Goal: Task Accomplishment & Management: Complete application form

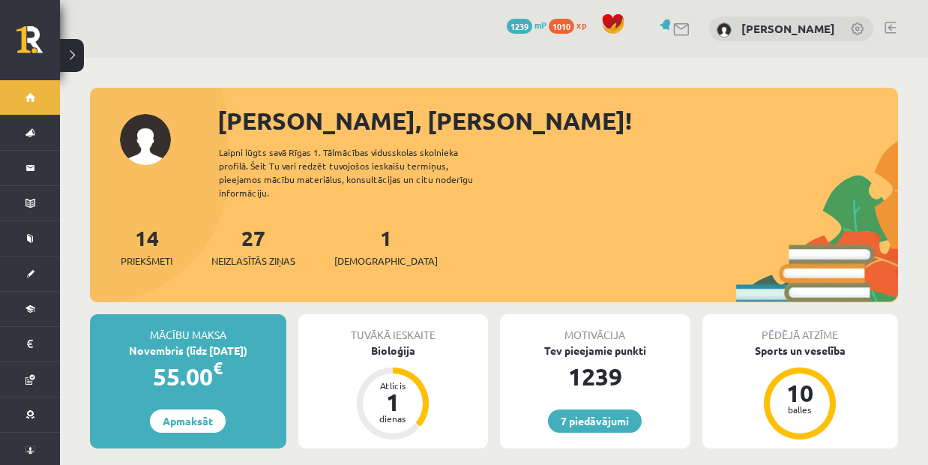
scroll to position [75, 0]
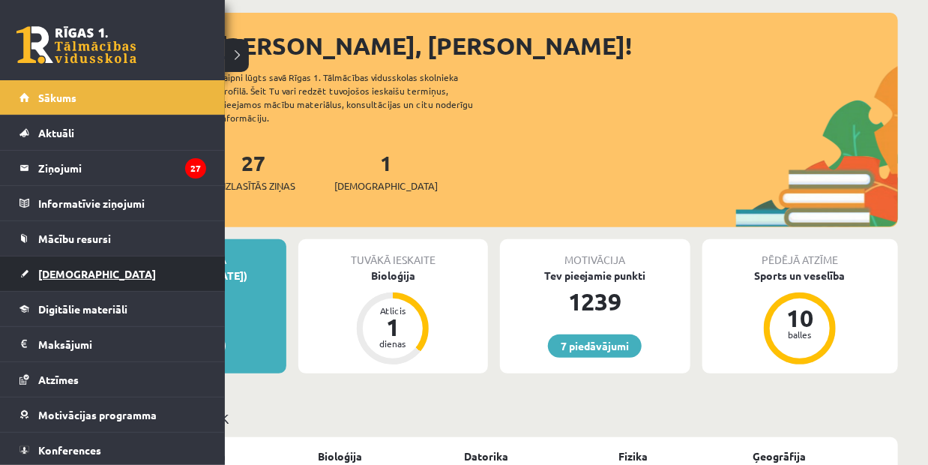
click at [36, 271] on link "[DEMOGRAPHIC_DATA]" at bounding box center [112, 273] width 187 height 34
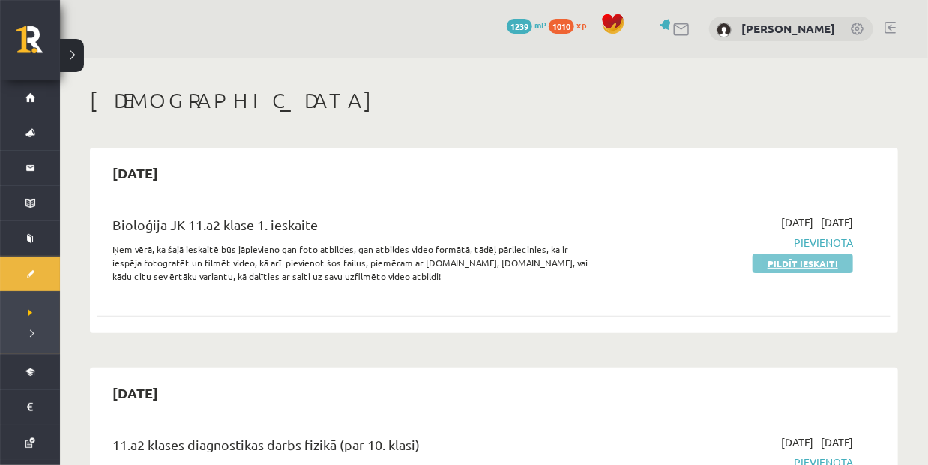
click at [801, 264] on link "Pildīt ieskaiti" at bounding box center [802, 262] width 100 height 19
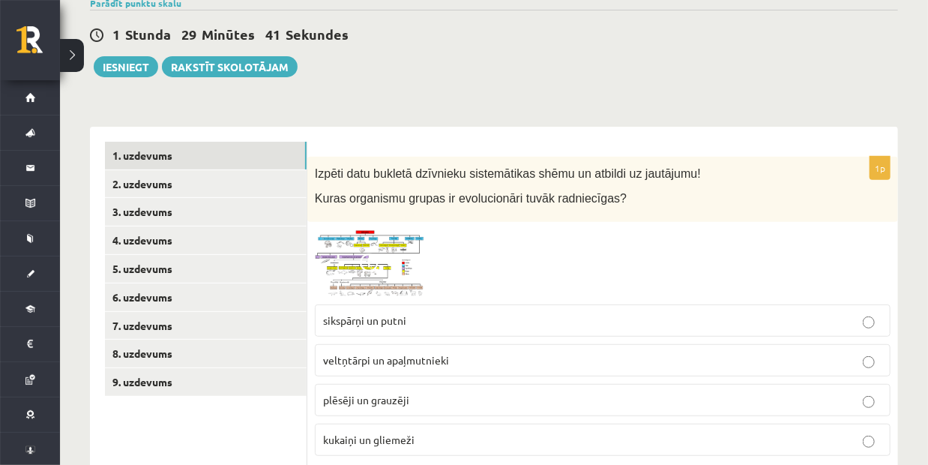
scroll to position [189, 0]
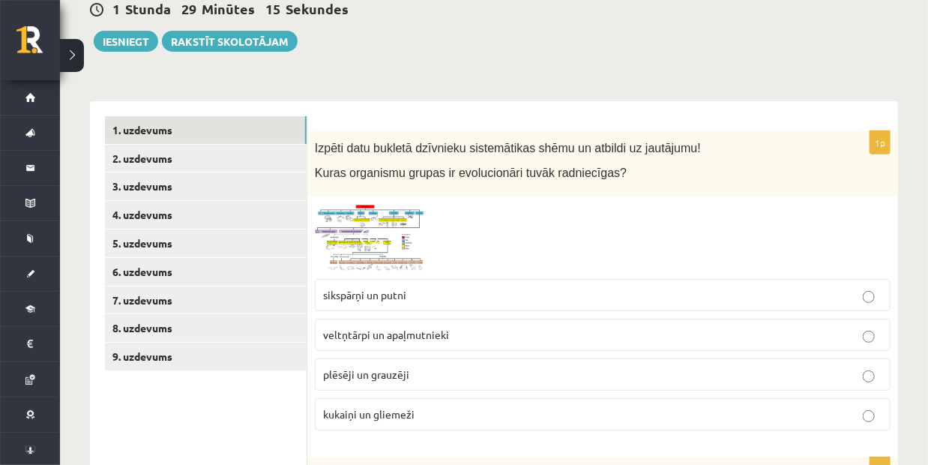
click at [354, 241] on img at bounding box center [371, 237] width 112 height 67
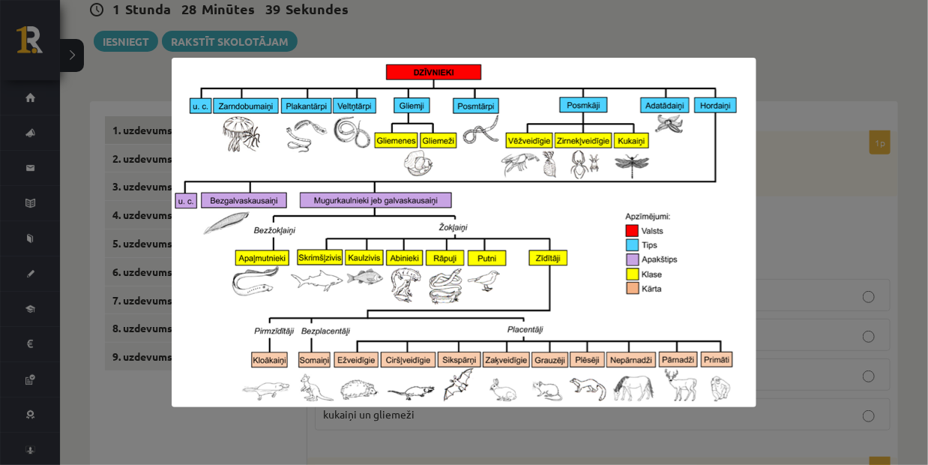
click at [776, 223] on div at bounding box center [464, 232] width 928 height 465
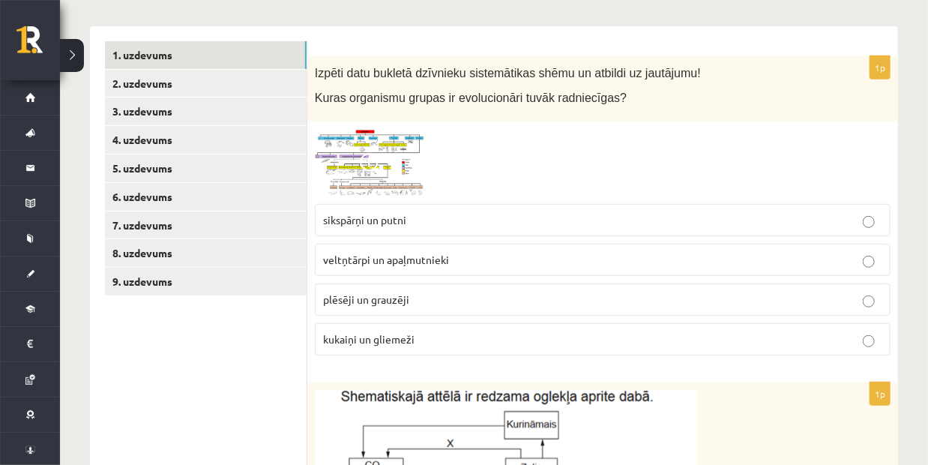
click at [426, 342] on p "kukaiņi un gliemeži" at bounding box center [602, 339] width 559 height 16
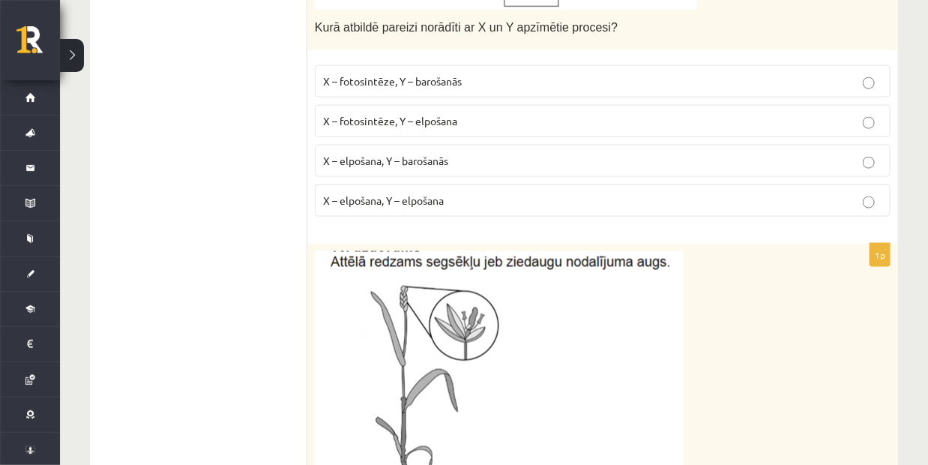
scroll to position [788, 0]
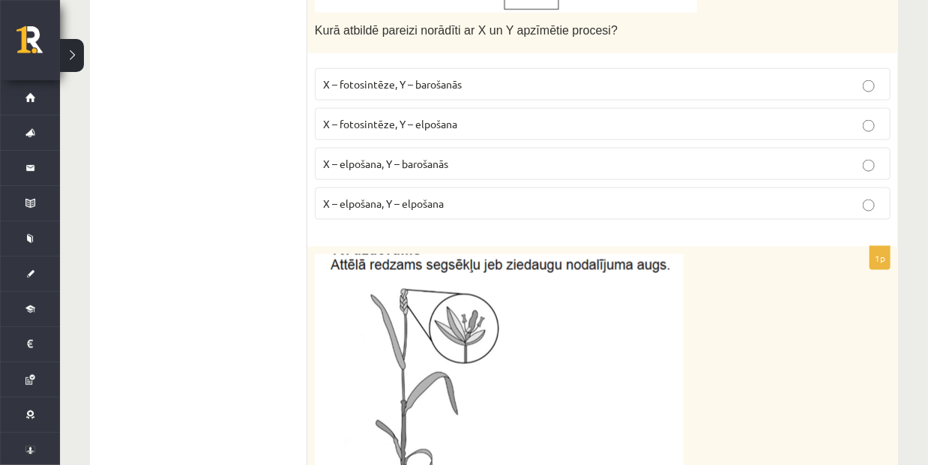
click at [390, 125] on span "X – fotosintēze, Y – elpošana" at bounding box center [390, 123] width 134 height 13
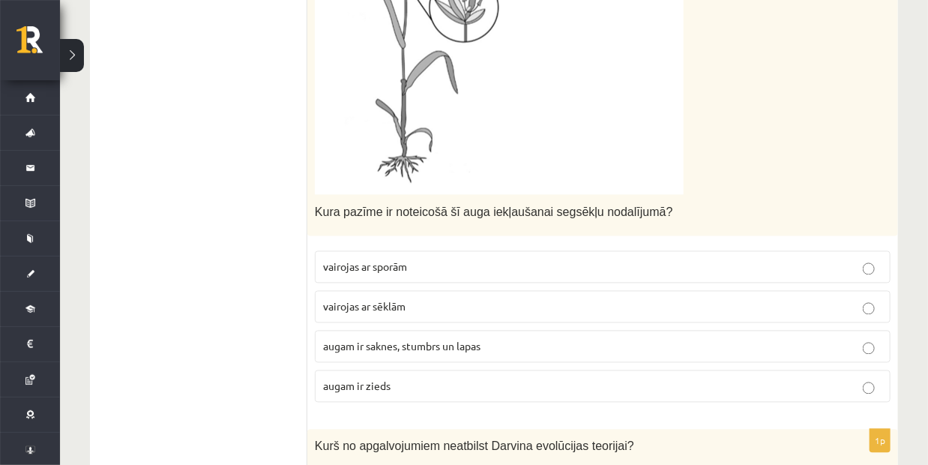
scroll to position [1013, 0]
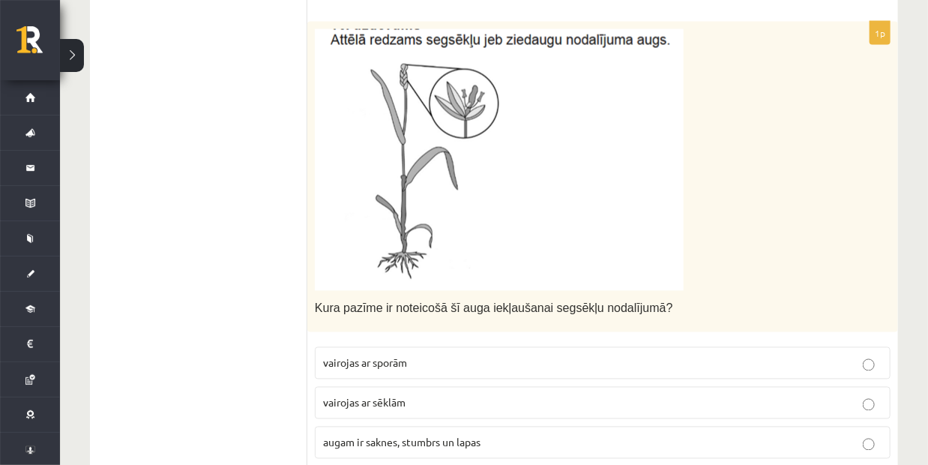
click at [336, 152] on img at bounding box center [499, 160] width 369 height 262
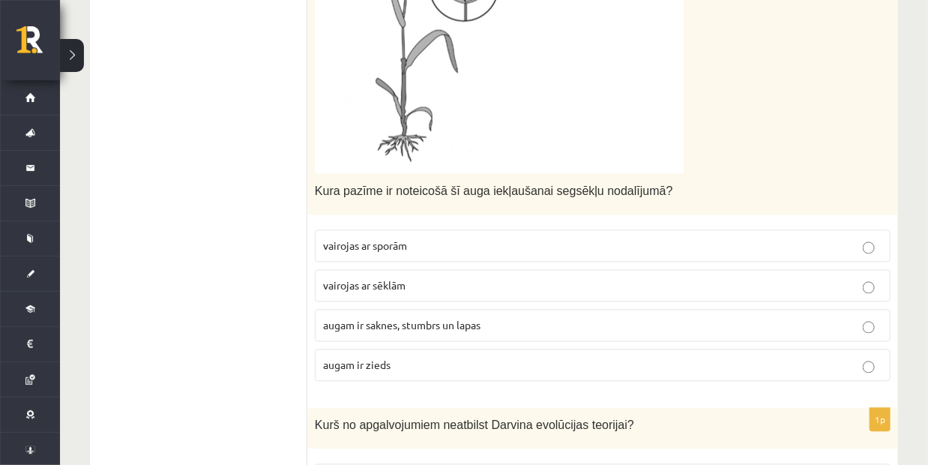
scroll to position [1313, 0]
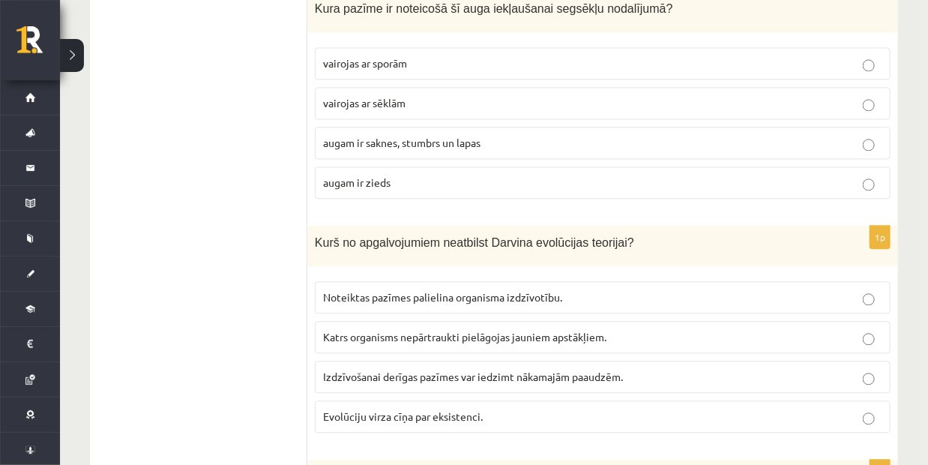
click at [422, 181] on p "augam ir zieds" at bounding box center [602, 183] width 559 height 16
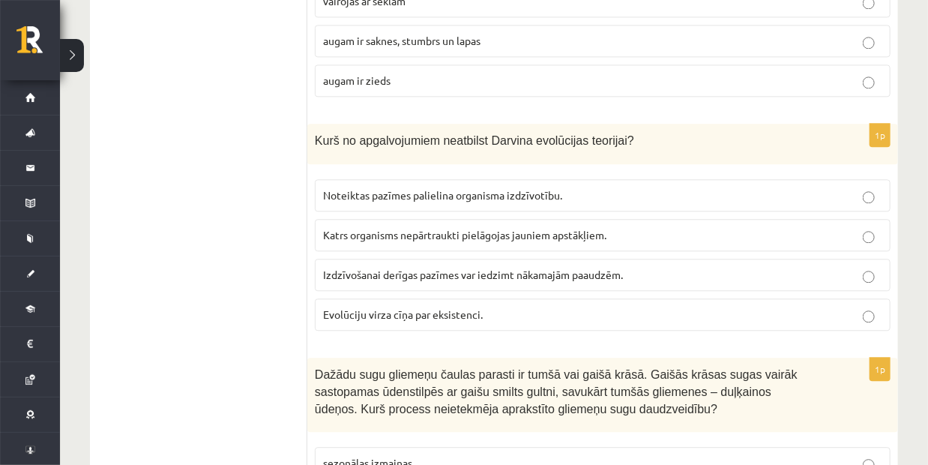
scroll to position [1463, 0]
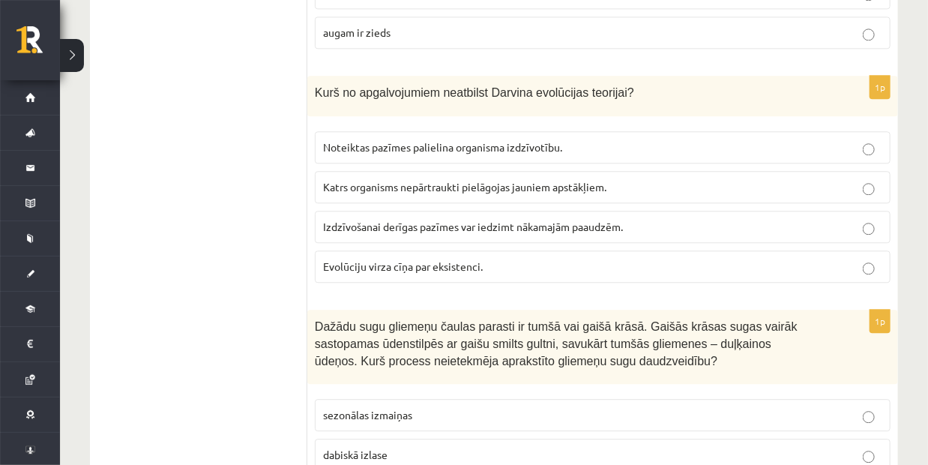
click at [330, 181] on span "Katrs organisms nepārtraukti pielāgojas jauniem apstākļiem." at bounding box center [464, 186] width 283 height 13
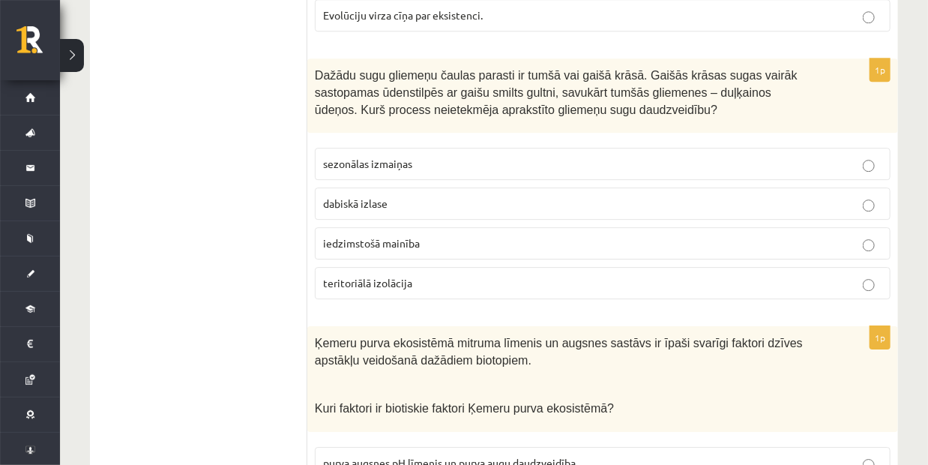
scroll to position [1688, 0]
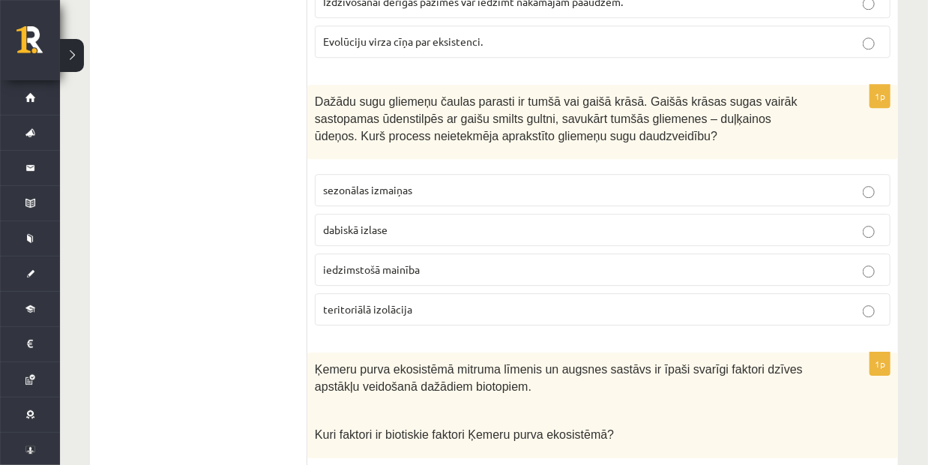
click at [338, 183] on span "sezonālas izmaiņas" at bounding box center [367, 189] width 89 height 13
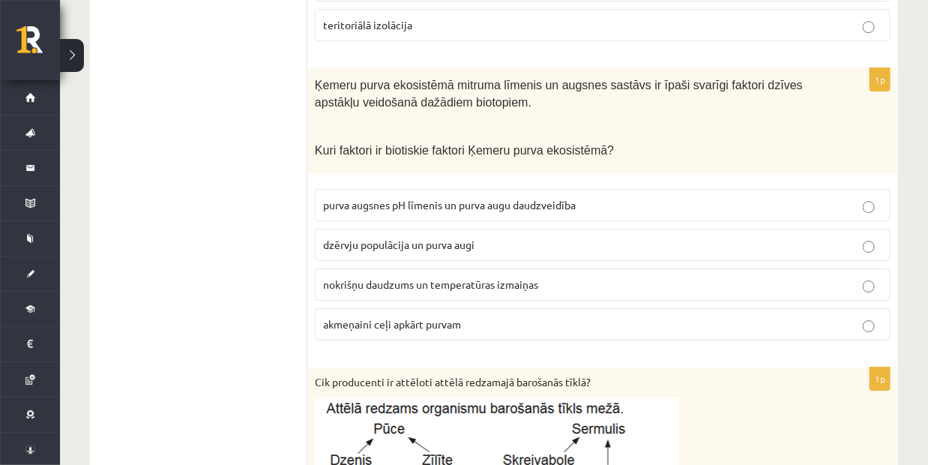
scroll to position [1987, 0]
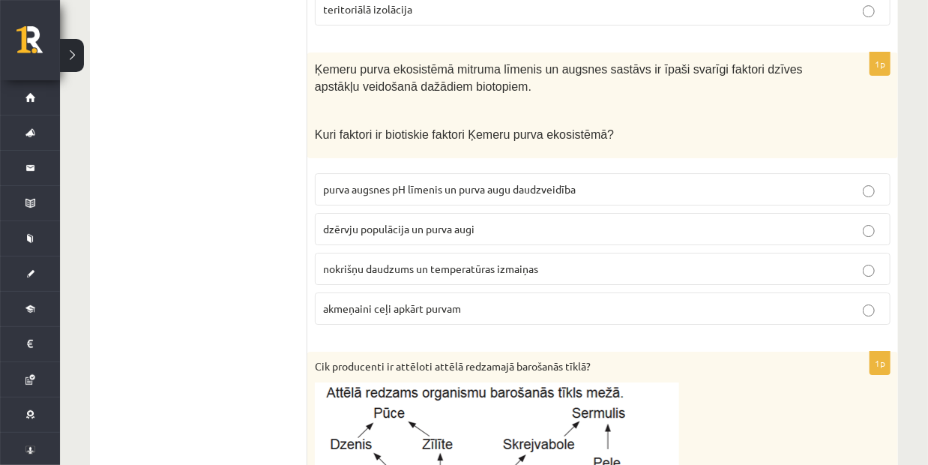
click at [353, 224] on span "dzērvju populācija un purva augi" at bounding box center [398, 228] width 151 height 13
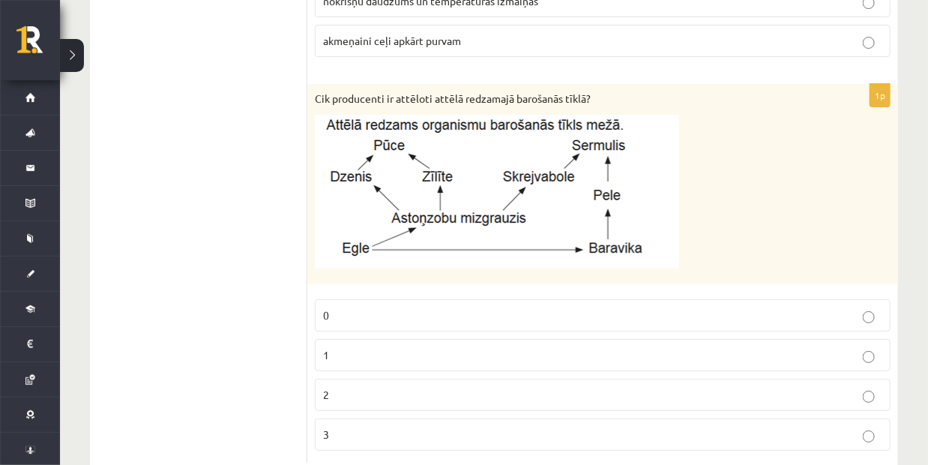
scroll to position [2287, 0]
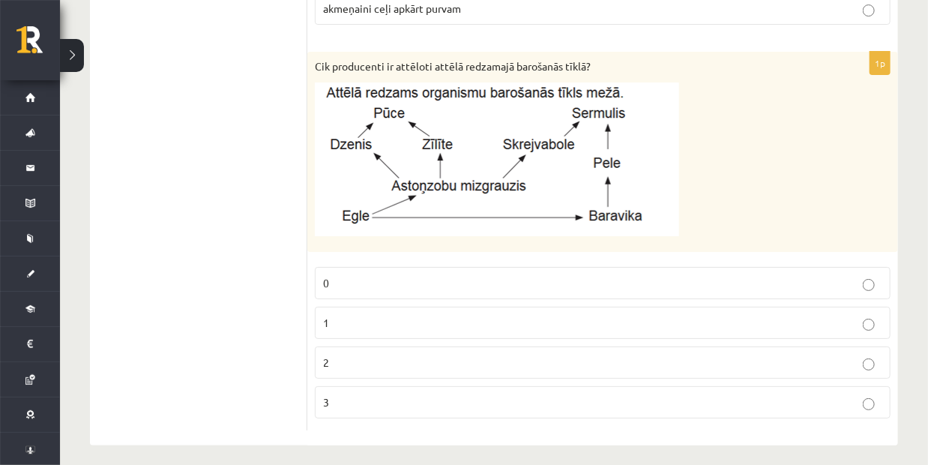
click at [336, 354] on p "2" at bounding box center [602, 362] width 559 height 16
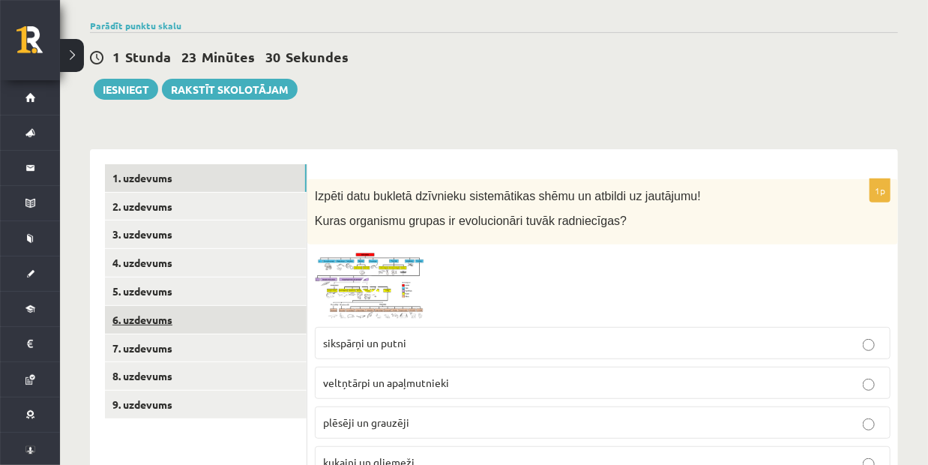
scroll to position [150, 0]
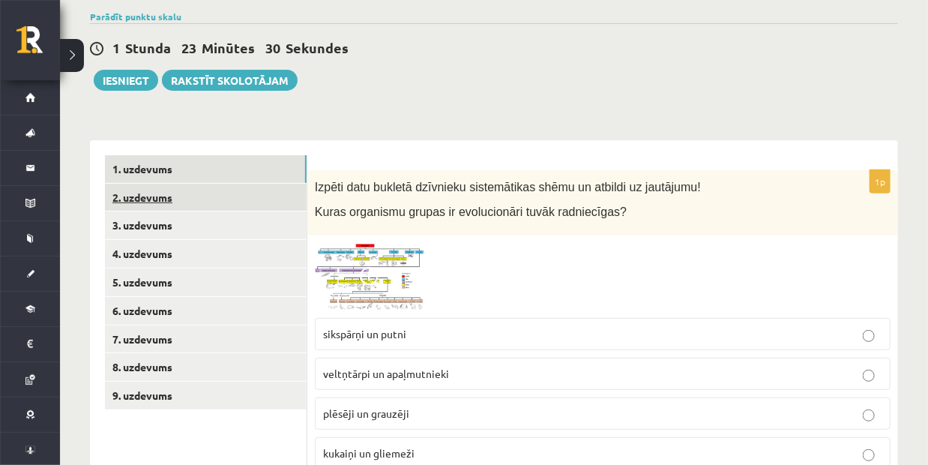
click at [300, 200] on link "2. uzdevums" at bounding box center [206, 198] width 202 height 28
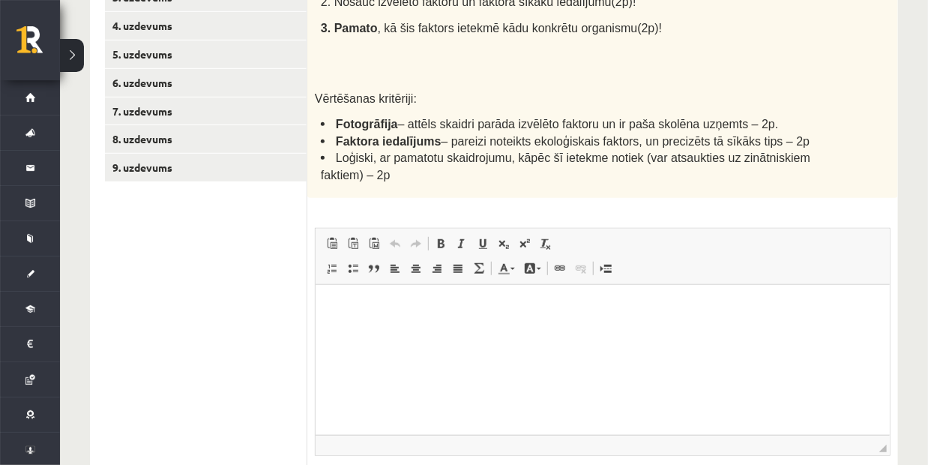
scroll to position [255, 0]
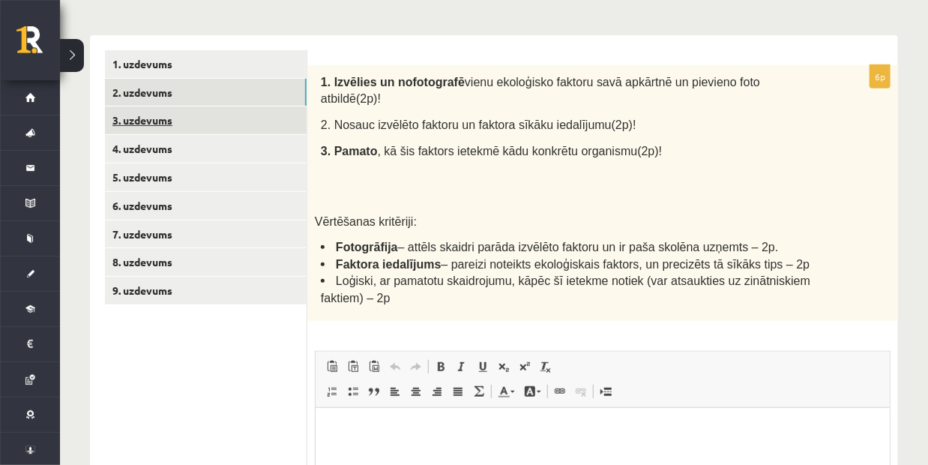
click at [205, 131] on link "3. uzdevums" at bounding box center [206, 120] width 202 height 28
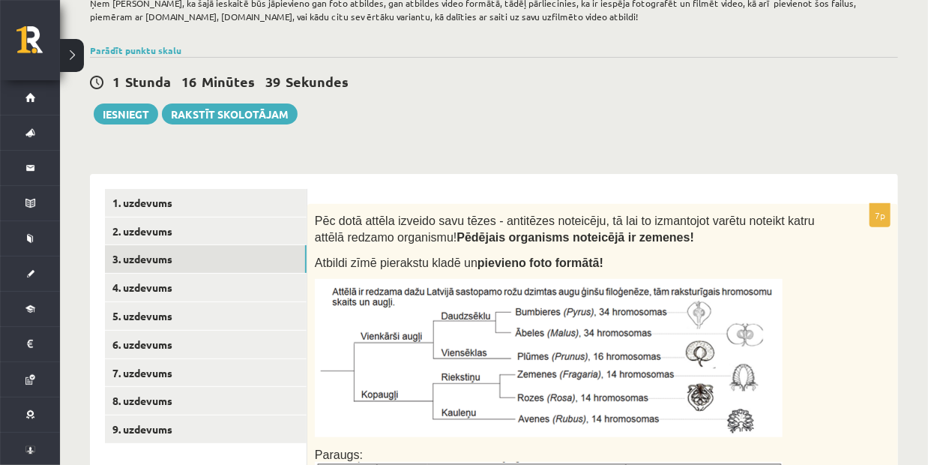
scroll to position [91, 0]
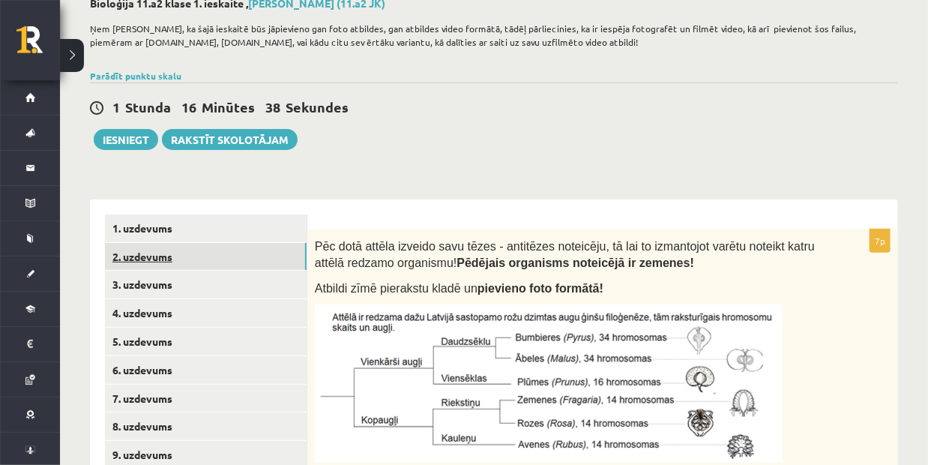
click at [224, 257] on link "2. uzdevums" at bounding box center [206, 257] width 202 height 28
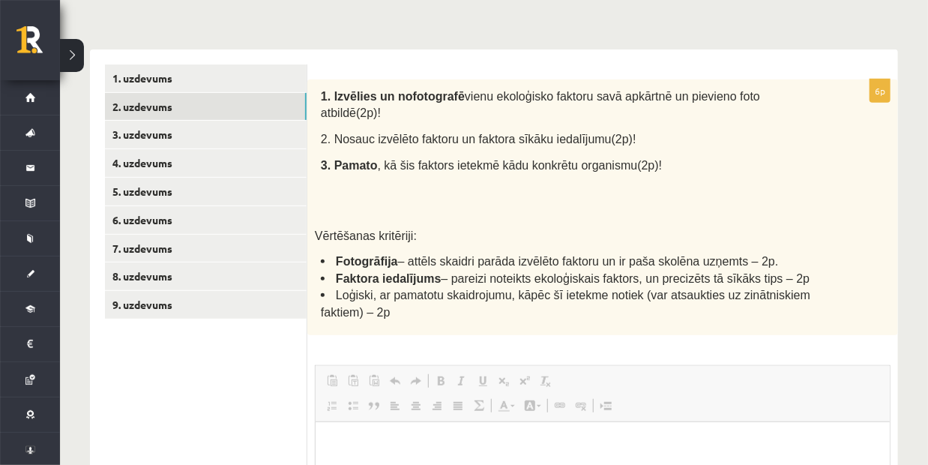
scroll to position [0, 0]
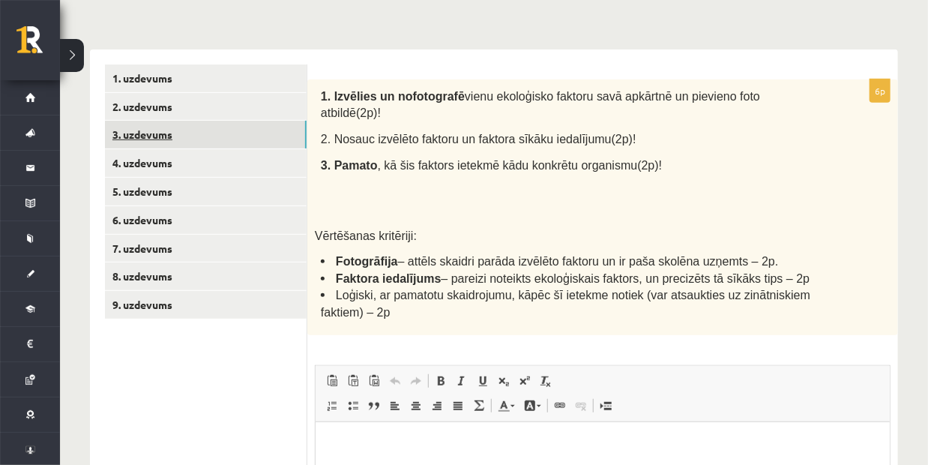
click at [182, 138] on link "3. uzdevums" at bounding box center [206, 135] width 202 height 28
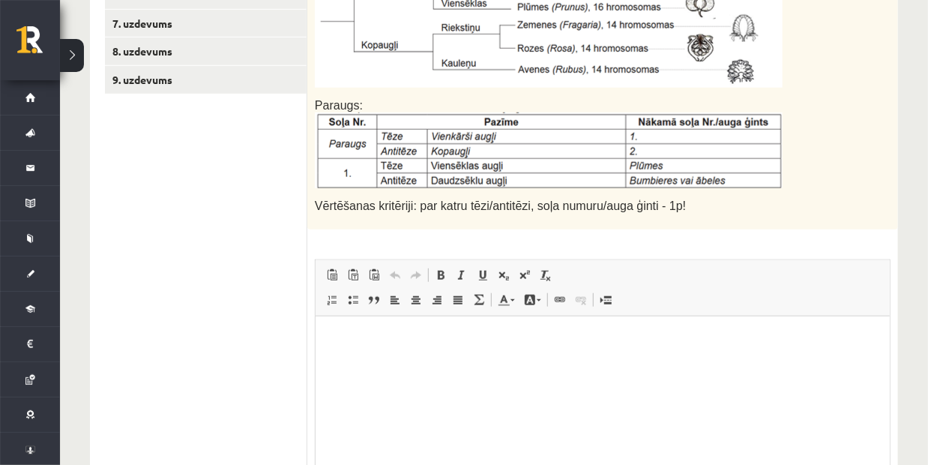
click at [462, 357] on html at bounding box center [602, 338] width 574 height 46
click at [453, 361] on html at bounding box center [602, 338] width 574 height 46
click at [556, 338] on p "**********" at bounding box center [602, 338] width 545 height 16
click at [459, 336] on p "**********" at bounding box center [602, 338] width 545 height 16
click at [363, 338] on p "**********" at bounding box center [602, 338] width 545 height 16
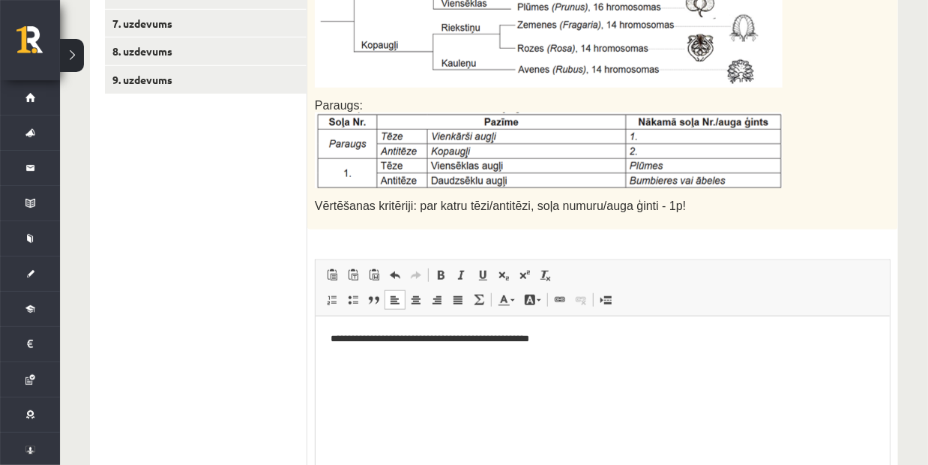
click at [408, 361] on html "**********" at bounding box center [602, 338] width 574 height 46
click at [641, 360] on html "**********" at bounding box center [602, 338] width 574 height 46
click at [543, 364] on p "**********" at bounding box center [602, 364] width 545 height 16
click at [454, 363] on p "**********" at bounding box center [602, 364] width 545 height 16
click at [362, 366] on p "**********" at bounding box center [602, 364] width 545 height 16
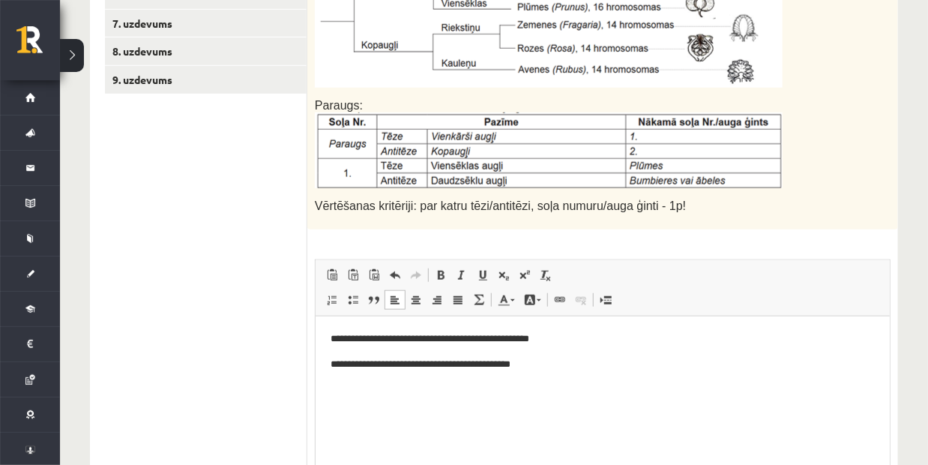
click at [505, 360] on p "**********" at bounding box center [602, 364] width 545 height 16
click at [552, 360] on p "**********" at bounding box center [602, 364] width 545 height 16
drag, startPoint x: 555, startPoint y: 411, endPoint x: 564, endPoint y: 372, distance: 40.2
click at [564, 372] on html "**********" at bounding box center [602, 363] width 574 height 96
click at [564, 372] on body "**********" at bounding box center [602, 363] width 544 height 66
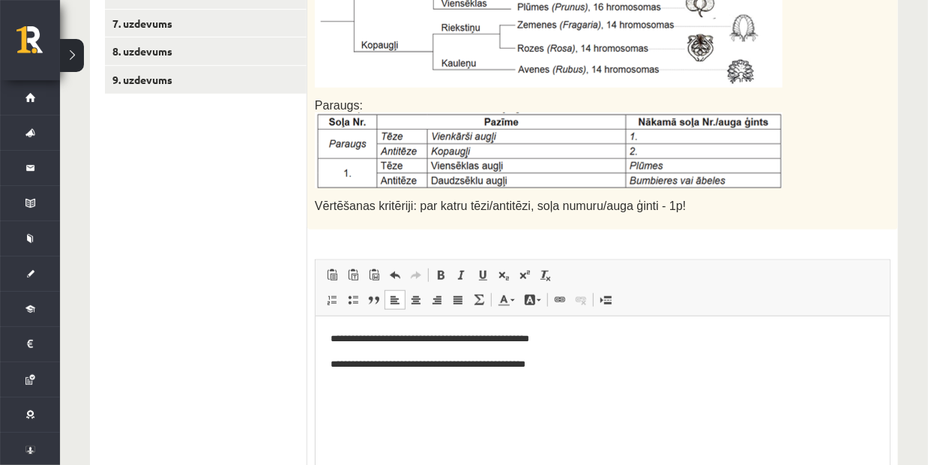
click at [564, 372] on body "**********" at bounding box center [602, 363] width 544 height 66
click at [363, 384] on p "**********" at bounding box center [602, 389] width 545 height 16
click at [454, 390] on p "**********" at bounding box center [602, 389] width 545 height 16
click at [555, 389] on p "**********" at bounding box center [602, 389] width 545 height 16
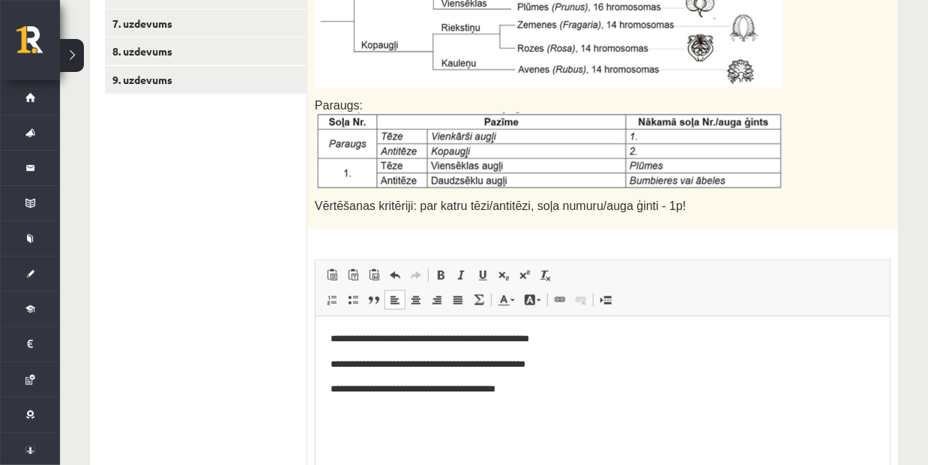
click at [553, 378] on body "**********" at bounding box center [602, 363] width 544 height 66
click at [609, 366] on p "**********" at bounding box center [603, 364] width 546 height 16
click at [612, 399] on html "**********" at bounding box center [602, 363] width 575 height 96
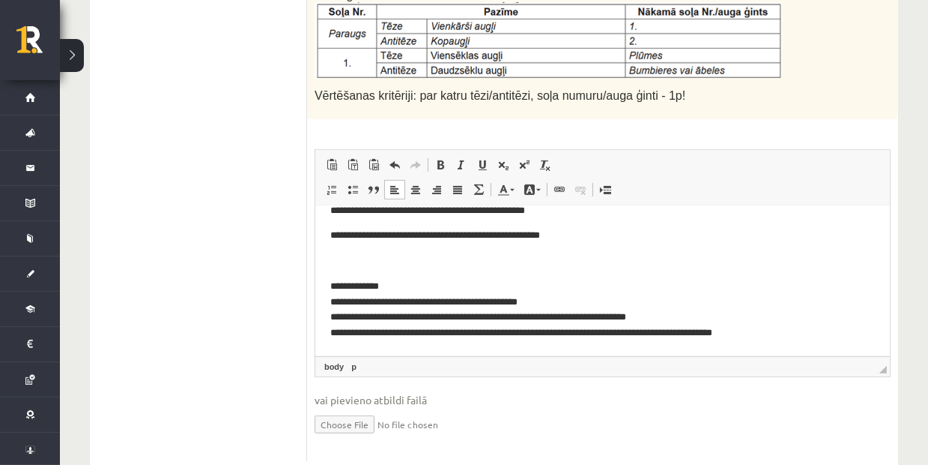
scroll to position [615, 0]
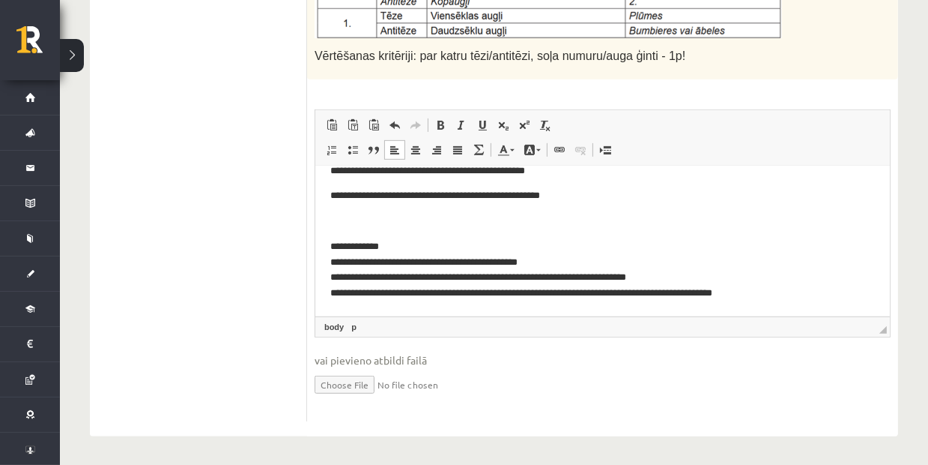
click at [336, 246] on p "**********" at bounding box center [597, 269] width 534 height 62
click at [393, 244] on p "**********" at bounding box center [597, 269] width 534 height 62
click at [335, 265] on p "**********" at bounding box center [597, 269] width 534 height 62
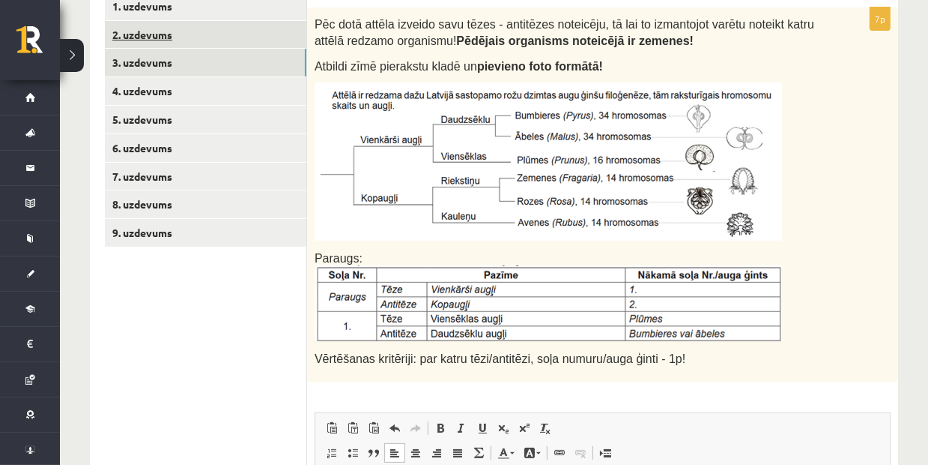
scroll to position [91, 0]
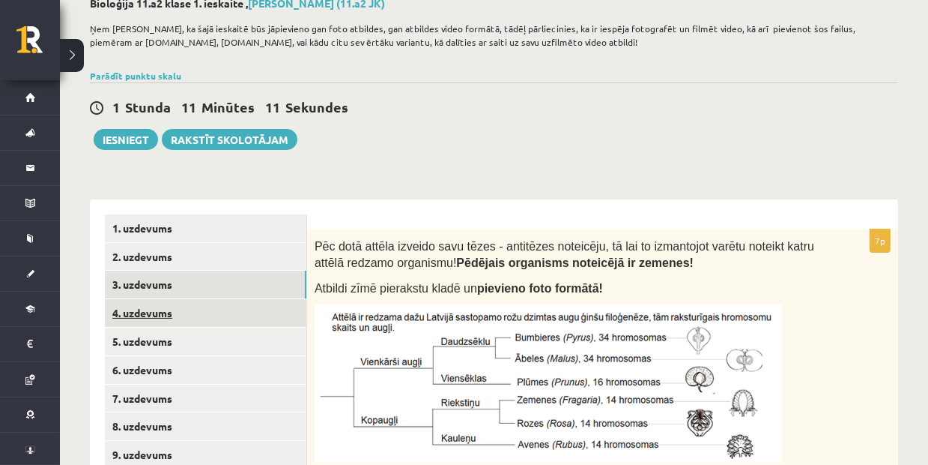
click at [244, 307] on link "4. uzdevums" at bounding box center [206, 313] width 202 height 28
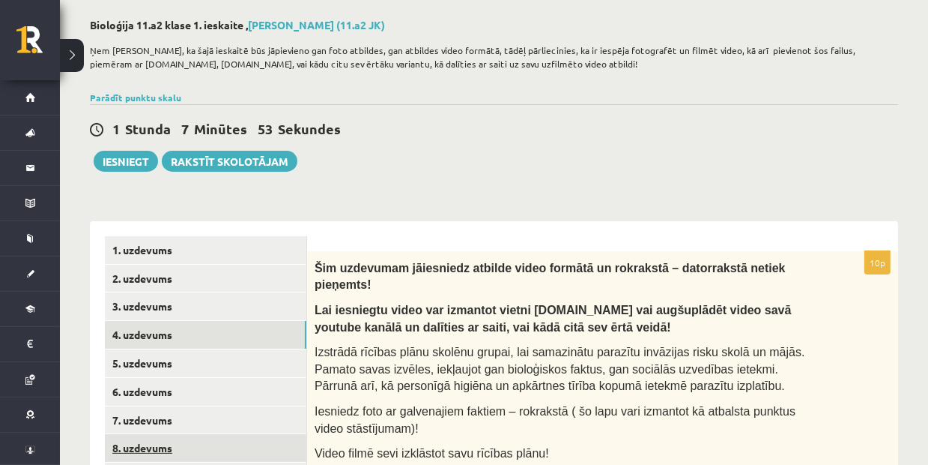
scroll to position [150, 0]
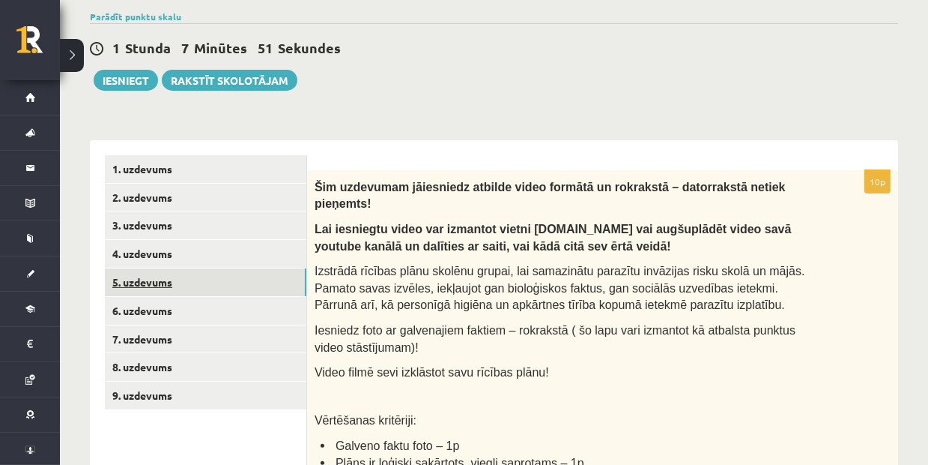
click at [158, 283] on link "5. uzdevums" at bounding box center [206, 282] width 202 height 28
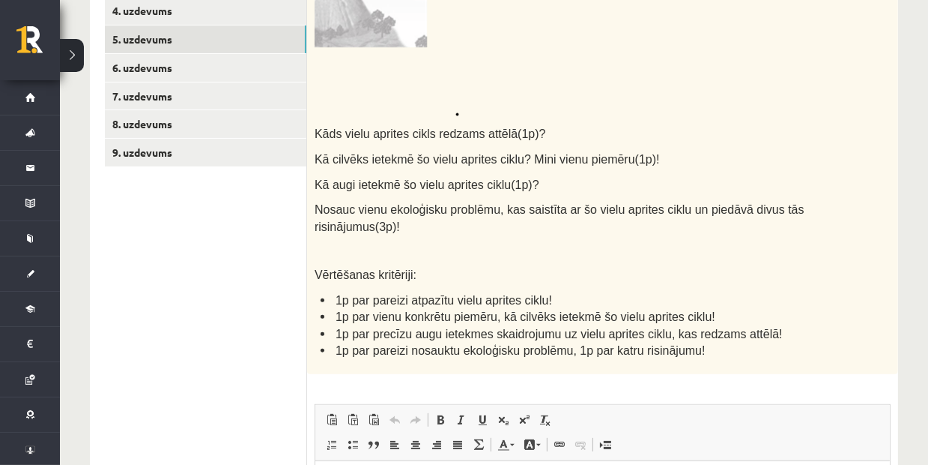
scroll to position [300, 0]
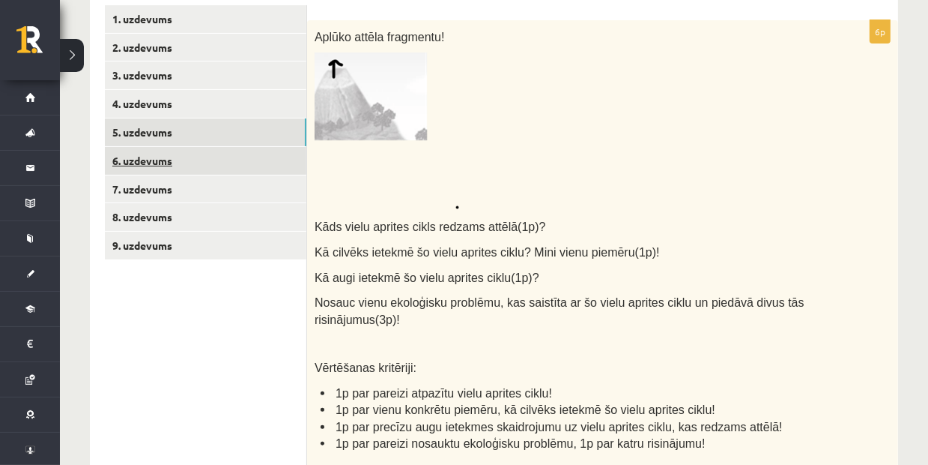
click at [250, 166] on link "6. uzdevums" at bounding box center [206, 161] width 202 height 28
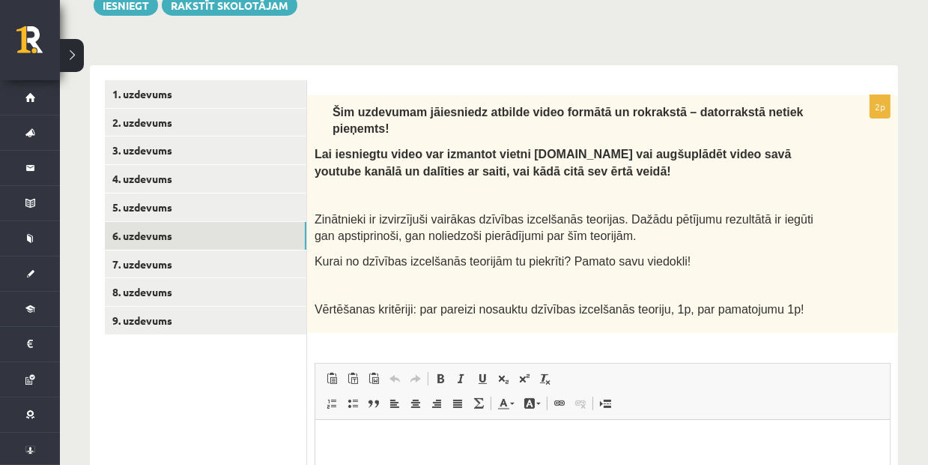
scroll to position [0, 0]
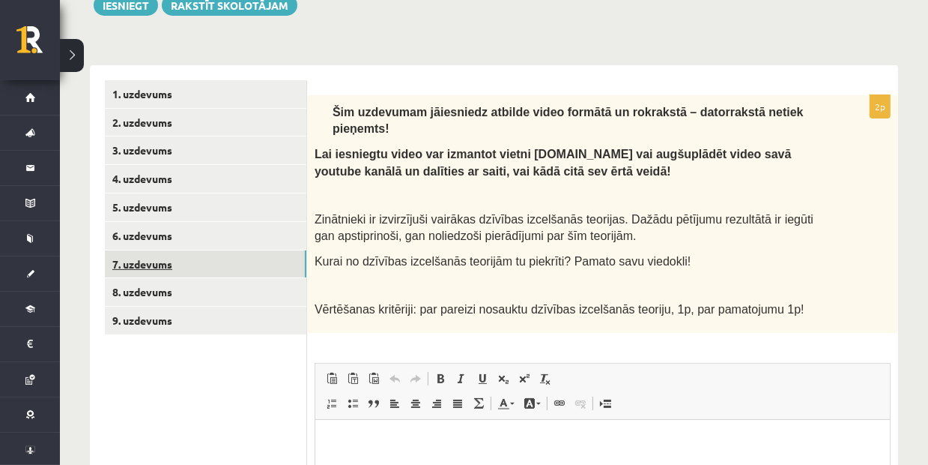
click at [291, 263] on link "7. uzdevums" at bounding box center [206, 264] width 202 height 28
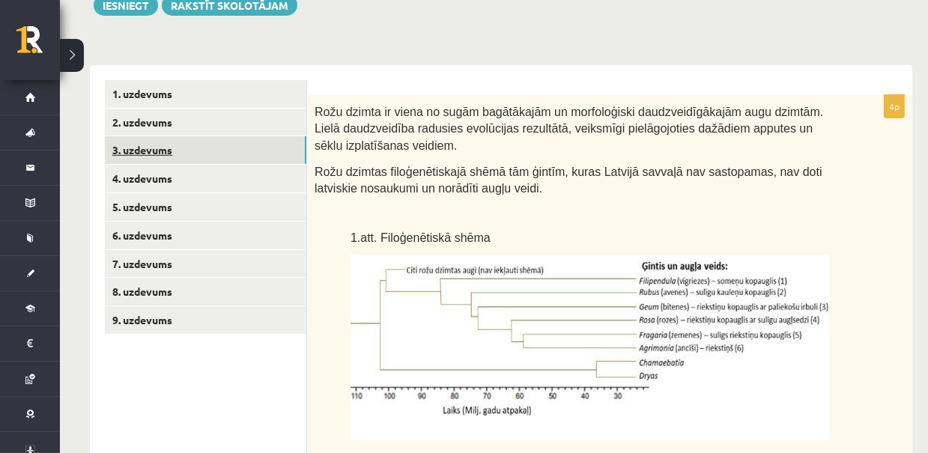
click at [151, 145] on link "3. uzdevums" at bounding box center [206, 150] width 202 height 28
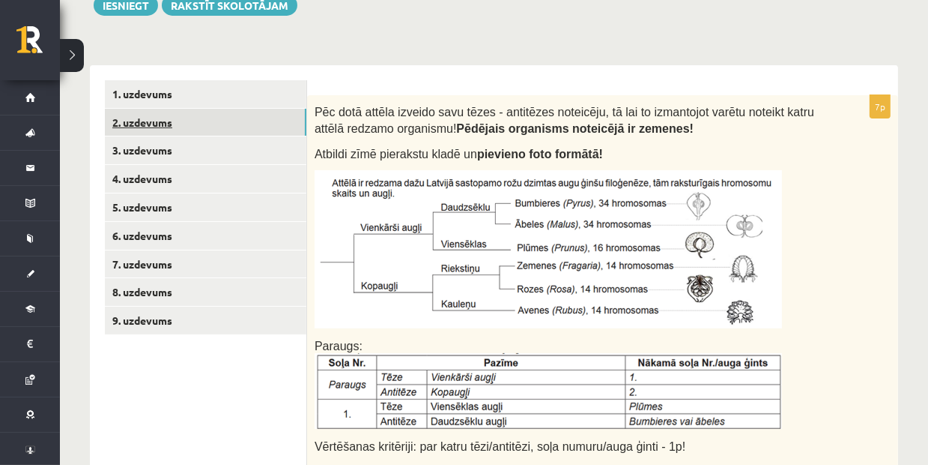
click at [187, 123] on link "2. uzdevums" at bounding box center [206, 123] width 202 height 28
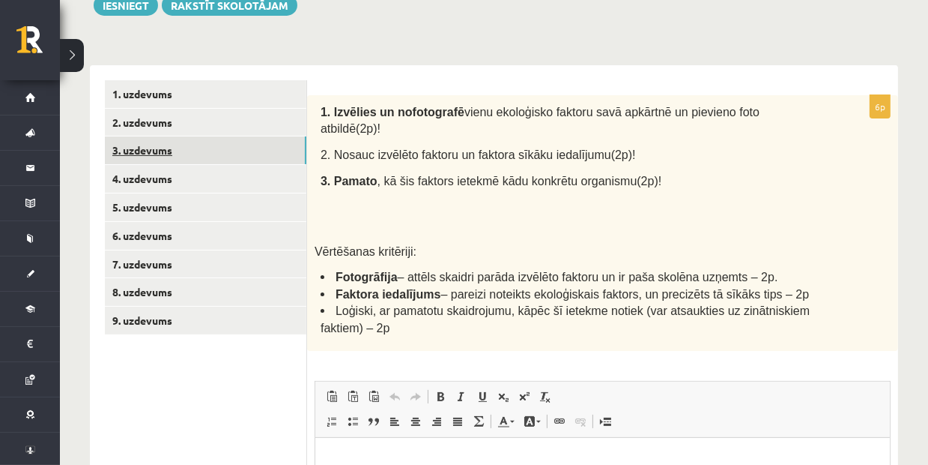
click at [194, 148] on link "3. uzdevums" at bounding box center [206, 150] width 202 height 28
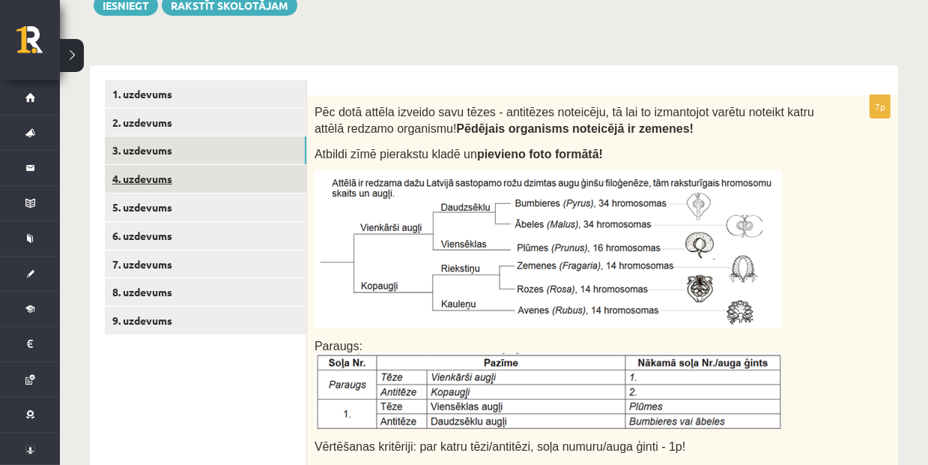
click at [179, 187] on link "4. uzdevums" at bounding box center [206, 179] width 202 height 28
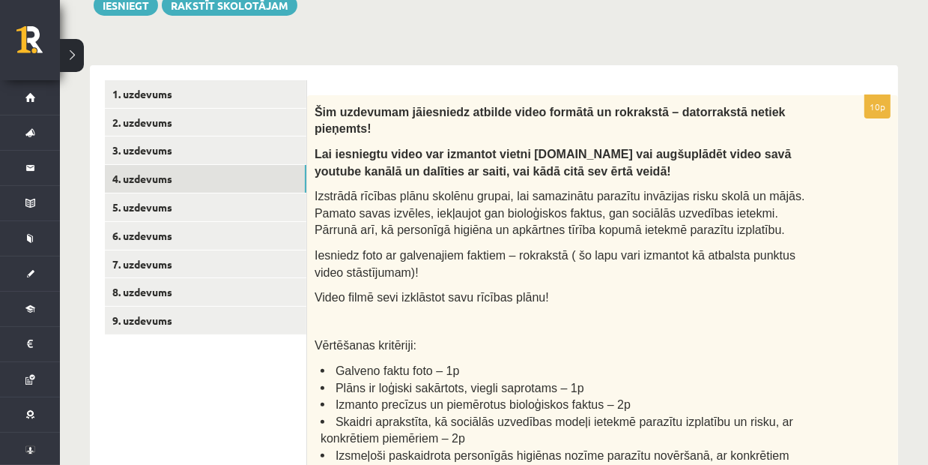
scroll to position [300, 0]
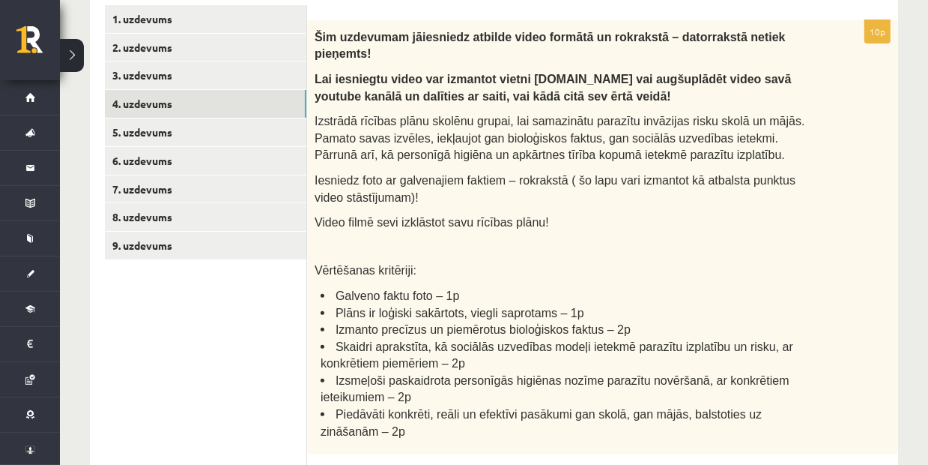
click at [163, 262] on ul "1. uzdevums 2. uzdevums 3. uzdevums 4. uzdevums 5. uzdevums 6. uzdevums 7. uzde…" at bounding box center [206, 400] width 202 height 791
click at [168, 246] on link "9. uzdevums" at bounding box center [206, 246] width 202 height 28
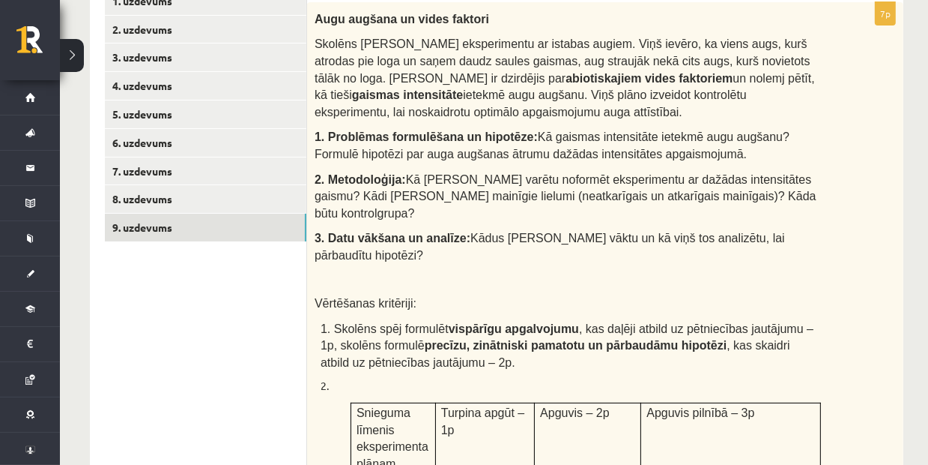
scroll to position [150, 0]
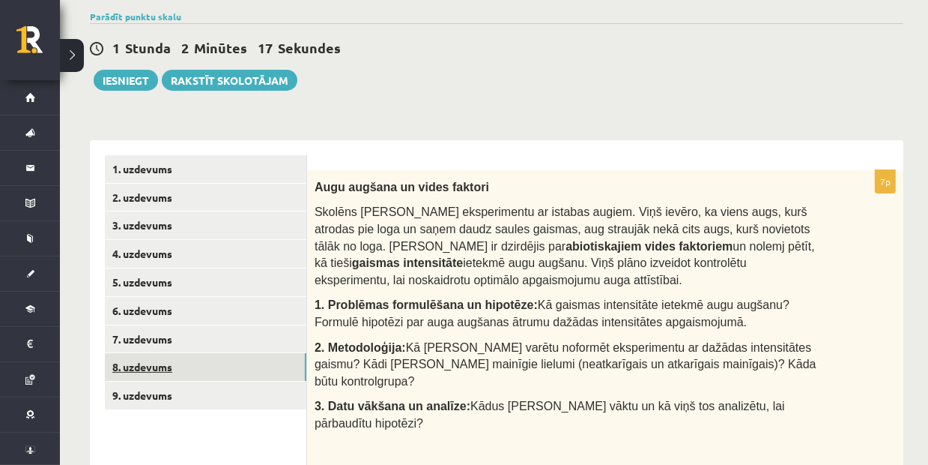
click at [262, 369] on link "8. uzdevums" at bounding box center [206, 367] width 202 height 28
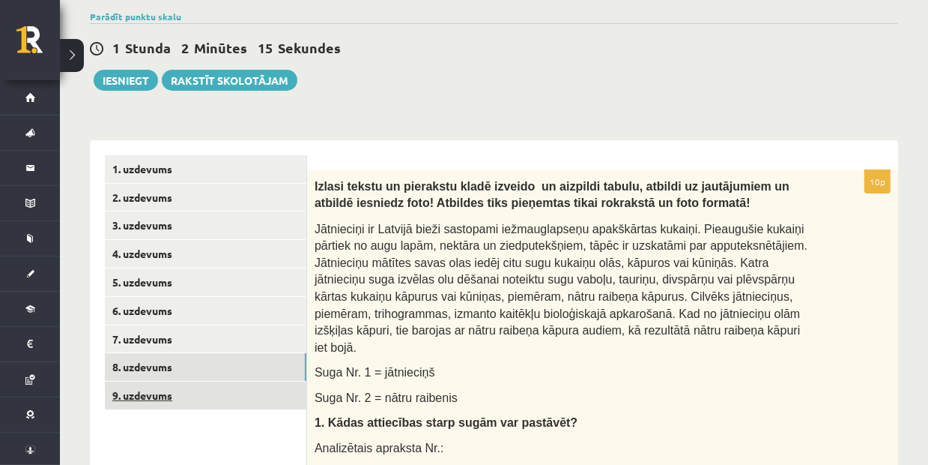
scroll to position [0, 0]
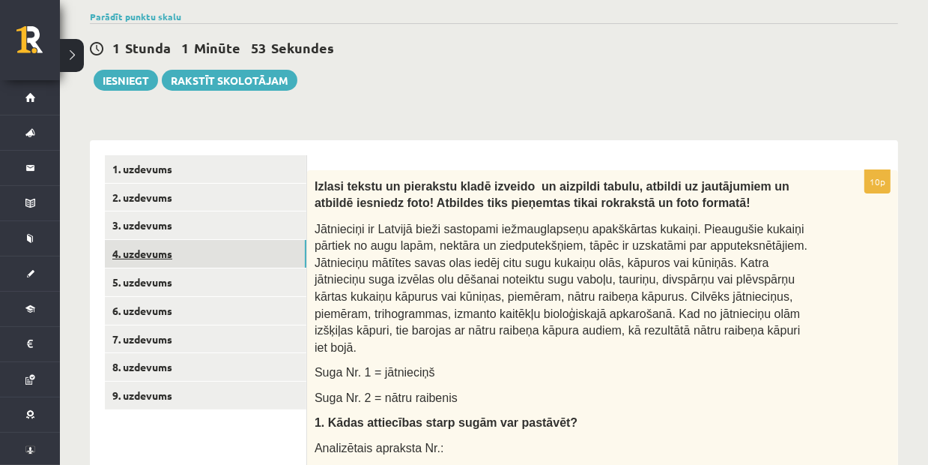
click at [183, 256] on link "4. uzdevums" at bounding box center [206, 254] width 202 height 28
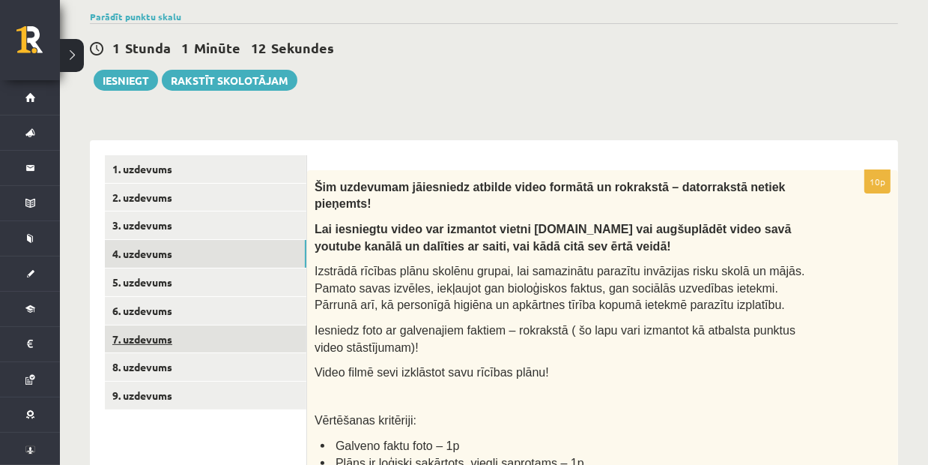
click at [193, 326] on link "7. uzdevums" at bounding box center [206, 339] width 202 height 28
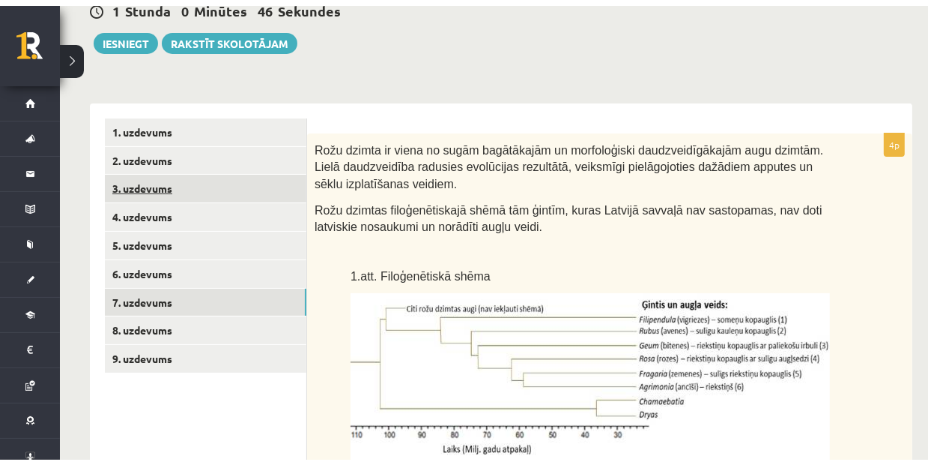
scroll to position [158, 0]
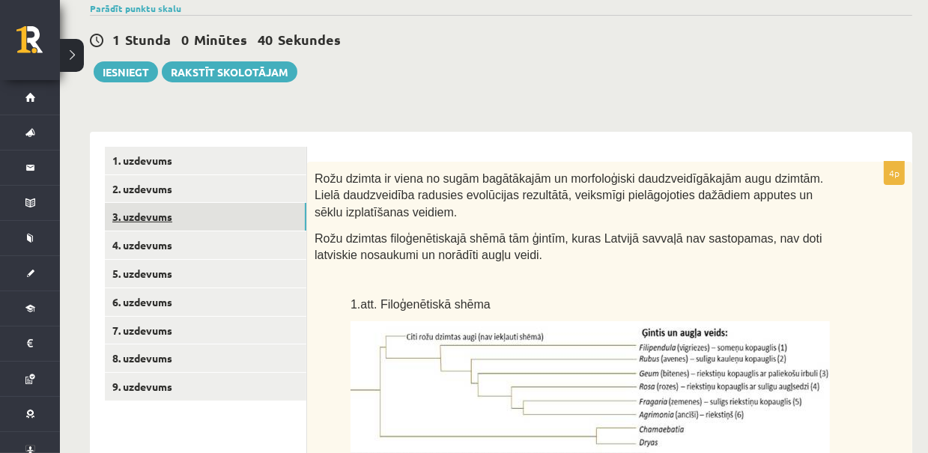
click at [234, 214] on link "3. uzdevums" at bounding box center [206, 217] width 202 height 28
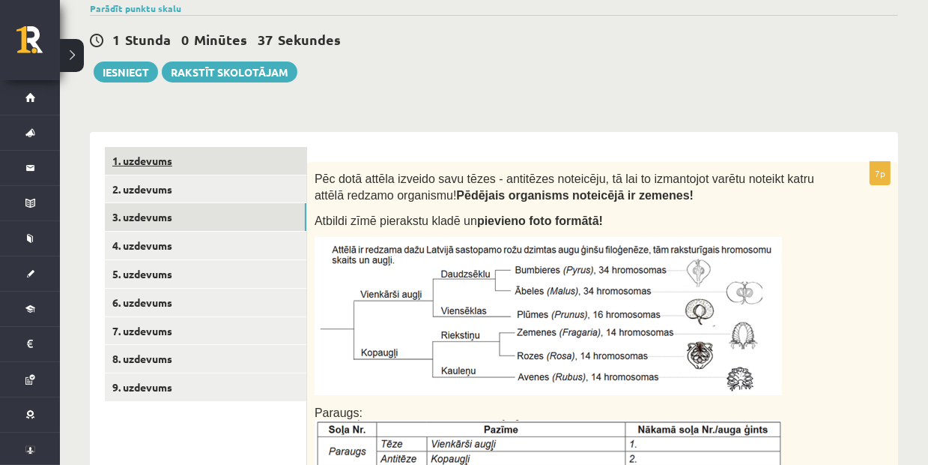
click at [196, 166] on link "1. uzdevums" at bounding box center [206, 161] width 202 height 28
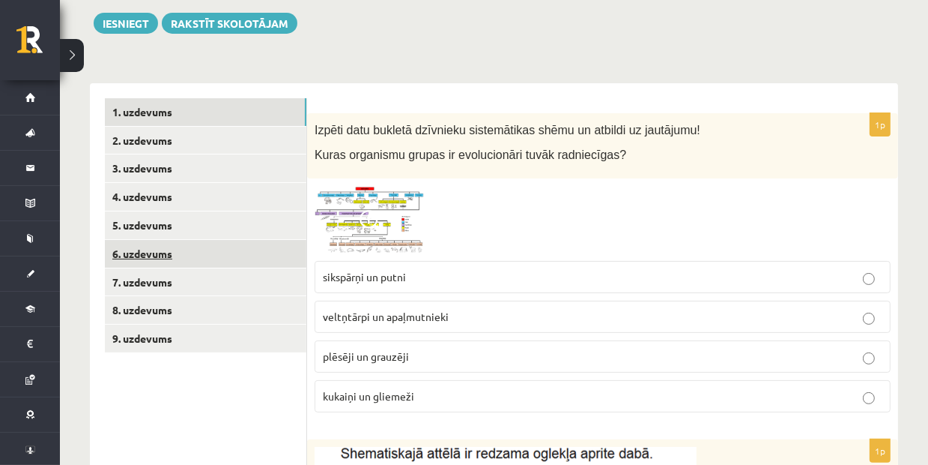
scroll to position [233, 0]
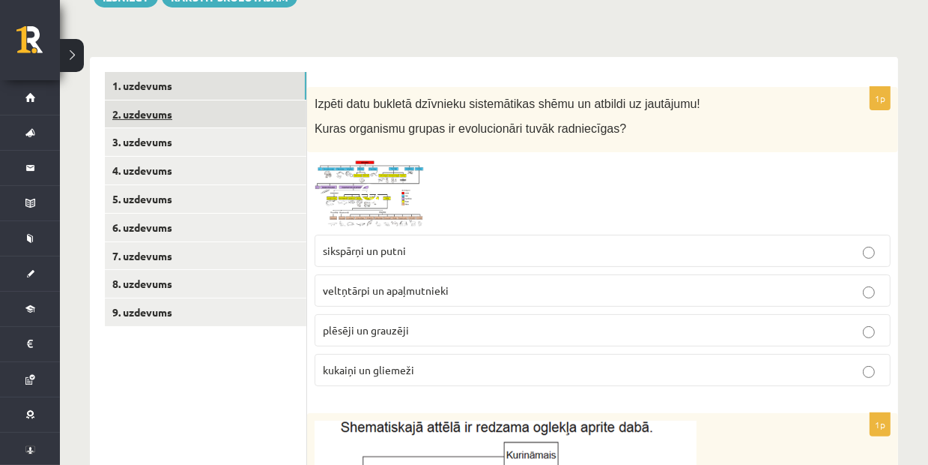
click at [225, 115] on link "2. uzdevums" at bounding box center [206, 114] width 202 height 28
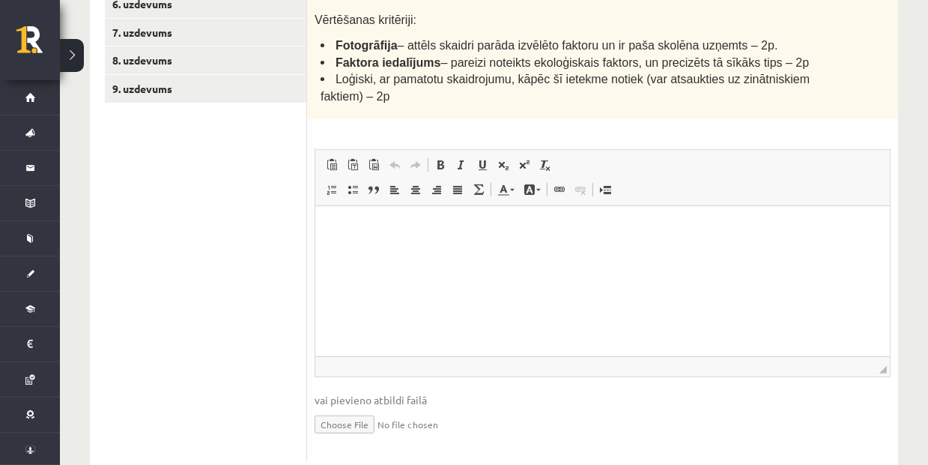
scroll to position [458, 0]
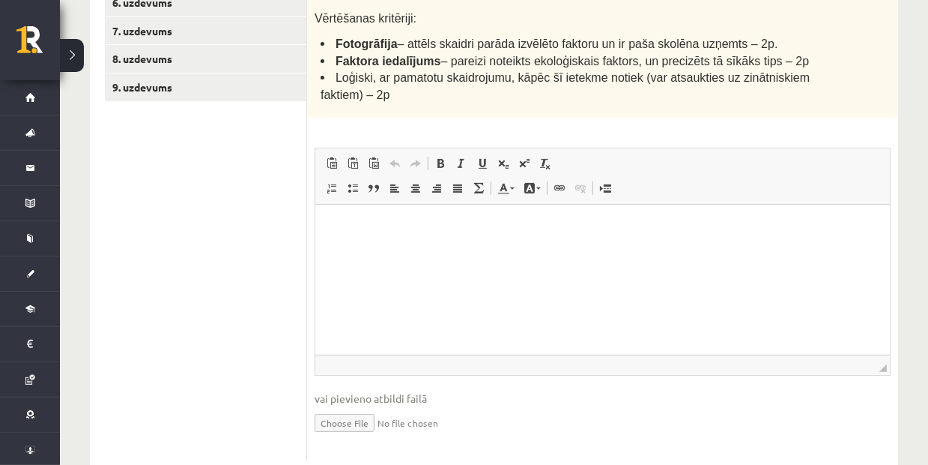
click at [375, 250] on html at bounding box center [602, 228] width 575 height 46
click at [348, 406] on input "file" at bounding box center [603, 421] width 576 height 31
type input "**********"
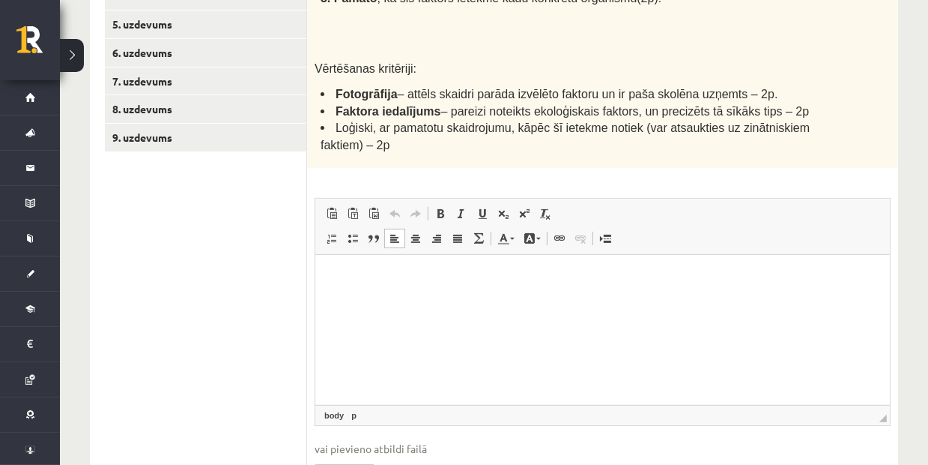
scroll to position [383, 0]
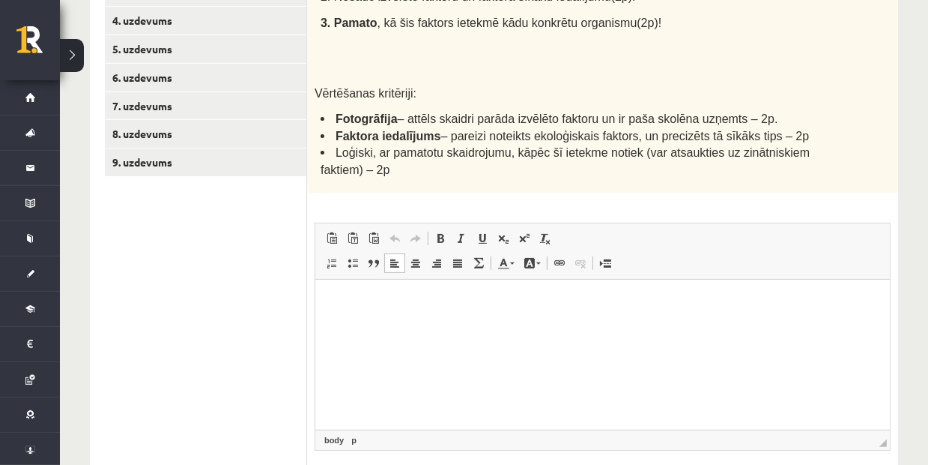
click at [420, 325] on html at bounding box center [602, 303] width 575 height 46
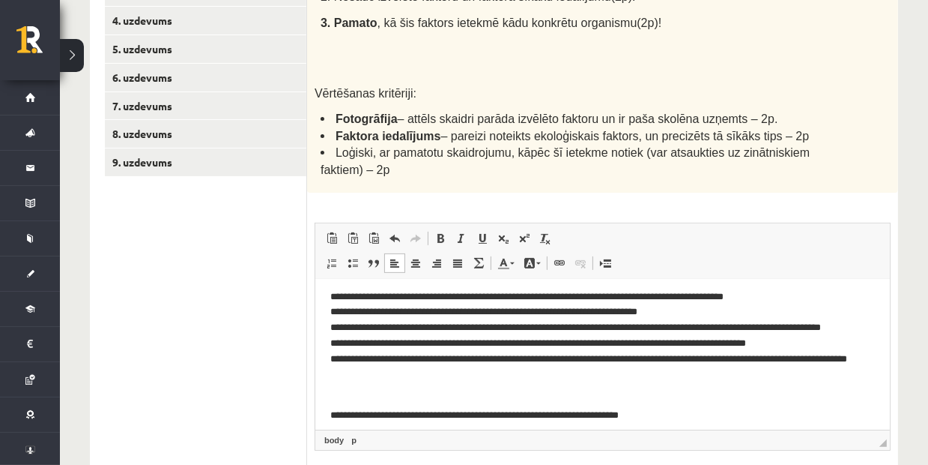
scroll to position [0, 0]
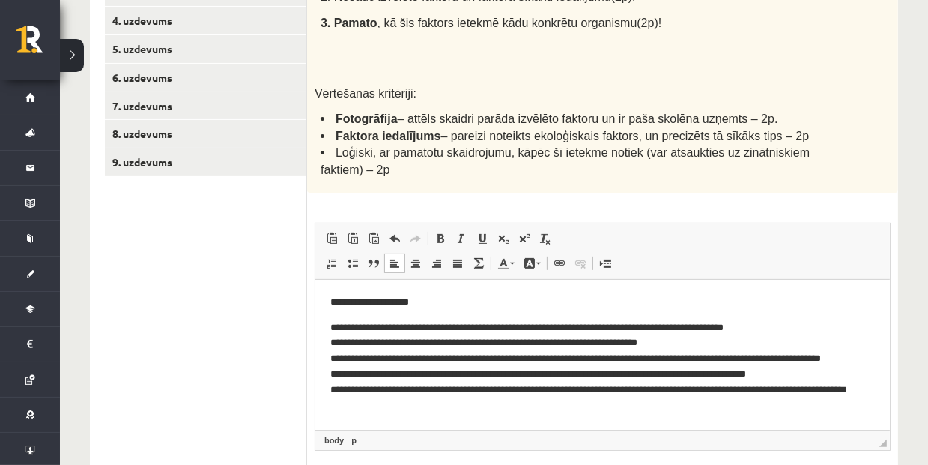
click at [443, 303] on p "**********" at bounding box center [597, 303] width 534 height 16
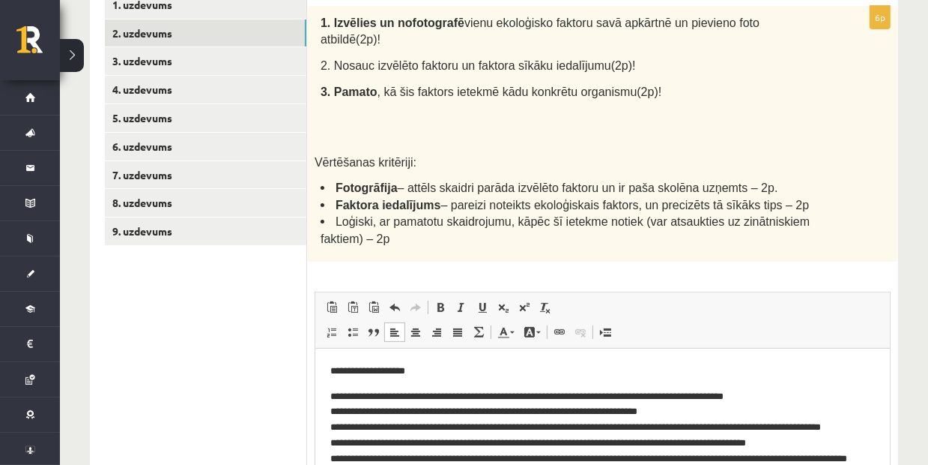
scroll to position [233, 0]
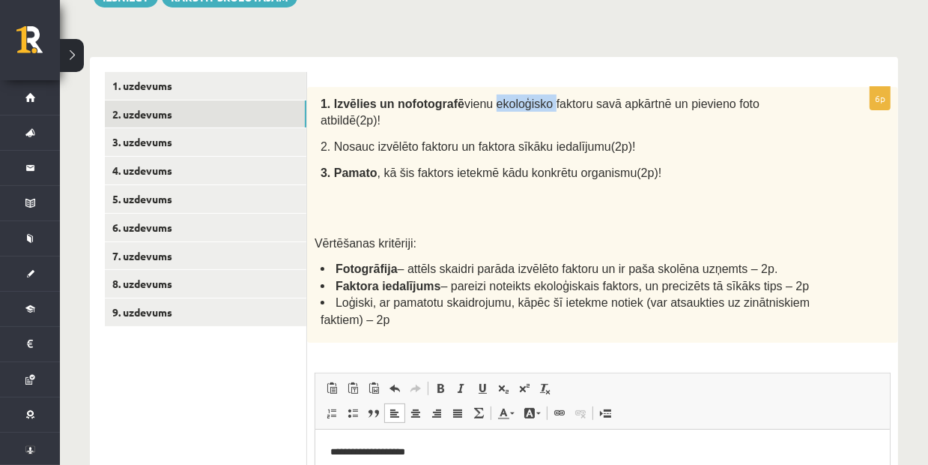
drag, startPoint x: 474, startPoint y: 103, endPoint x: 525, endPoint y: 103, distance: 51.0
click at [525, 103] on span "vienu ekoloģisko faktoru savā apkārtnē un pievieno foto atbildē(2p)!" at bounding box center [540, 112] width 439 height 30
copy span "ekoloģisko"
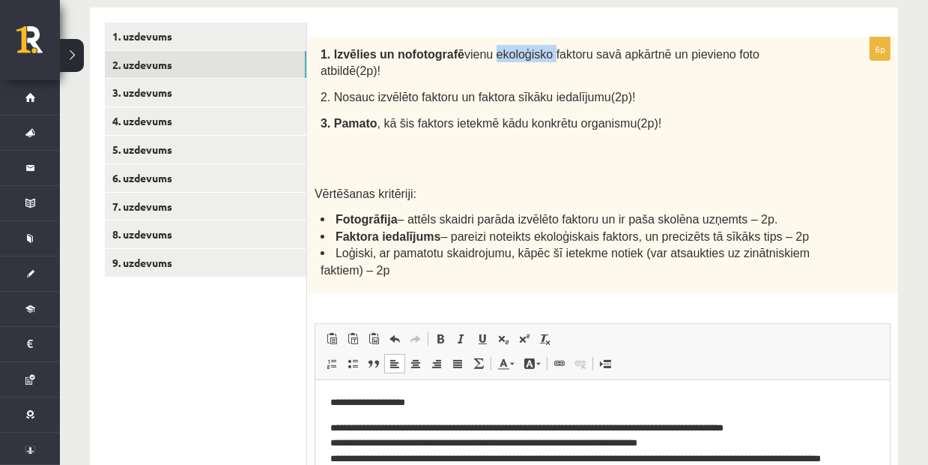
scroll to position [308, 0]
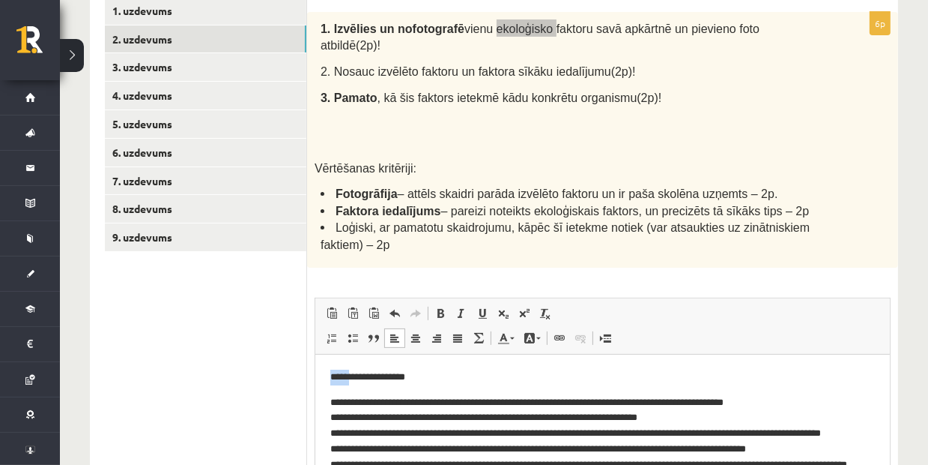
drag, startPoint x: 327, startPoint y: 378, endPoint x: 354, endPoint y: 375, distance: 27.9
click at [339, 377] on p "**********" at bounding box center [597, 377] width 534 height 16
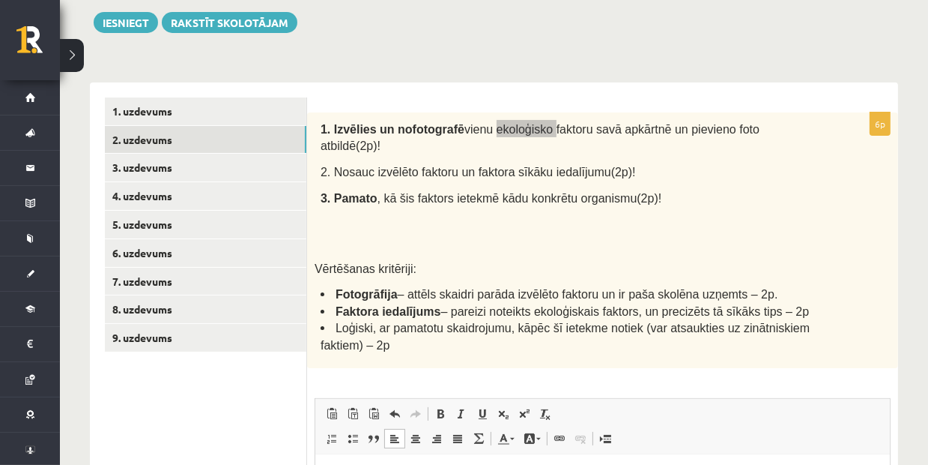
scroll to position [158, 0]
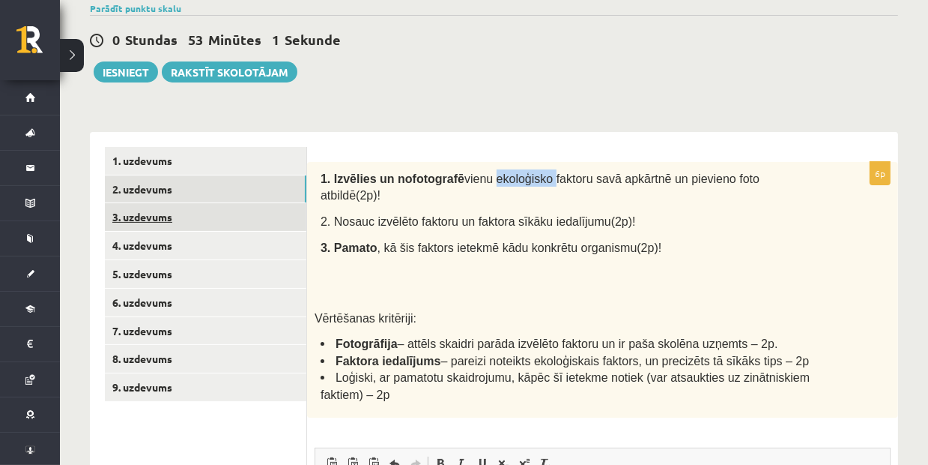
click at [286, 220] on link "3. uzdevums" at bounding box center [206, 217] width 202 height 28
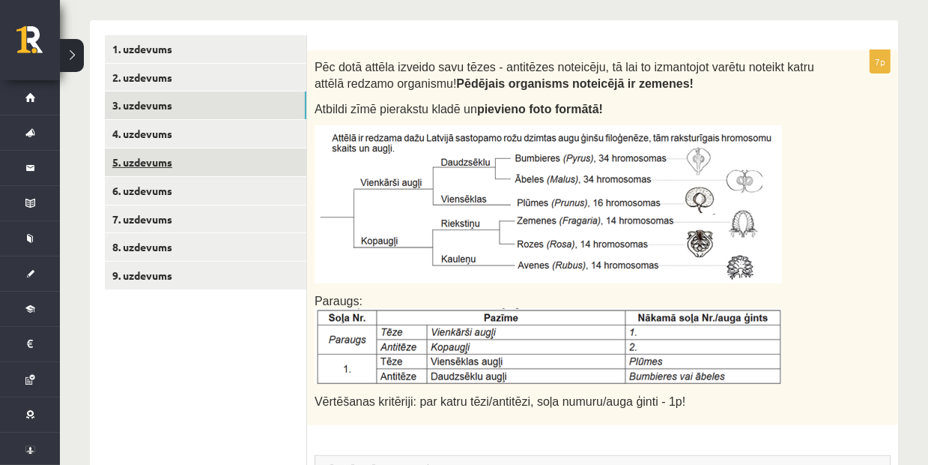
scroll to position [233, 0]
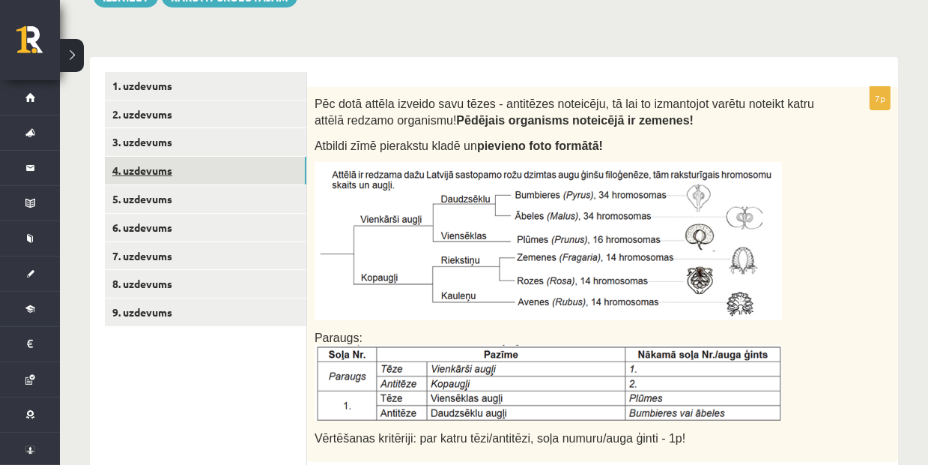
click at [202, 176] on link "4. uzdevums" at bounding box center [206, 171] width 202 height 28
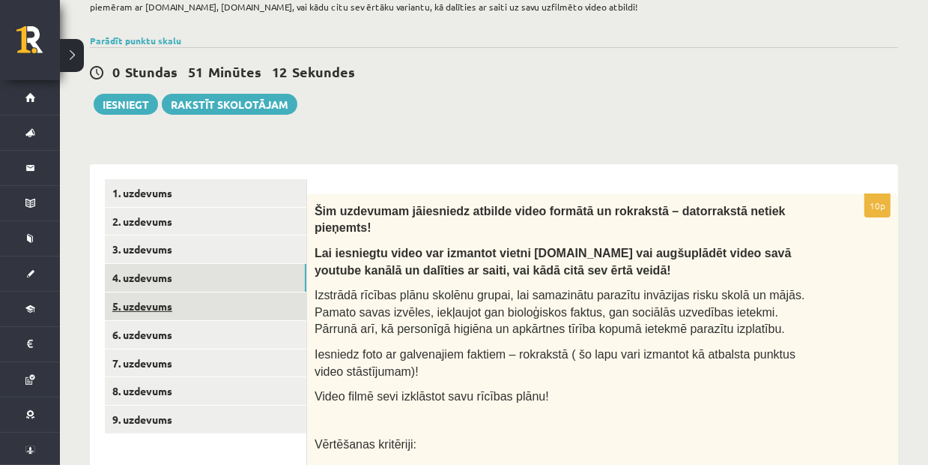
scroll to position [150, 0]
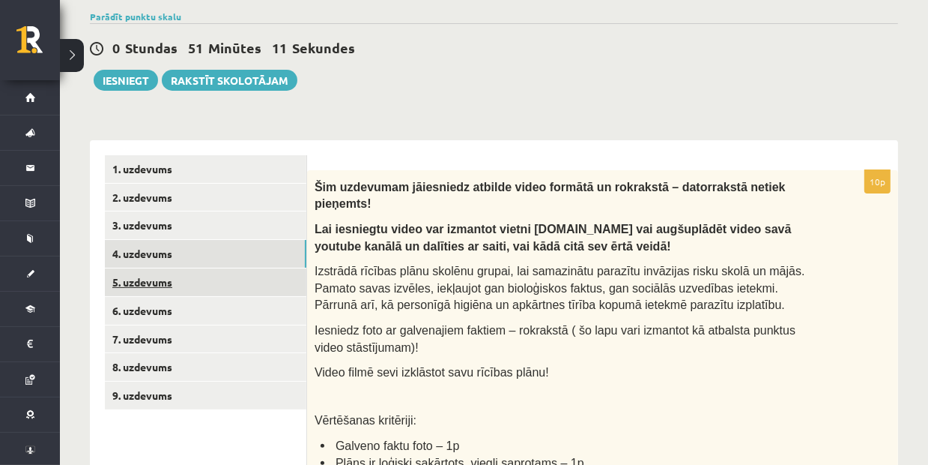
click at [144, 286] on link "5. uzdevums" at bounding box center [206, 282] width 202 height 28
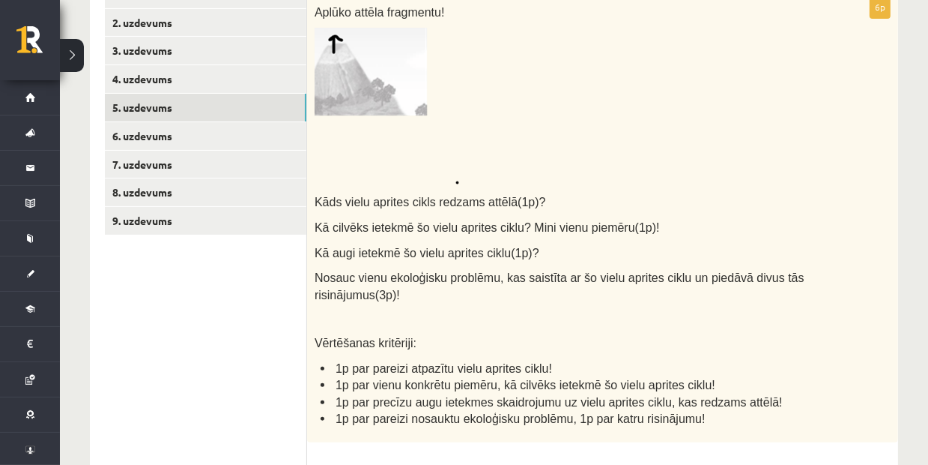
scroll to position [300, 0]
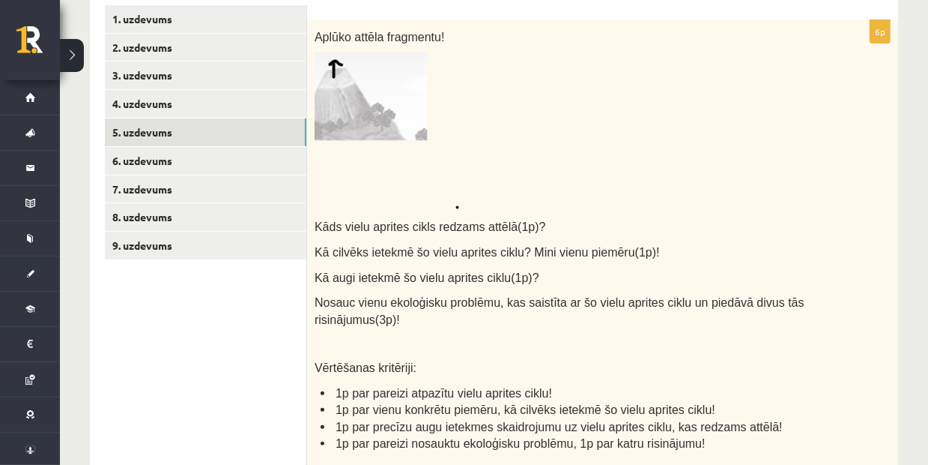
drag, startPoint x: 310, startPoint y: 95, endPoint x: 318, endPoint y: 92, distance: 8.1
click at [313, 94] on div "Aplūko attēla fragmentu! Kāds vielu aprites cikls redzams attēlā(1p)? Kā cilvēk…" at bounding box center [602, 243] width 591 height 447
click at [326, 89] on img at bounding box center [387, 130] width 145 height 157
click at [351, 80] on img at bounding box center [387, 130] width 145 height 157
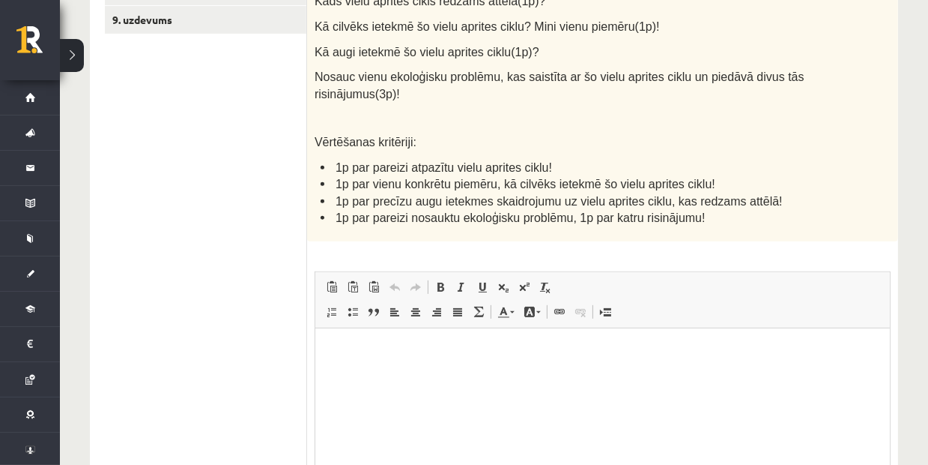
scroll to position [600, 0]
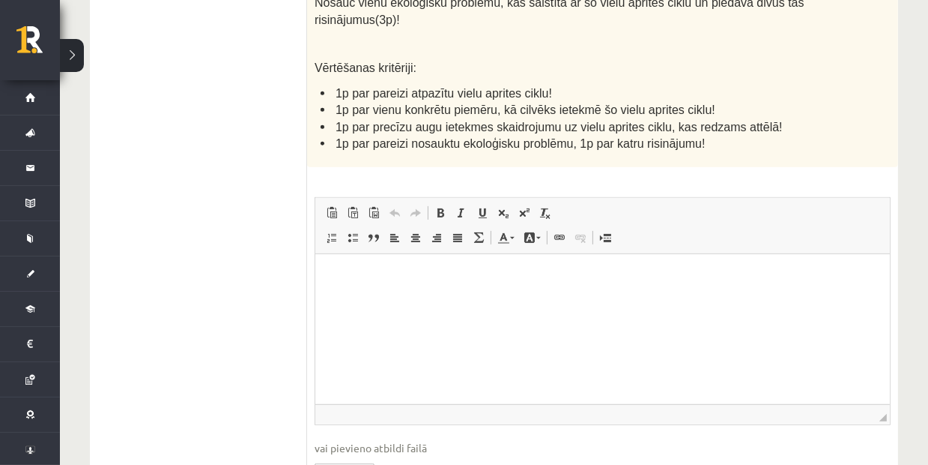
click at [415, 299] on html at bounding box center [602, 276] width 575 height 46
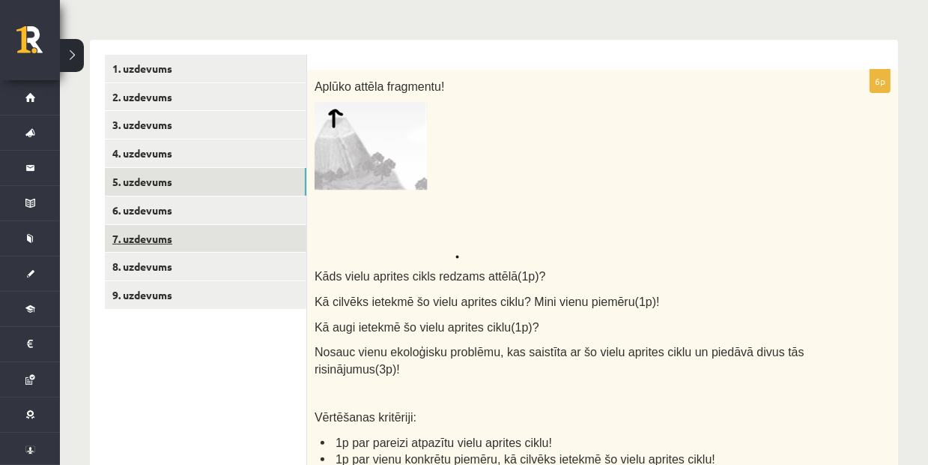
scroll to position [225, 0]
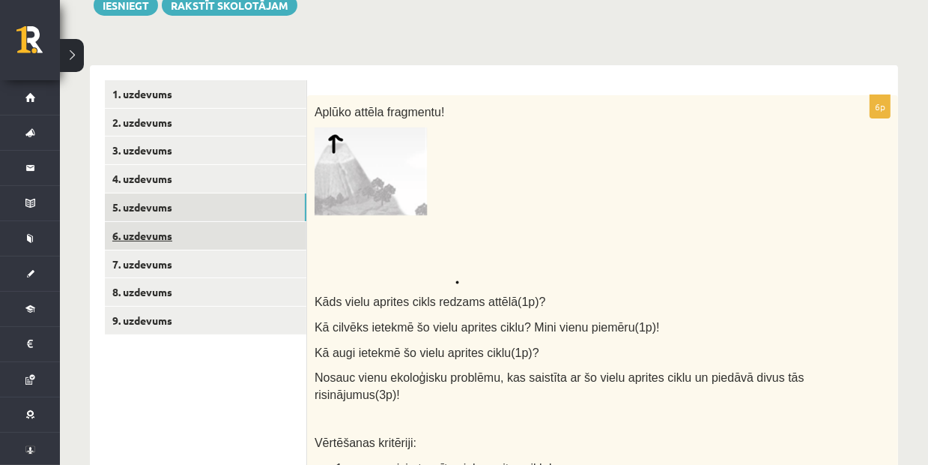
click at [267, 230] on link "6. uzdevums" at bounding box center [206, 236] width 202 height 28
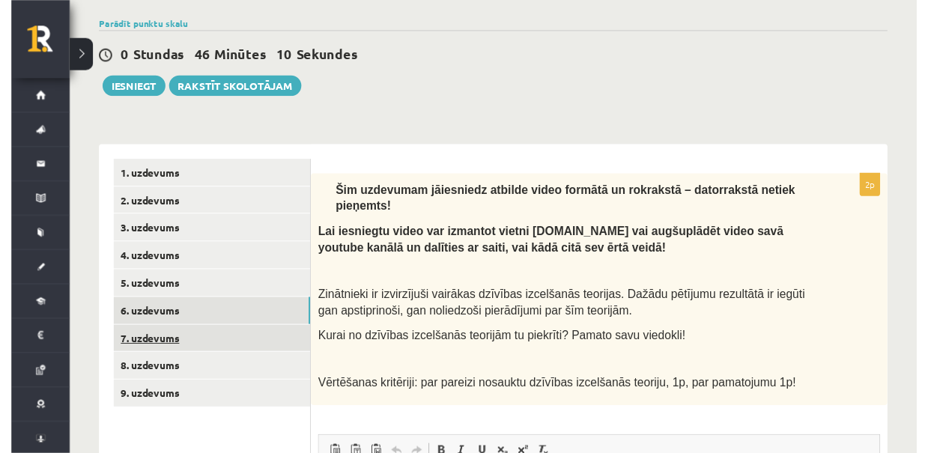
scroll to position [150, 0]
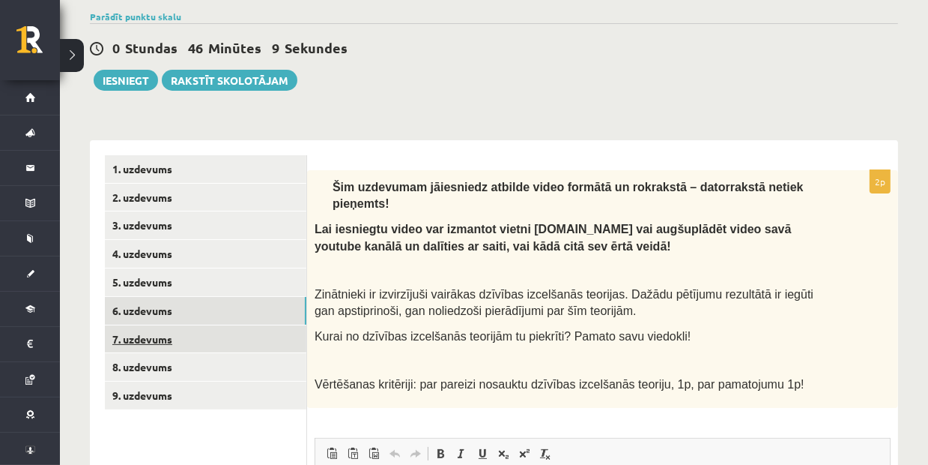
click at [214, 342] on link "7. uzdevums" at bounding box center [206, 339] width 202 height 28
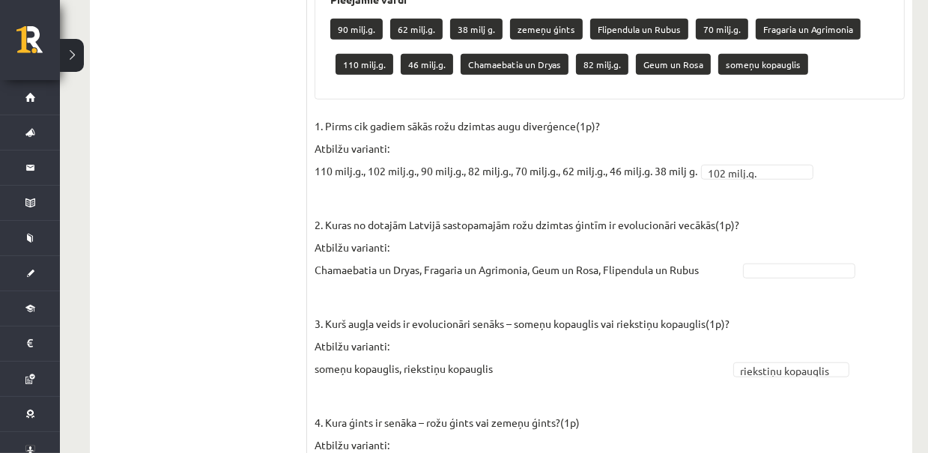
scroll to position [872, 0]
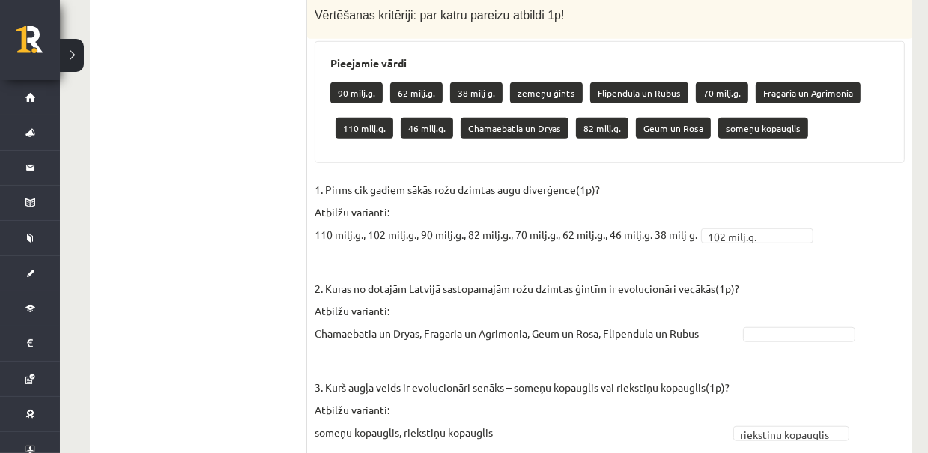
click at [790, 340] on fieldset "**********" at bounding box center [610, 364] width 591 height 373
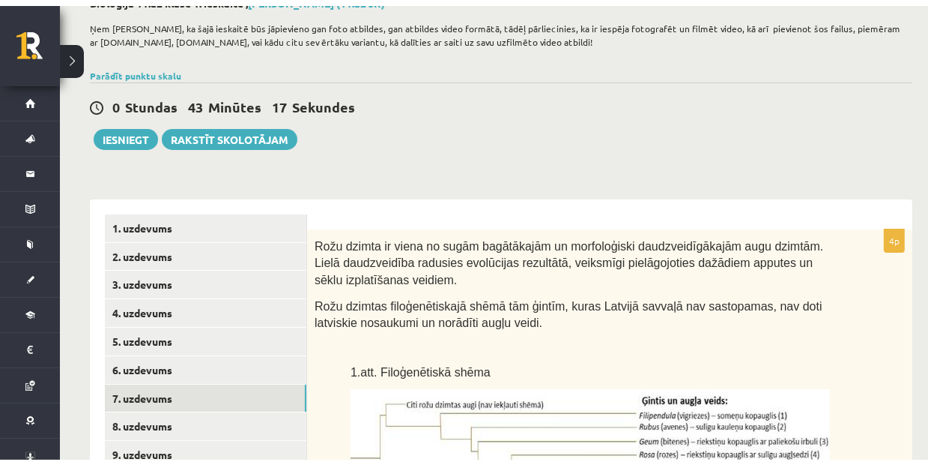
scroll to position [123, 0]
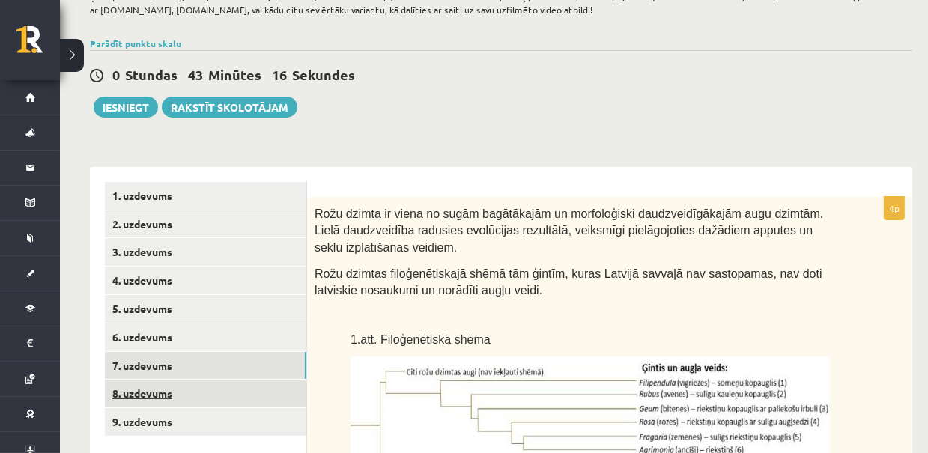
click at [265, 401] on link "8. uzdevums" at bounding box center [206, 394] width 202 height 28
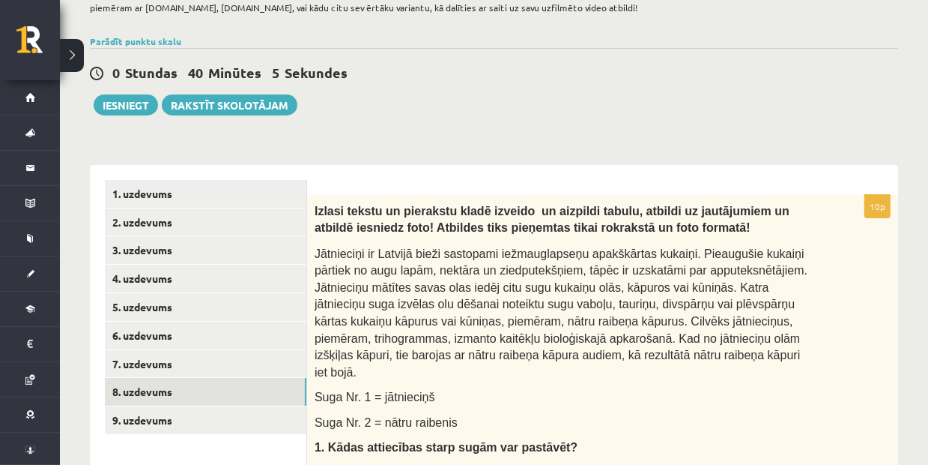
scroll to position [198, 0]
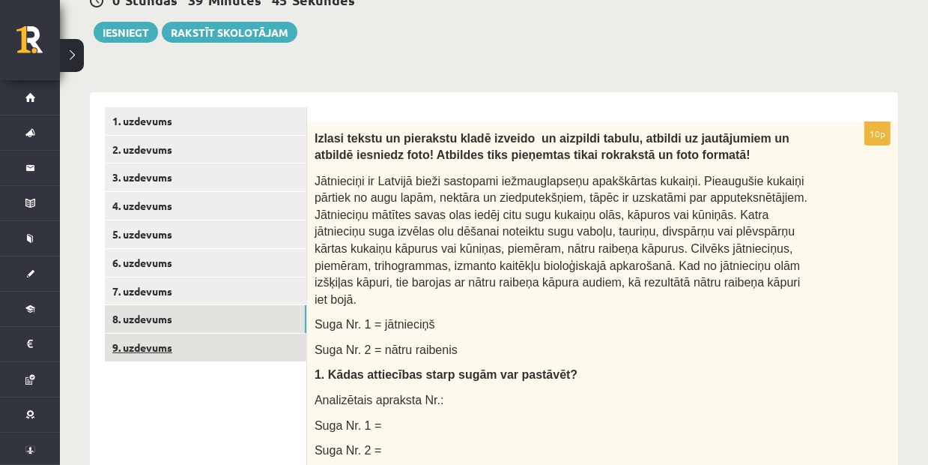
click at [230, 347] on link "9. uzdevums" at bounding box center [206, 347] width 202 height 28
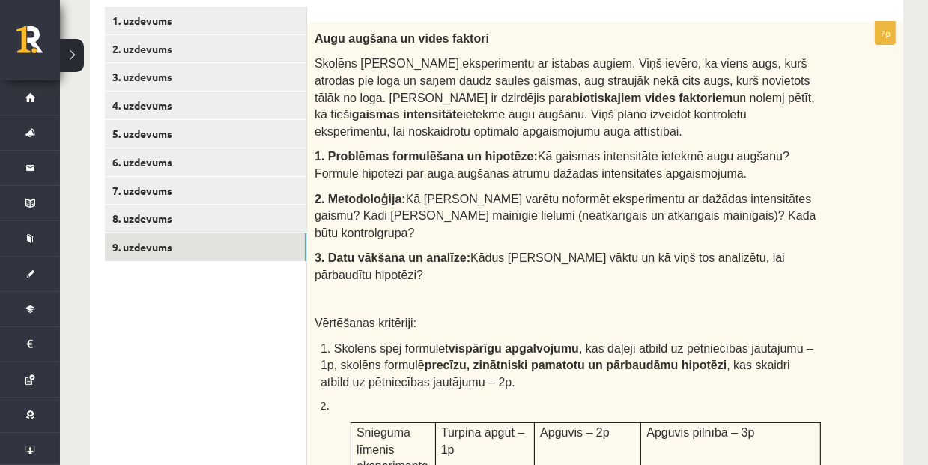
scroll to position [273, 0]
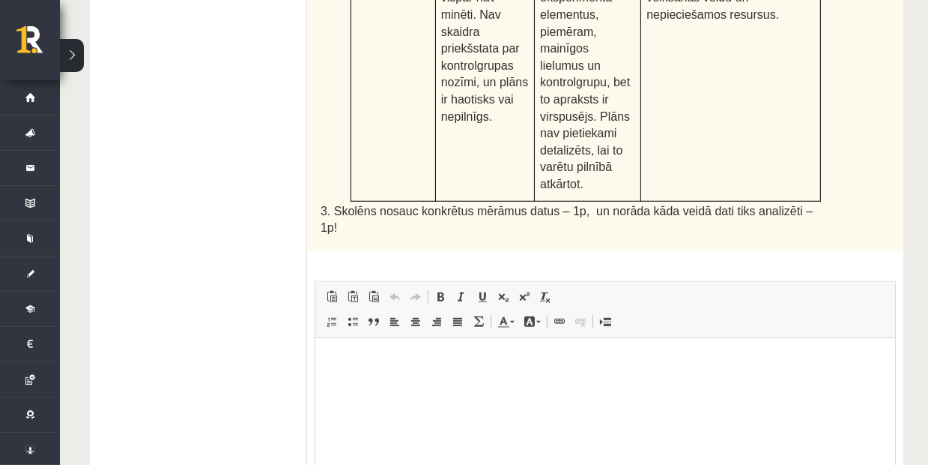
scroll to position [994, 0]
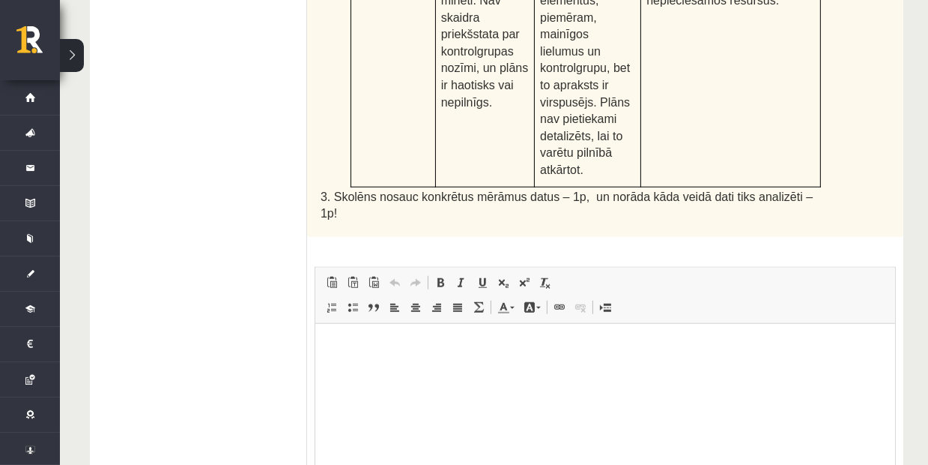
click at [479, 369] on html at bounding box center [605, 346] width 580 height 46
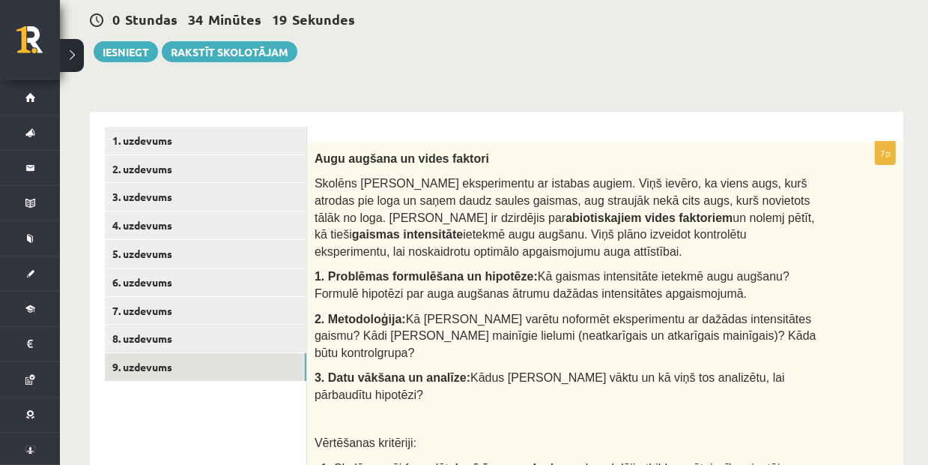
scroll to position [300, 0]
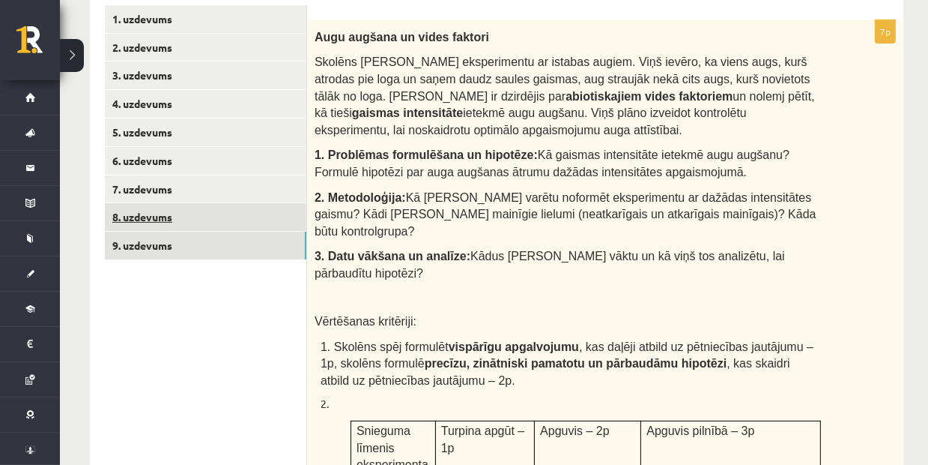
click at [232, 216] on link "8. uzdevums" at bounding box center [206, 217] width 202 height 28
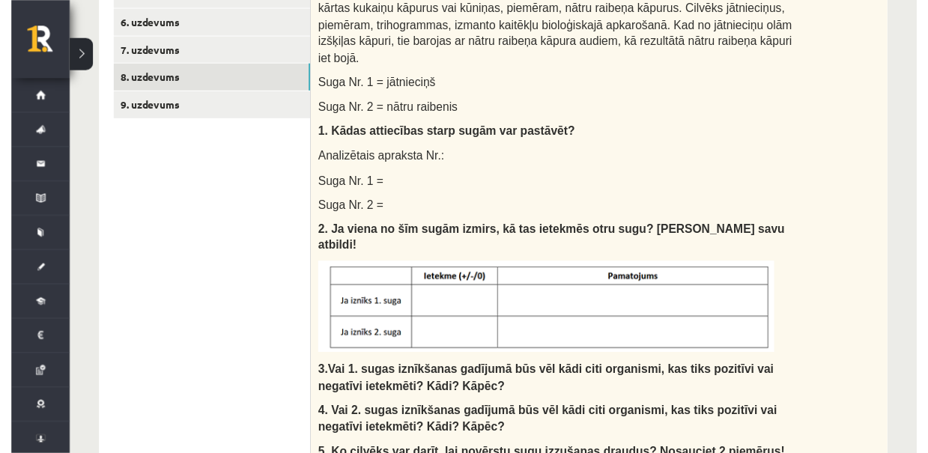
scroll to position [238, 0]
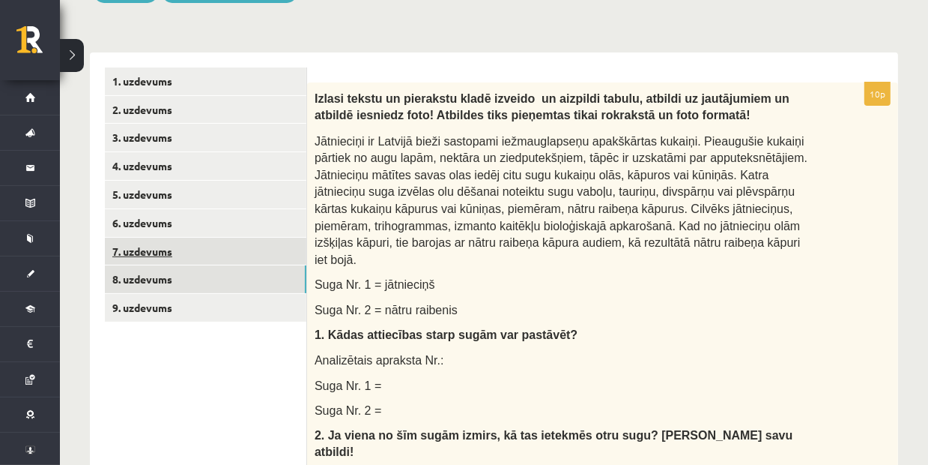
click at [275, 248] on link "7. uzdevums" at bounding box center [206, 252] width 202 height 28
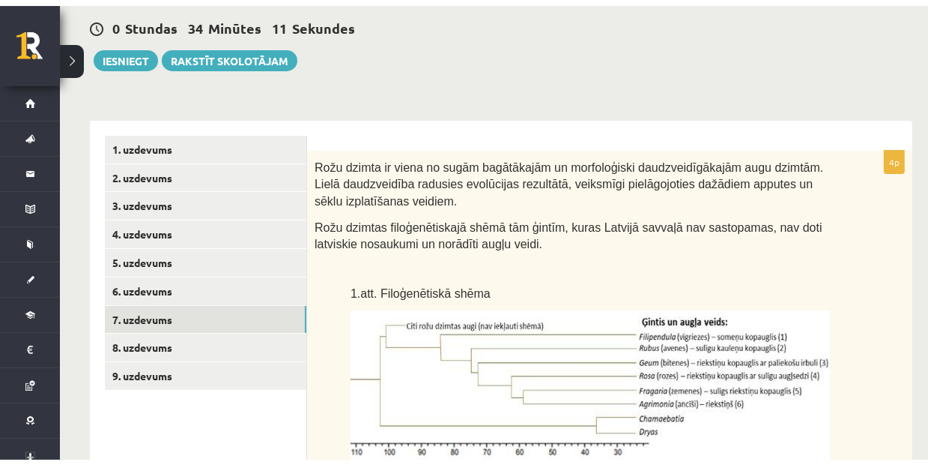
scroll to position [123, 0]
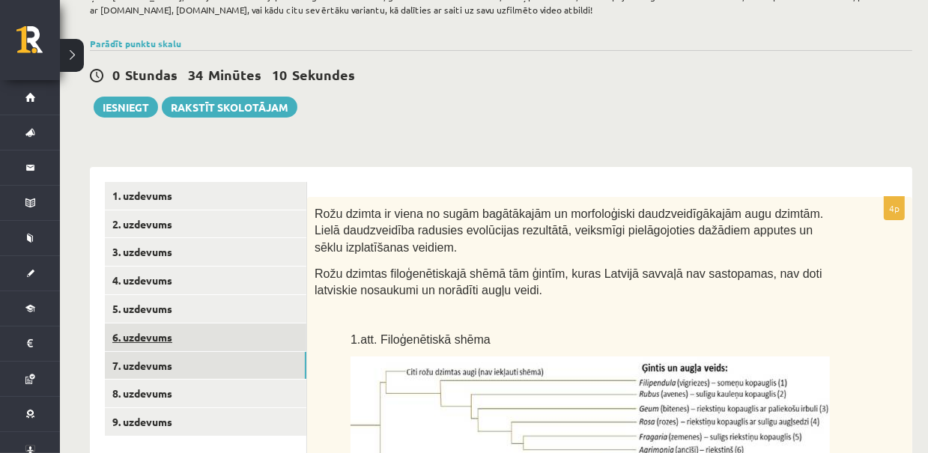
click at [253, 336] on link "6. uzdevums" at bounding box center [206, 338] width 202 height 28
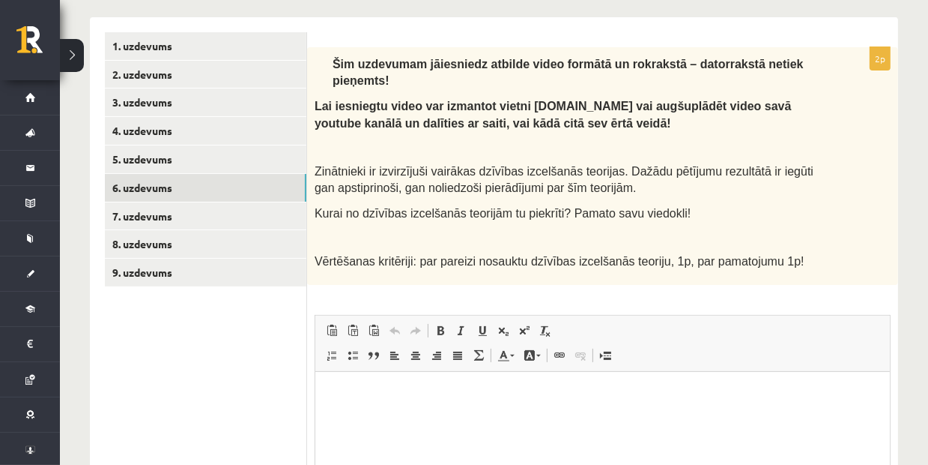
scroll to position [0, 0]
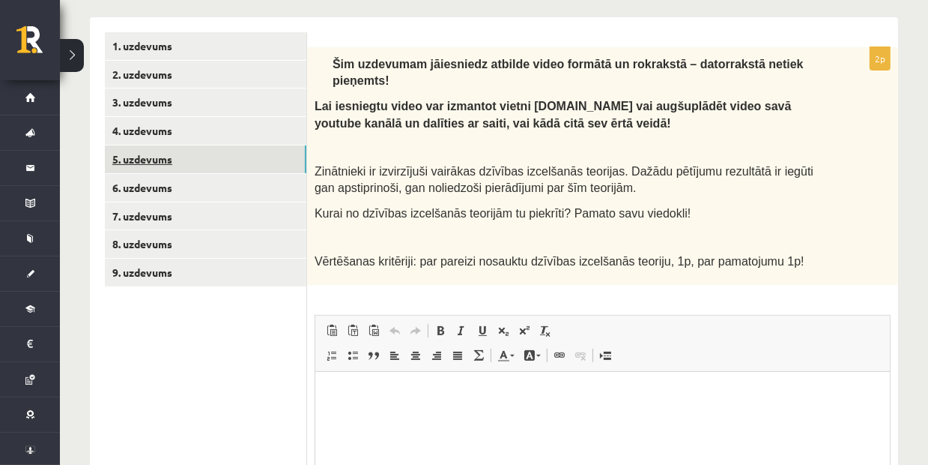
click at [273, 157] on link "5. uzdevums" at bounding box center [206, 159] width 202 height 28
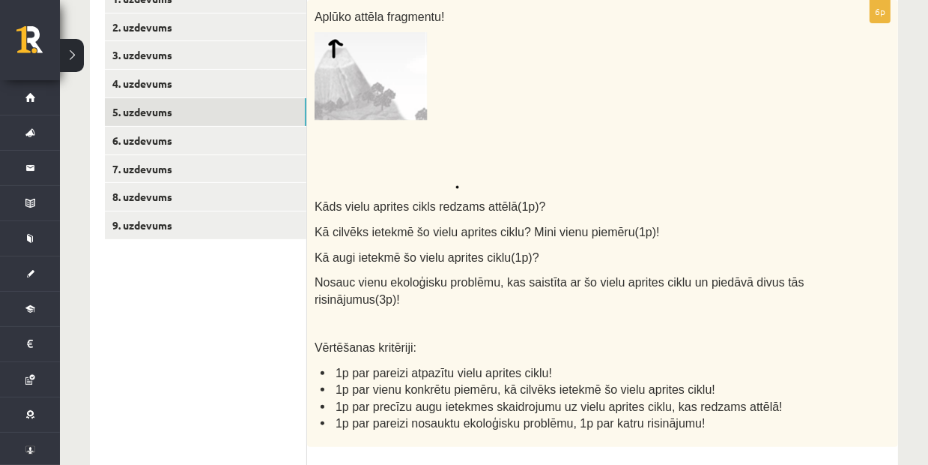
scroll to position [312, 0]
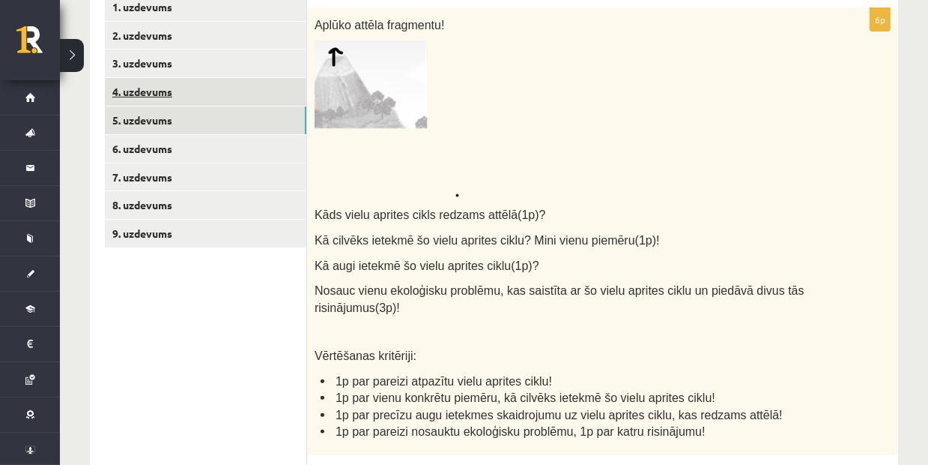
click at [220, 90] on link "4. uzdevums" at bounding box center [206, 92] width 202 height 28
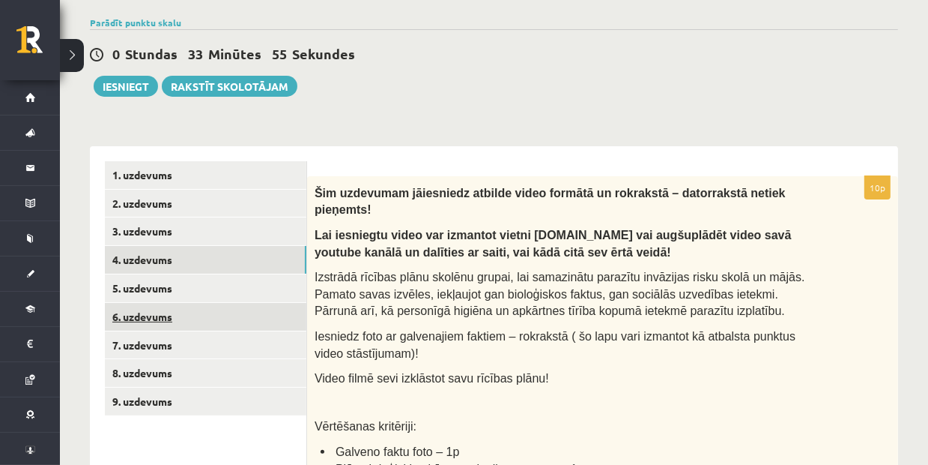
scroll to position [191, 0]
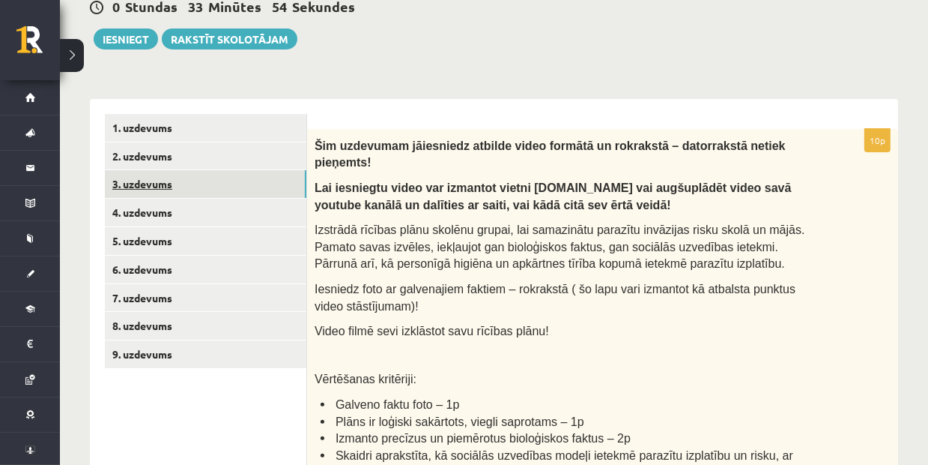
click at [253, 187] on link "3. uzdevums" at bounding box center [206, 184] width 202 height 28
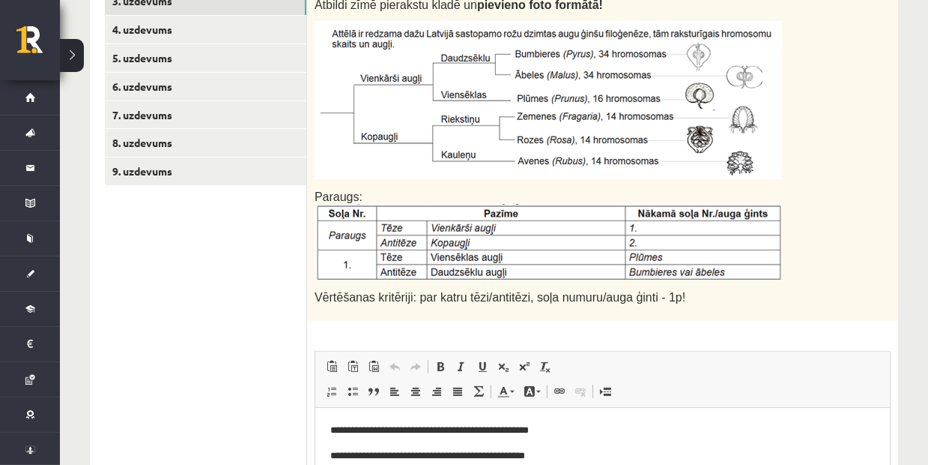
scroll to position [92, 0]
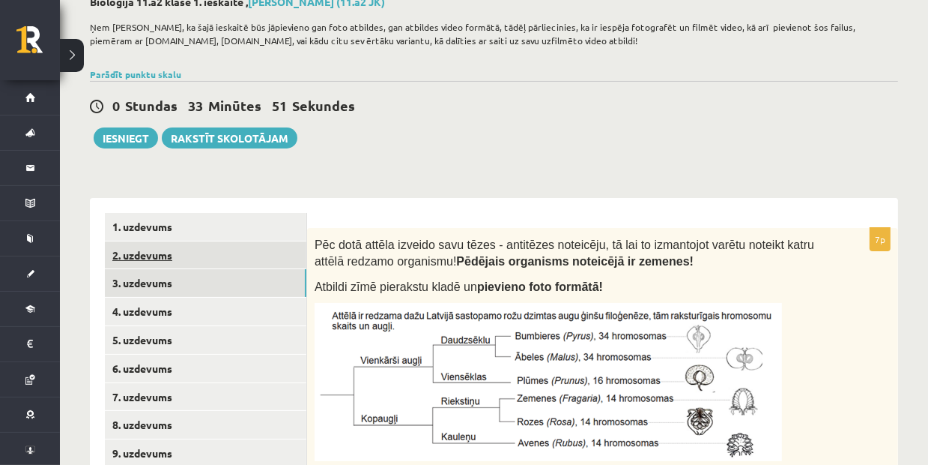
click at [225, 247] on link "2. uzdevums" at bounding box center [206, 255] width 202 height 28
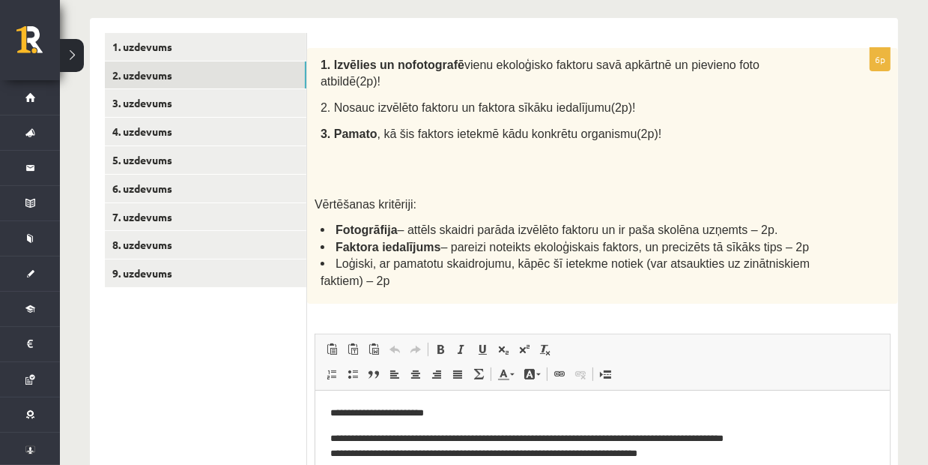
scroll to position [197, 0]
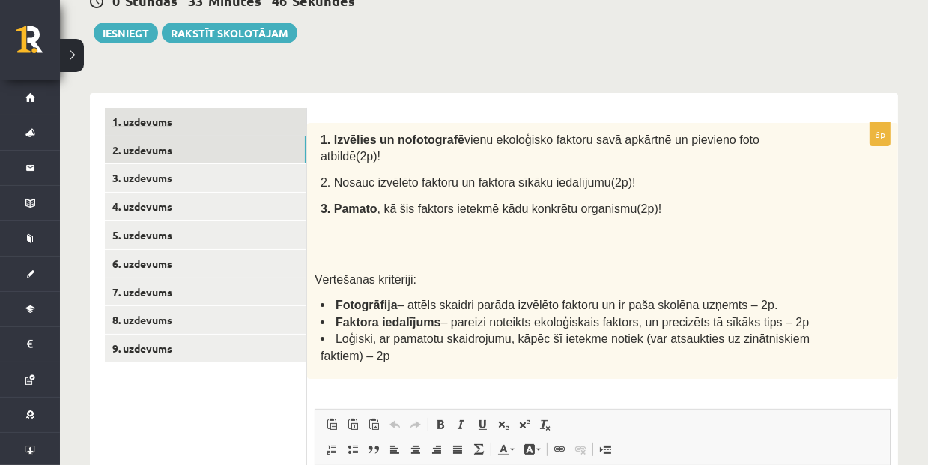
click at [283, 124] on link "1. uzdevums" at bounding box center [206, 122] width 202 height 28
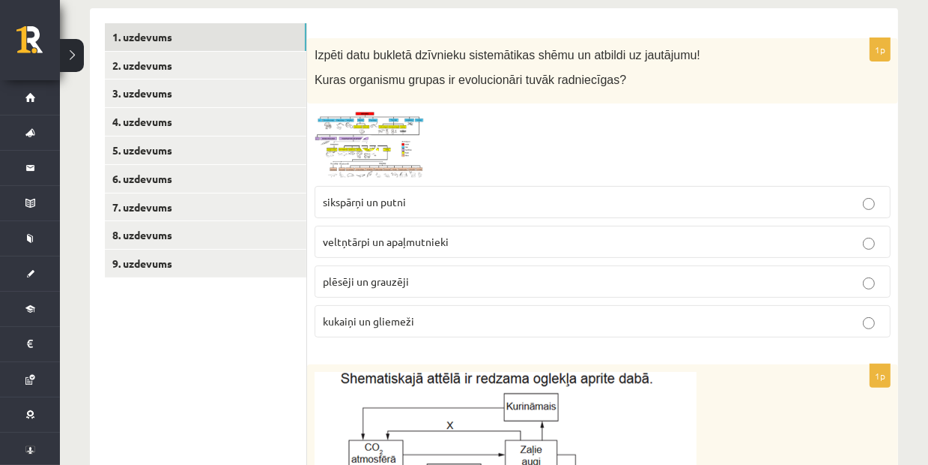
scroll to position [190, 0]
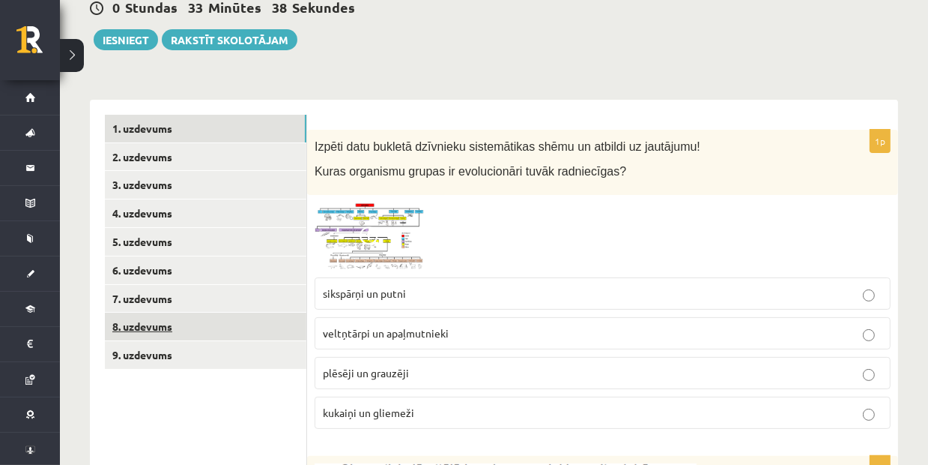
click at [252, 312] on link "8. uzdevums" at bounding box center [206, 326] width 202 height 28
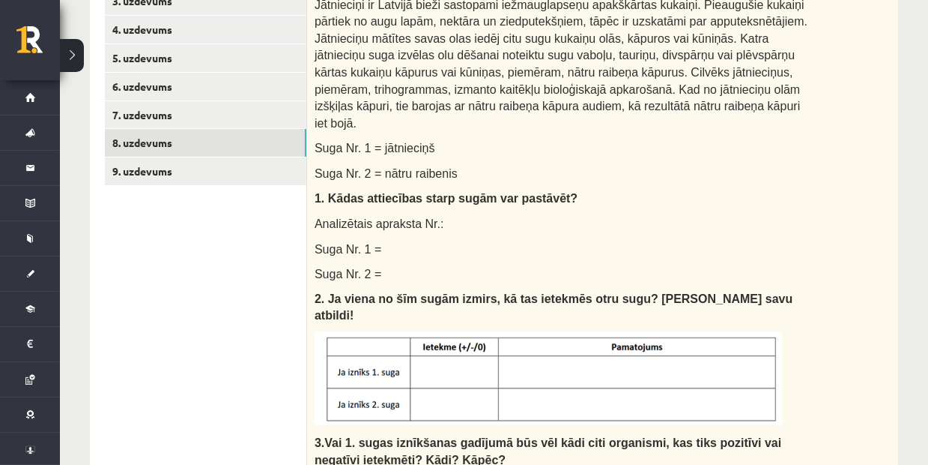
scroll to position [265, 0]
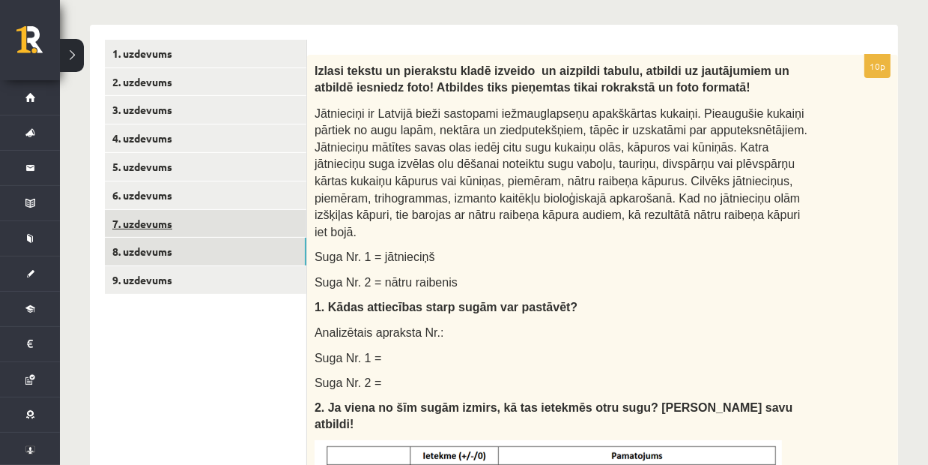
click at [180, 227] on link "7. uzdevums" at bounding box center [206, 224] width 202 height 28
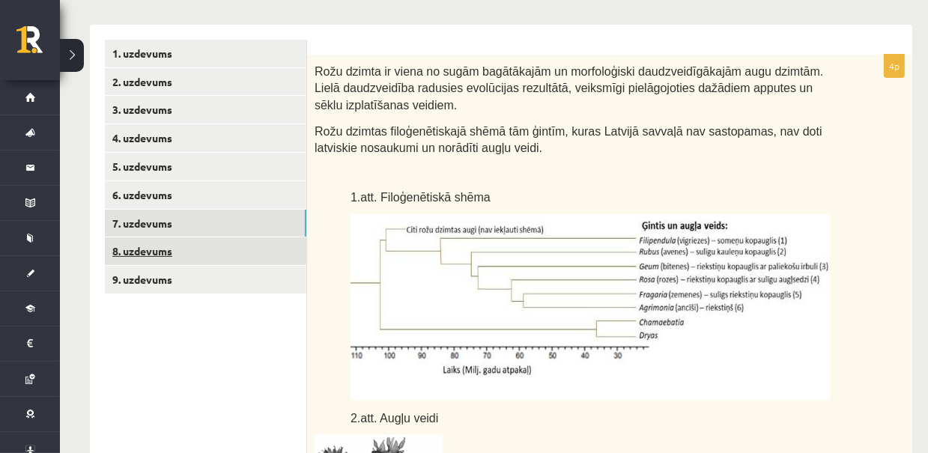
click at [283, 247] on link "8. uzdevums" at bounding box center [206, 252] width 202 height 28
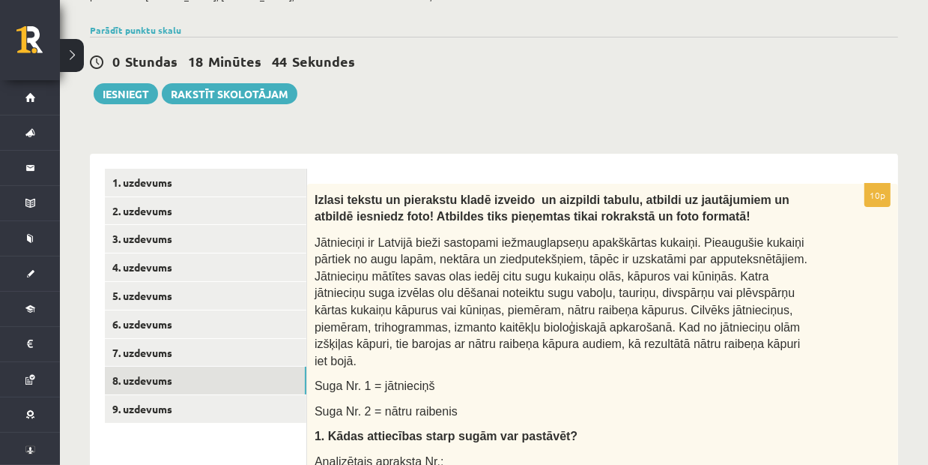
scroll to position [225, 0]
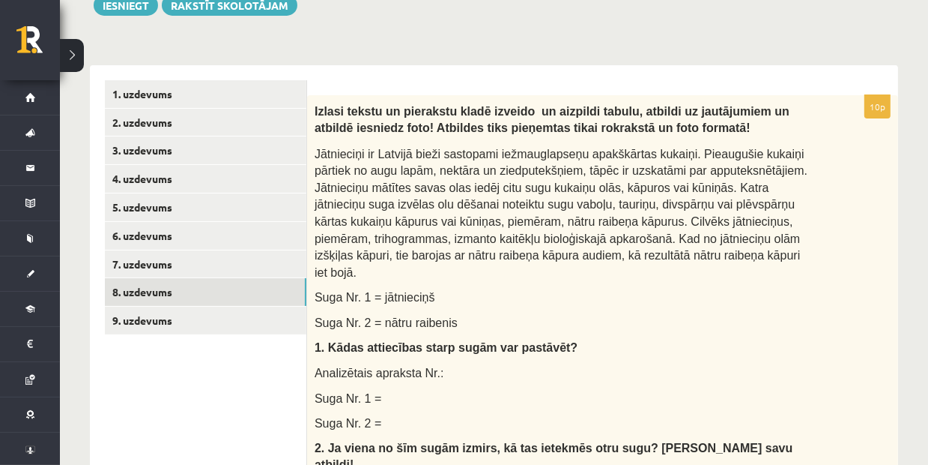
click at [719, 313] on p "Suga Nr. 2 = nātru raibenis" at bounding box center [565, 321] width 501 height 17
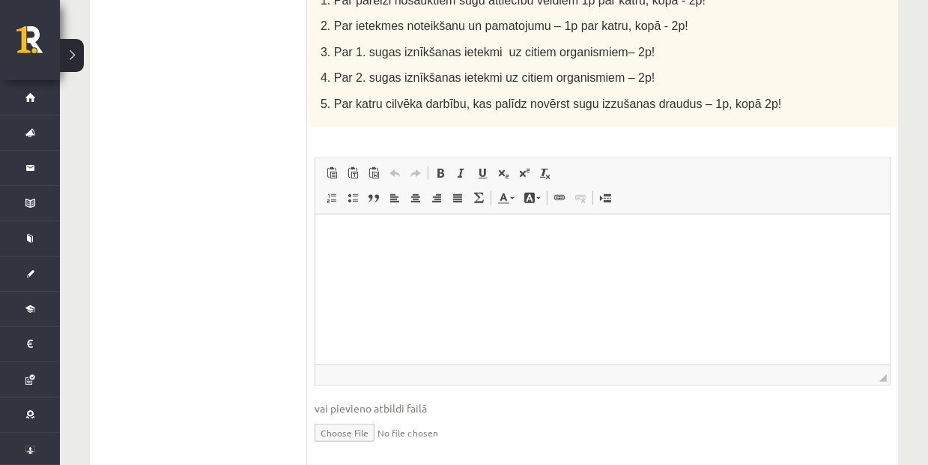
scroll to position [986, 0]
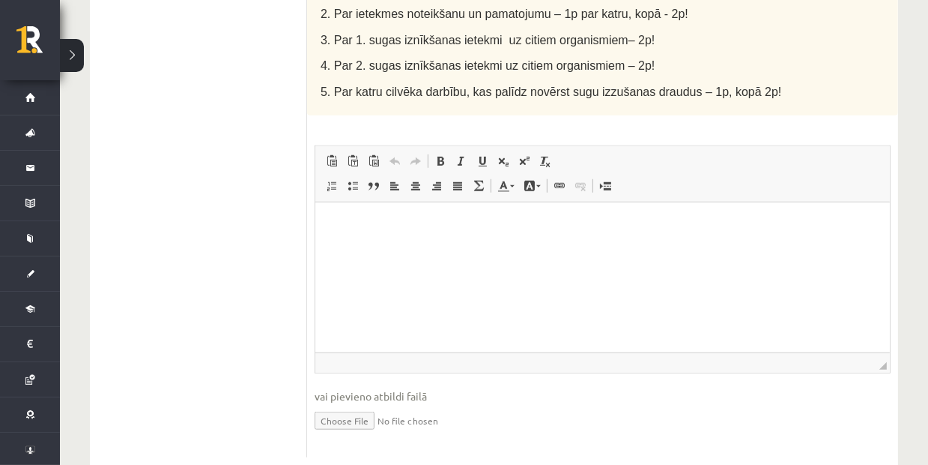
click at [332, 404] on input "file" at bounding box center [603, 419] width 576 height 31
type input "**********"
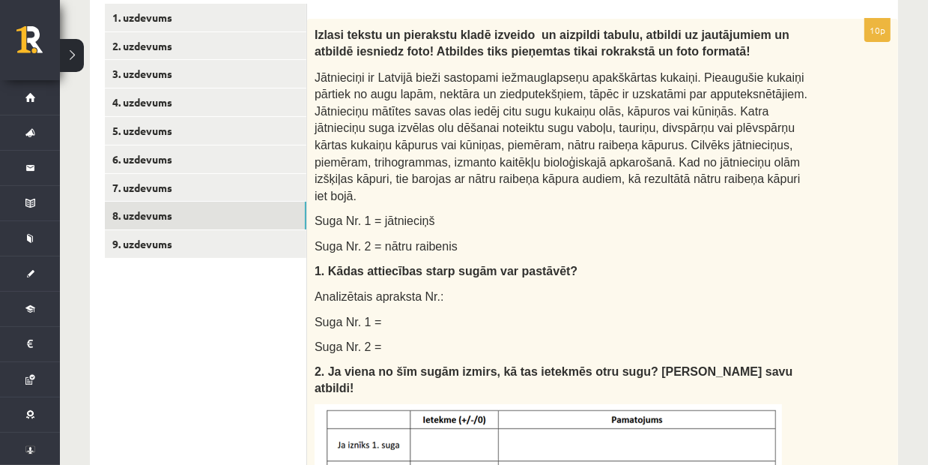
scroll to position [300, 0]
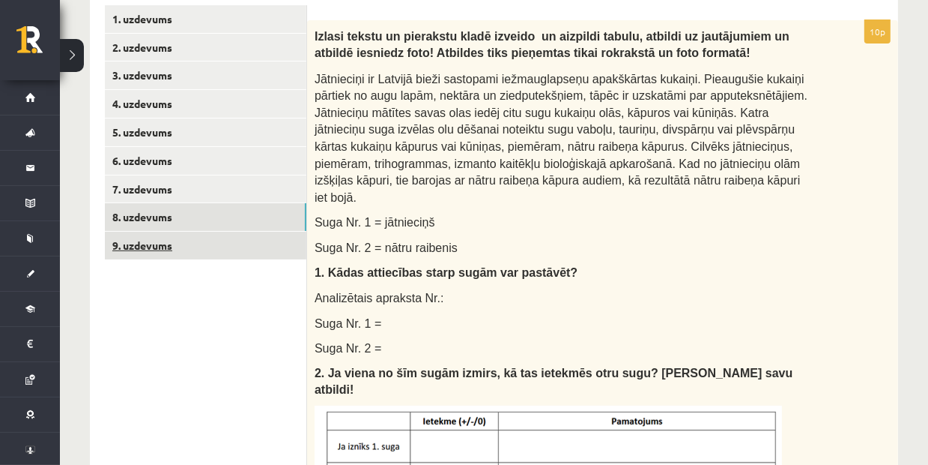
click at [255, 258] on link "9. uzdevums" at bounding box center [206, 246] width 202 height 28
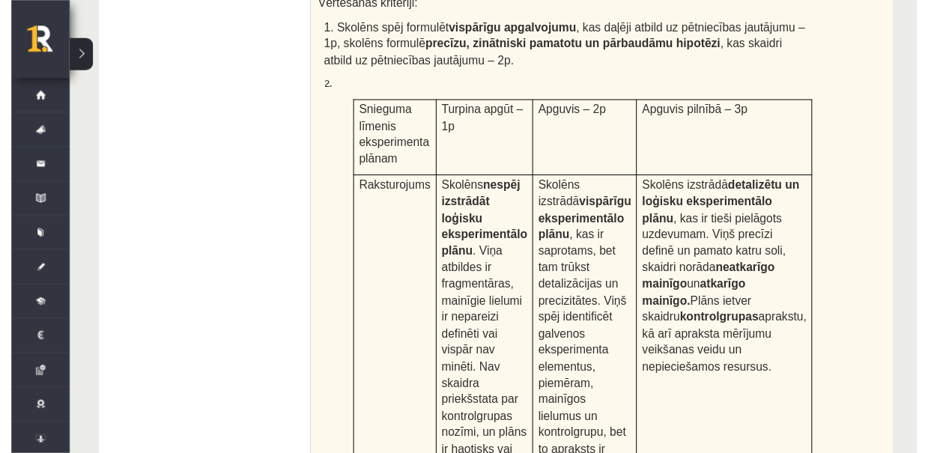
scroll to position [396, 0]
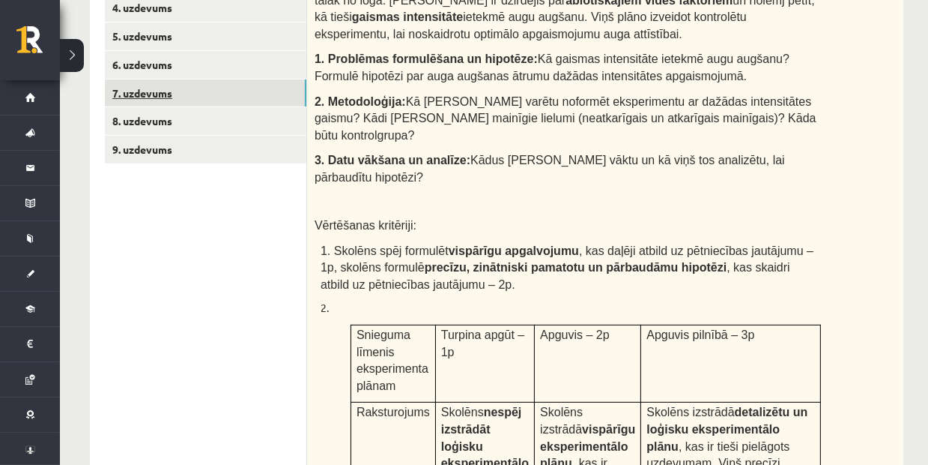
click at [224, 89] on link "7. uzdevums" at bounding box center [206, 93] width 202 height 28
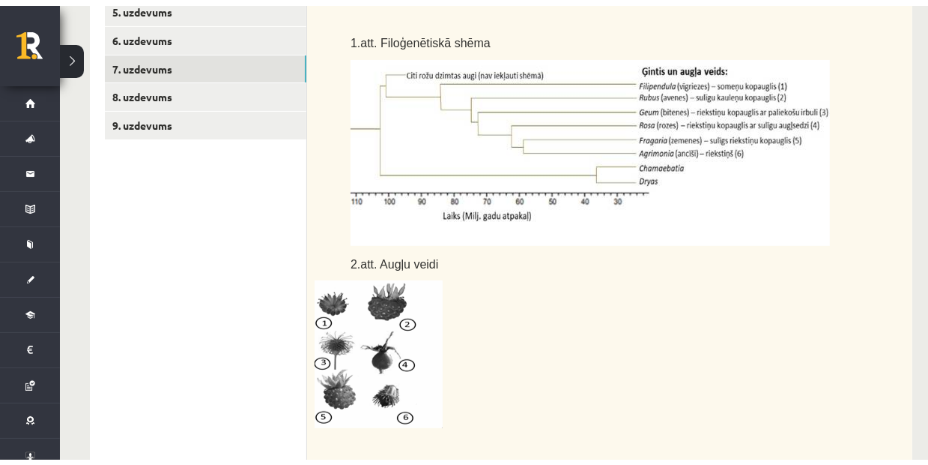
scroll to position [423, 0]
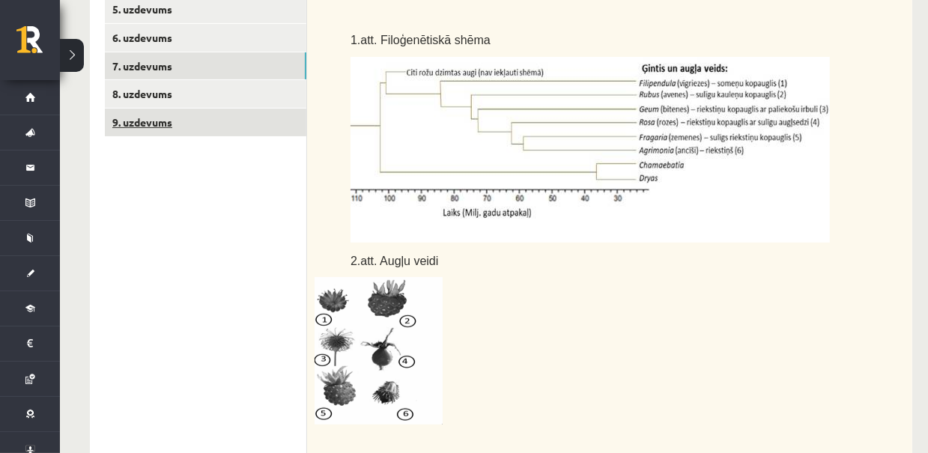
click at [244, 128] on link "9. uzdevums" at bounding box center [206, 123] width 202 height 28
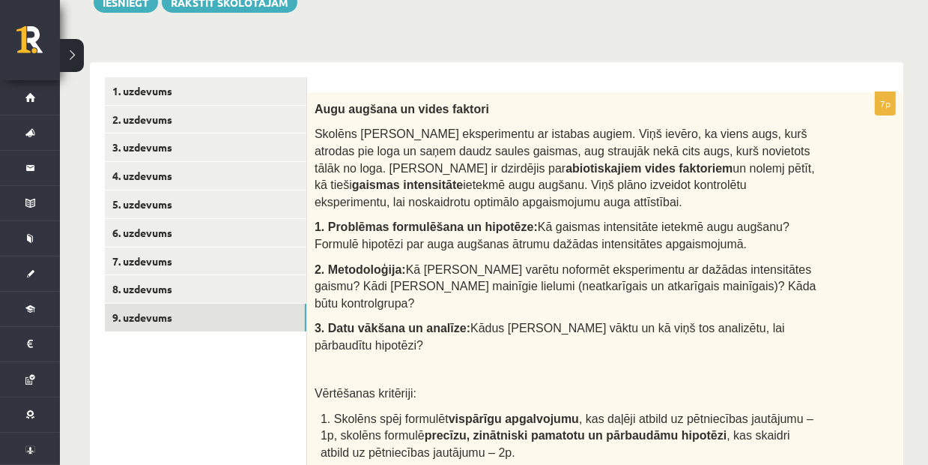
scroll to position [19, 0]
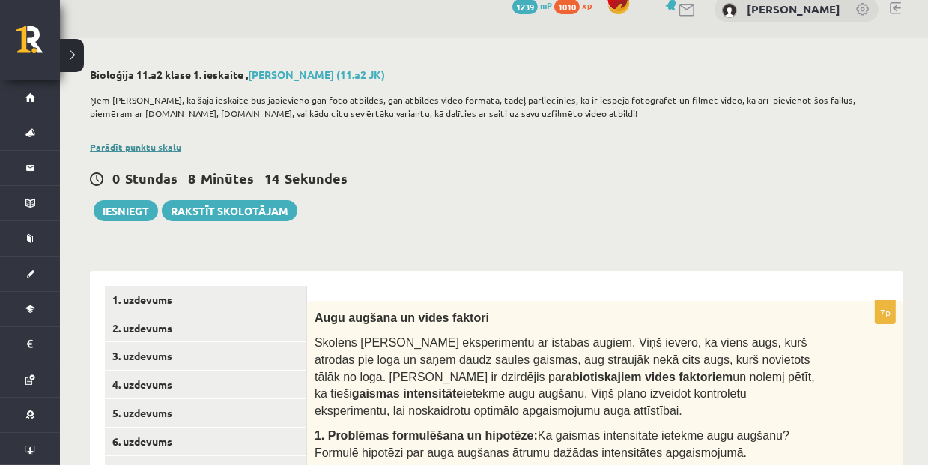
click at [139, 147] on link "Parādīt punktu skalu" at bounding box center [135, 147] width 91 height 12
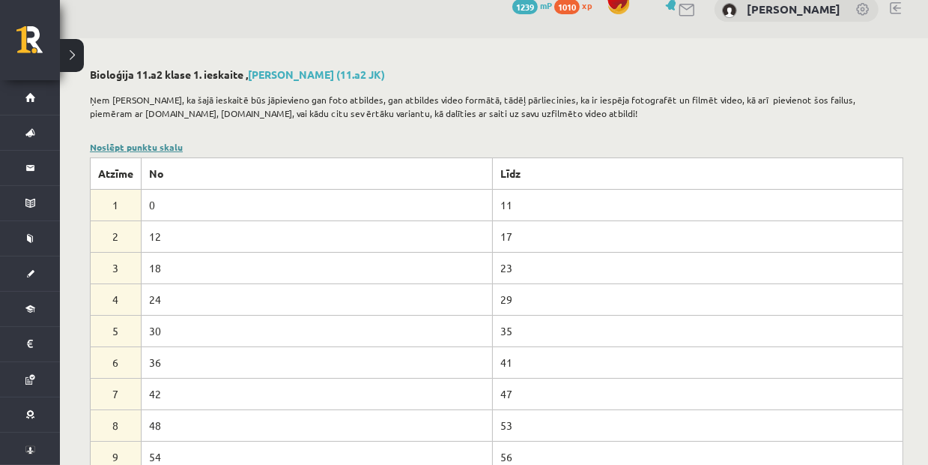
click at [129, 145] on link "Noslēpt punktu skalu" at bounding box center [136, 147] width 93 height 12
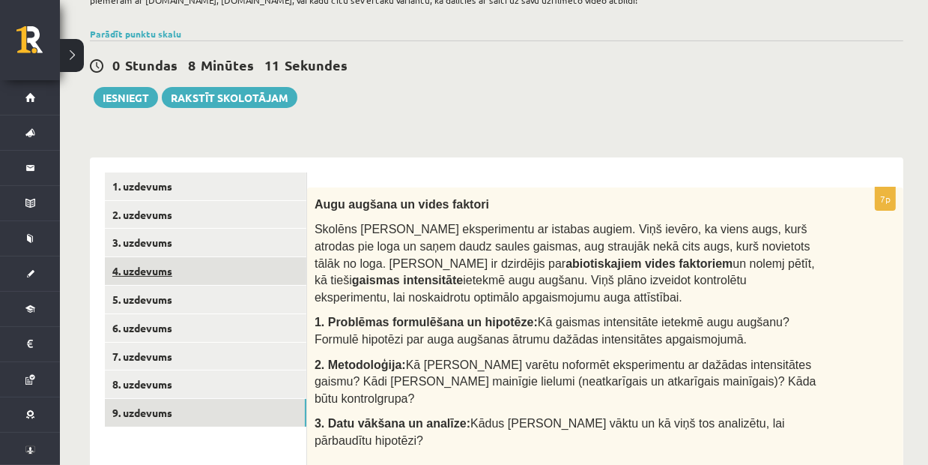
scroll to position [244, 0]
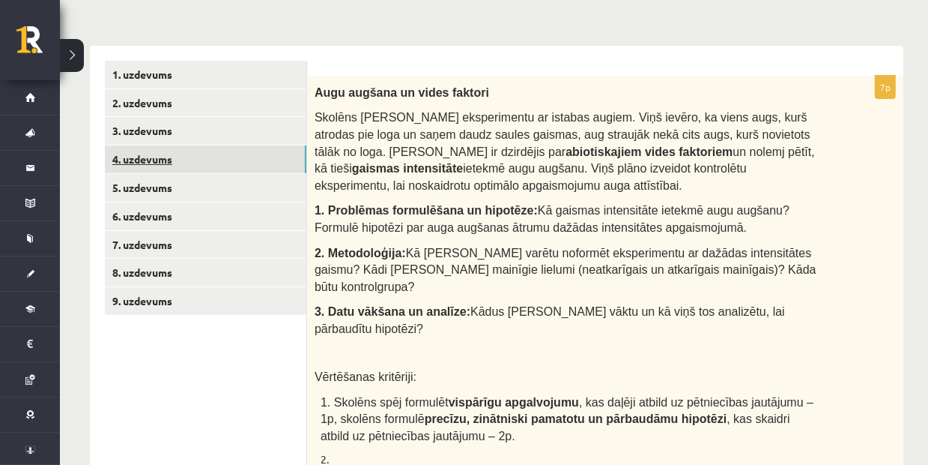
click at [235, 159] on link "4. uzdevums" at bounding box center [206, 159] width 202 height 28
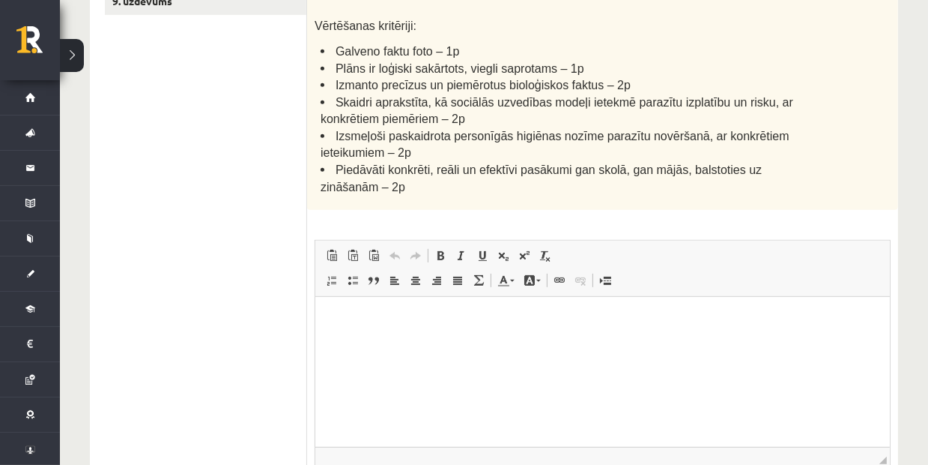
scroll to position [169, 0]
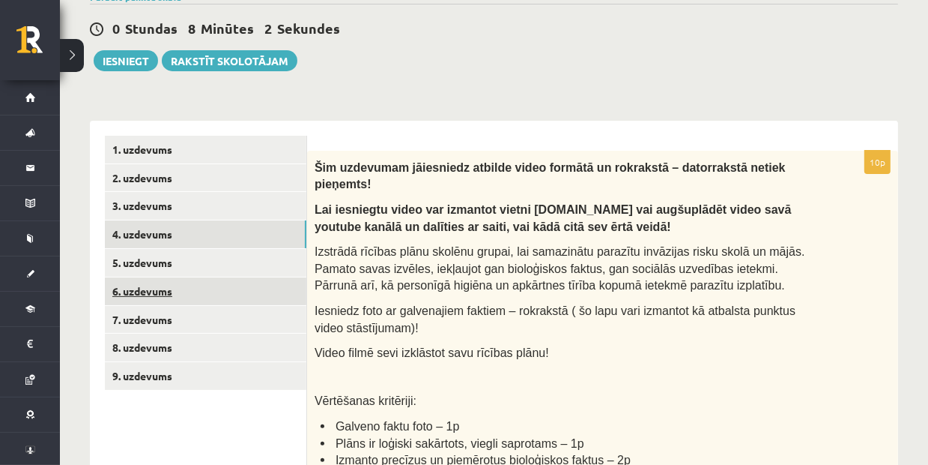
click at [192, 289] on link "6. uzdevums" at bounding box center [206, 291] width 202 height 28
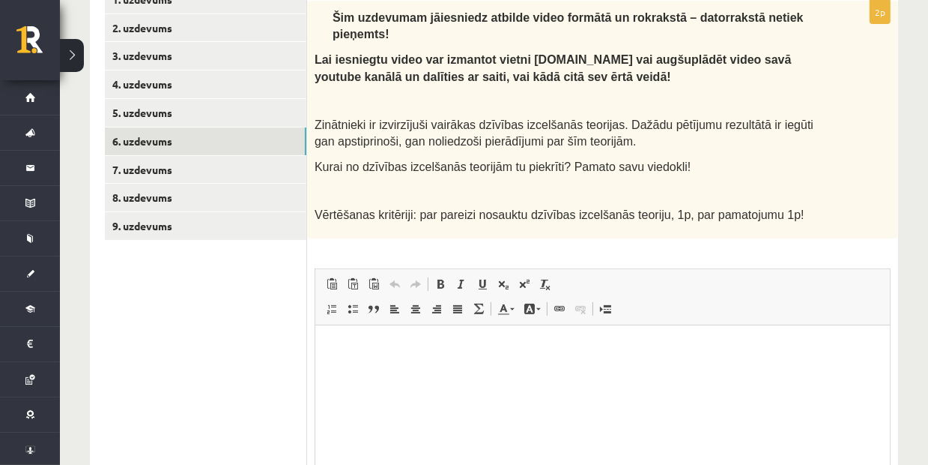
scroll to position [244, 0]
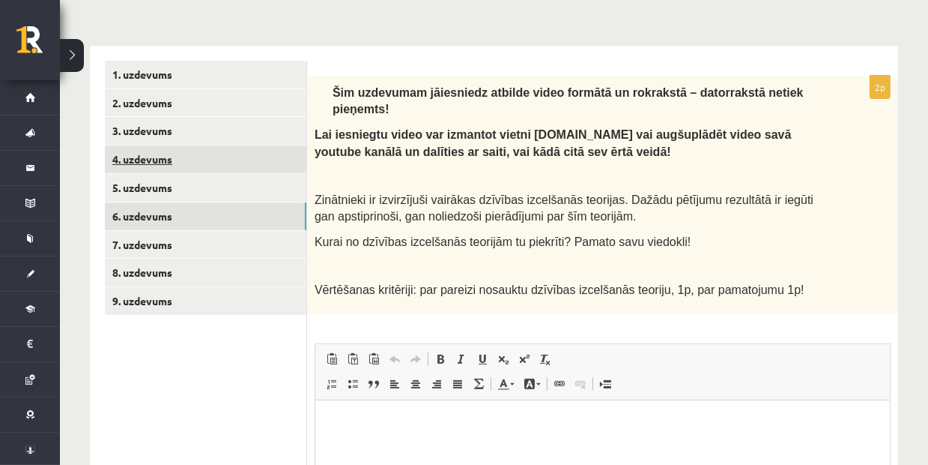
click at [236, 165] on link "4. uzdevums" at bounding box center [206, 159] width 202 height 28
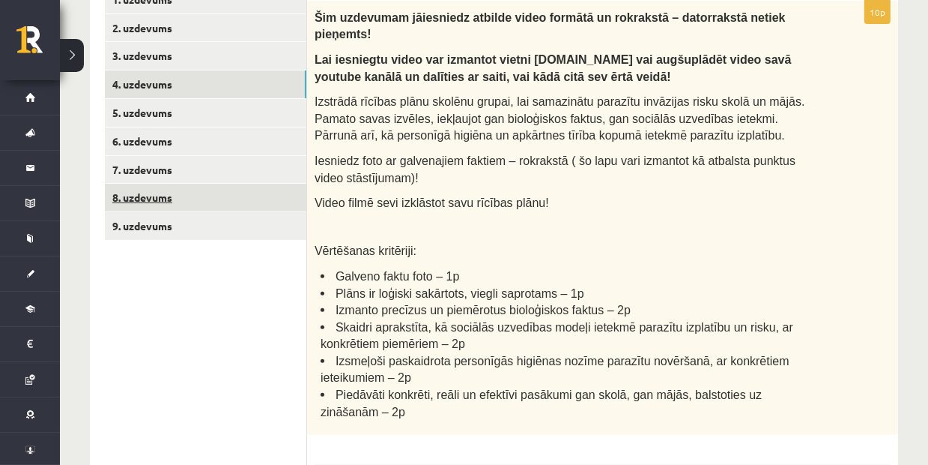
scroll to position [0, 0]
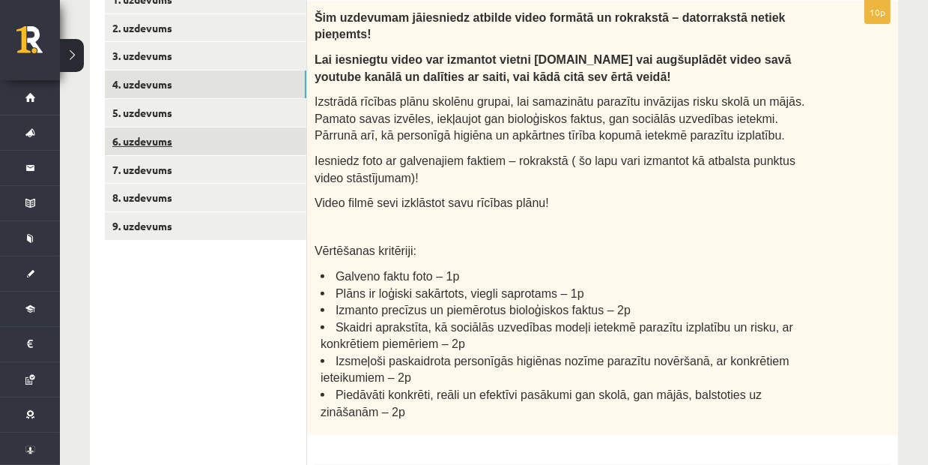
click at [219, 145] on link "6. uzdevums" at bounding box center [206, 141] width 202 height 28
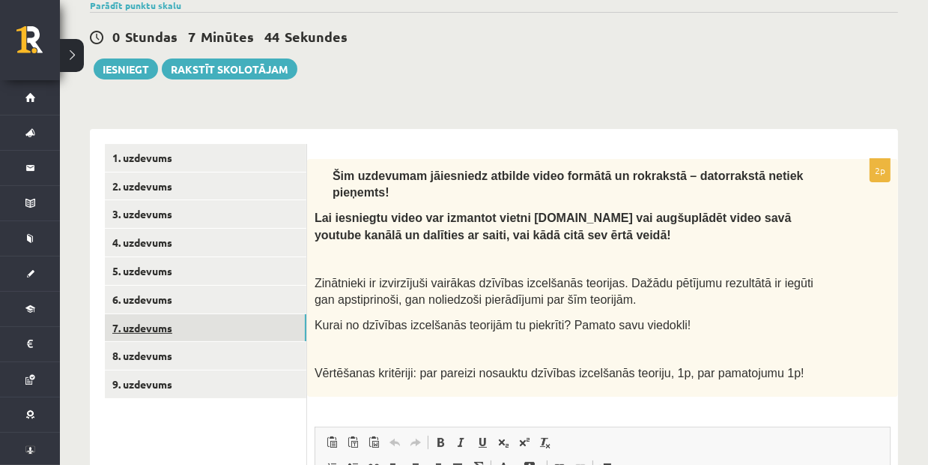
click at [199, 329] on link "7. uzdevums" at bounding box center [206, 328] width 202 height 28
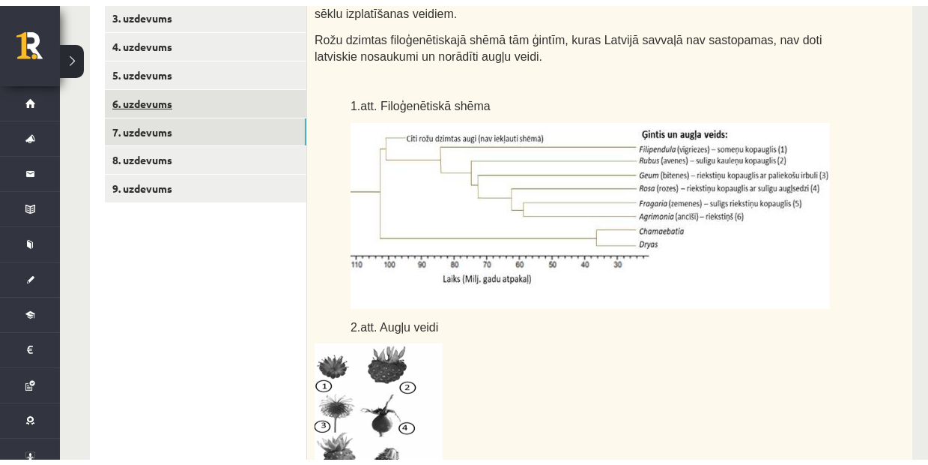
scroll to position [236, 0]
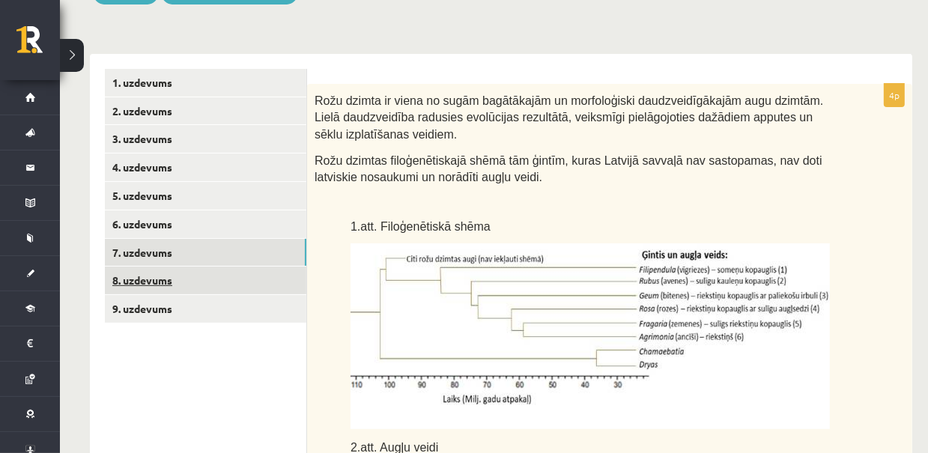
click at [179, 287] on link "8. uzdevums" at bounding box center [206, 281] width 202 height 28
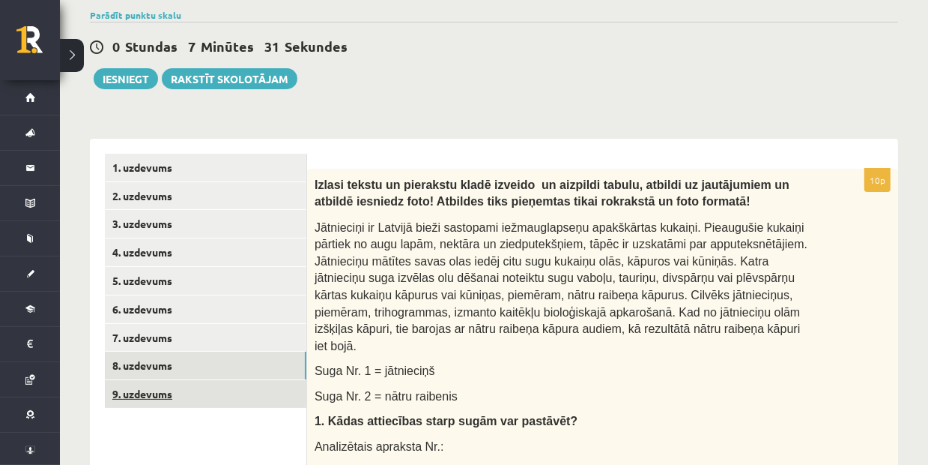
scroll to position [177, 0]
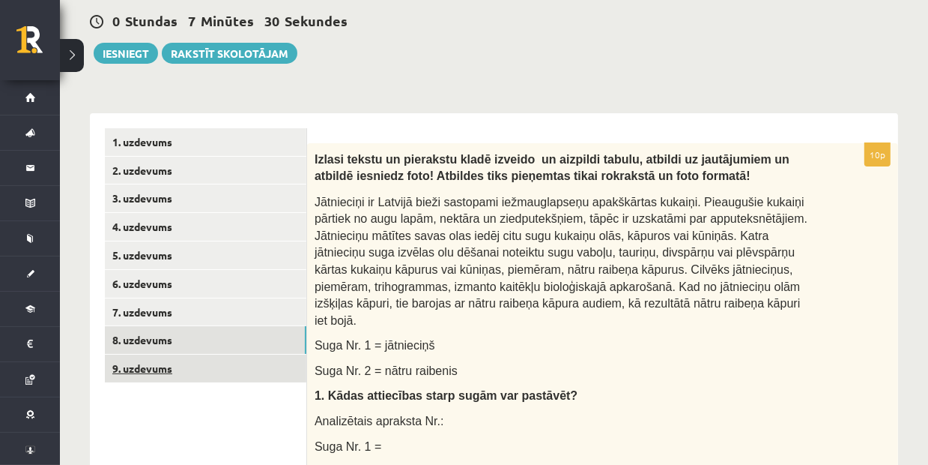
click at [157, 372] on link "9. uzdevums" at bounding box center [206, 368] width 202 height 28
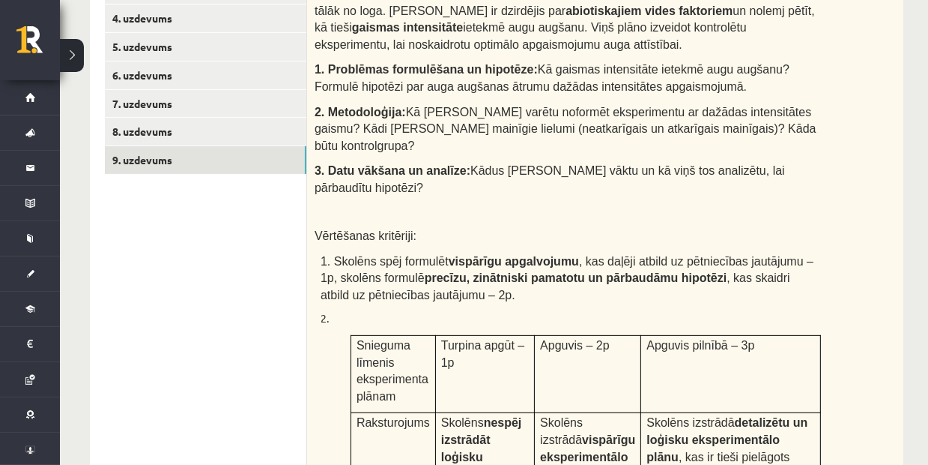
scroll to position [319, 0]
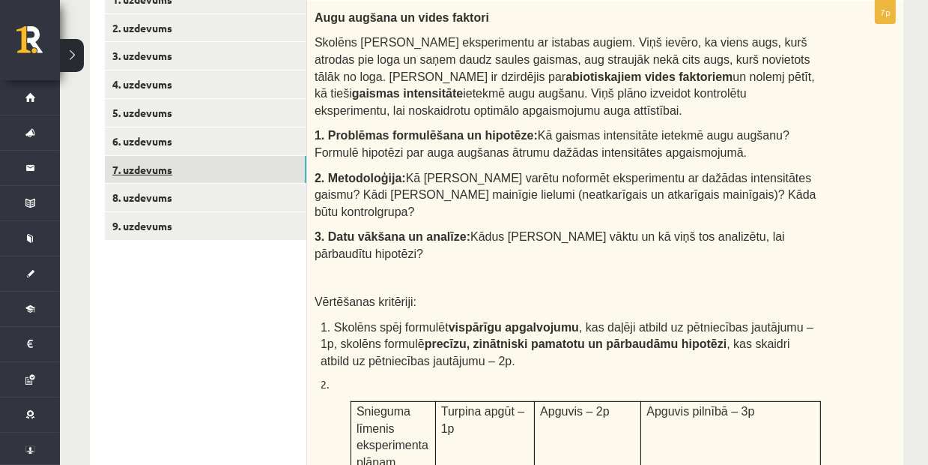
click at [210, 175] on link "7. uzdevums" at bounding box center [206, 170] width 202 height 28
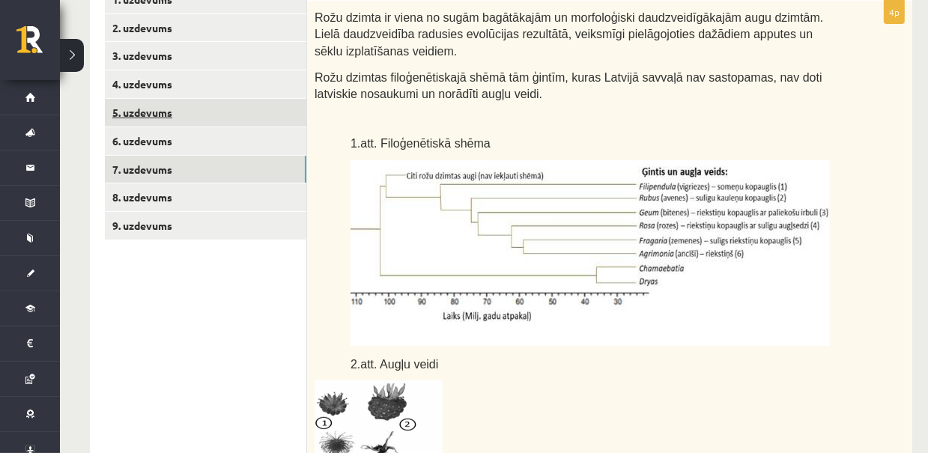
click at [202, 118] on link "5. uzdevums" at bounding box center [206, 113] width 202 height 28
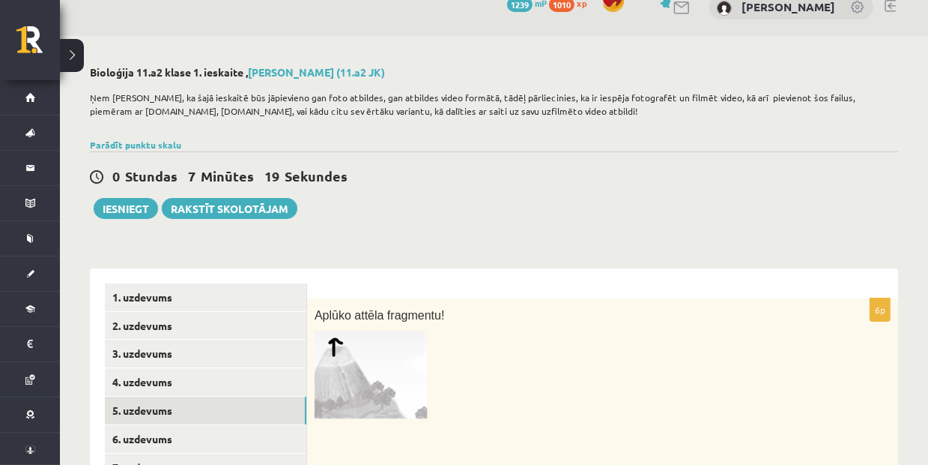
scroll to position [13, 0]
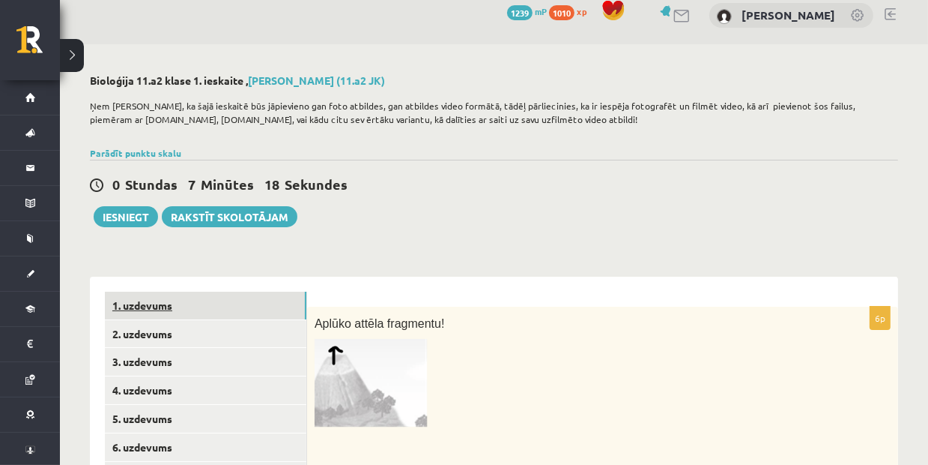
click at [150, 308] on link "1. uzdevums" at bounding box center [206, 306] width 202 height 28
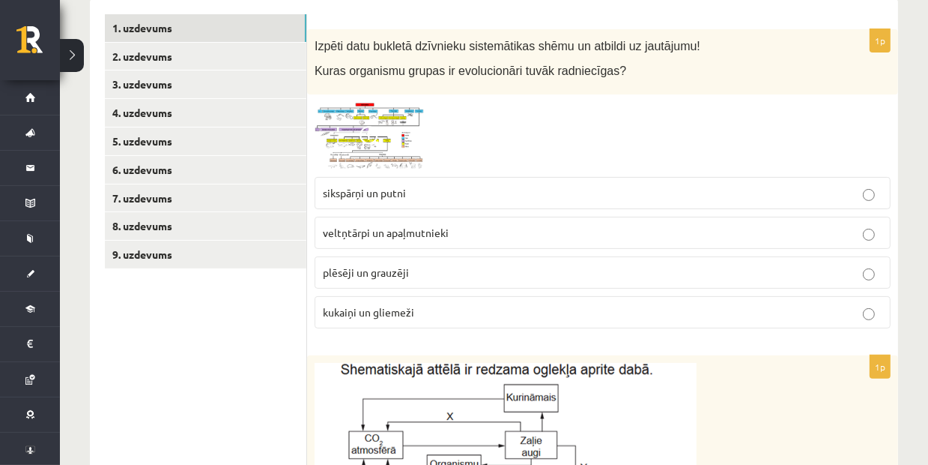
scroll to position [265, 0]
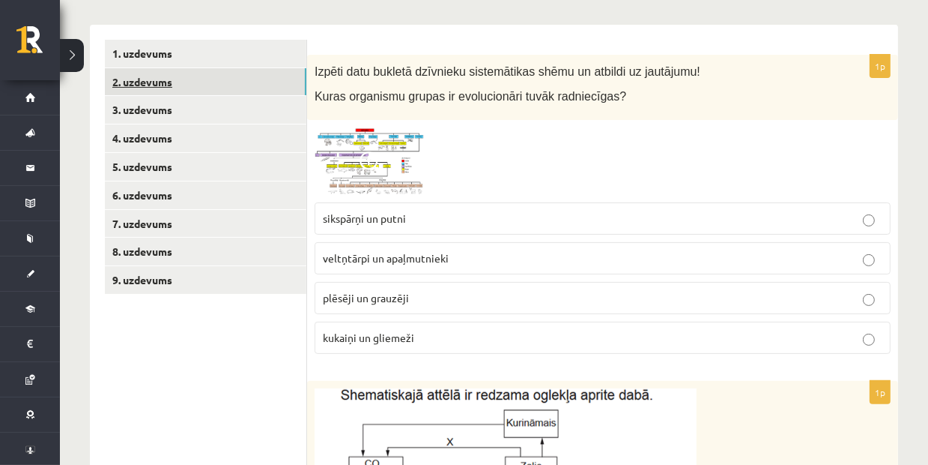
click at [210, 82] on link "2. uzdevums" at bounding box center [206, 82] width 202 height 28
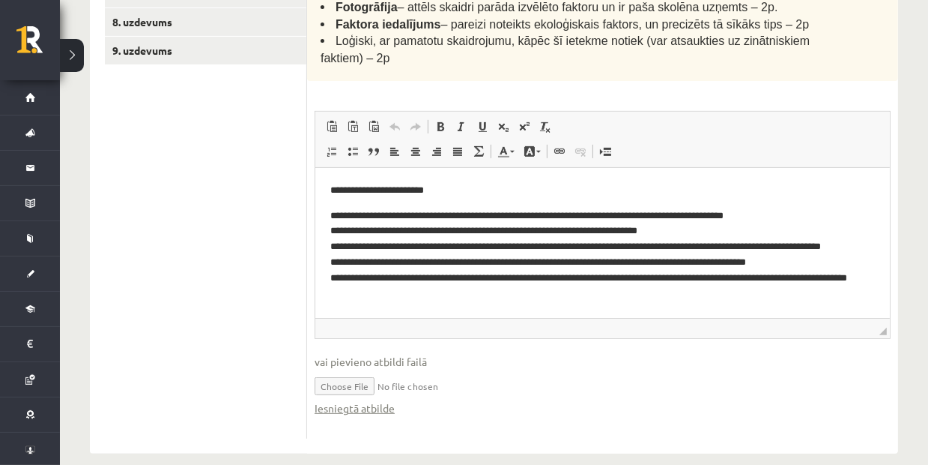
scroll to position [45, 0]
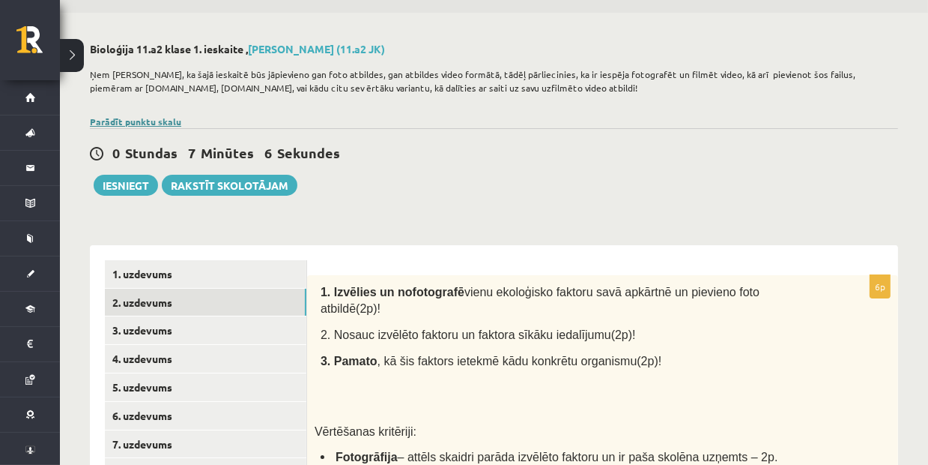
click at [172, 124] on link "Parādīt punktu skalu" at bounding box center [135, 121] width 91 height 12
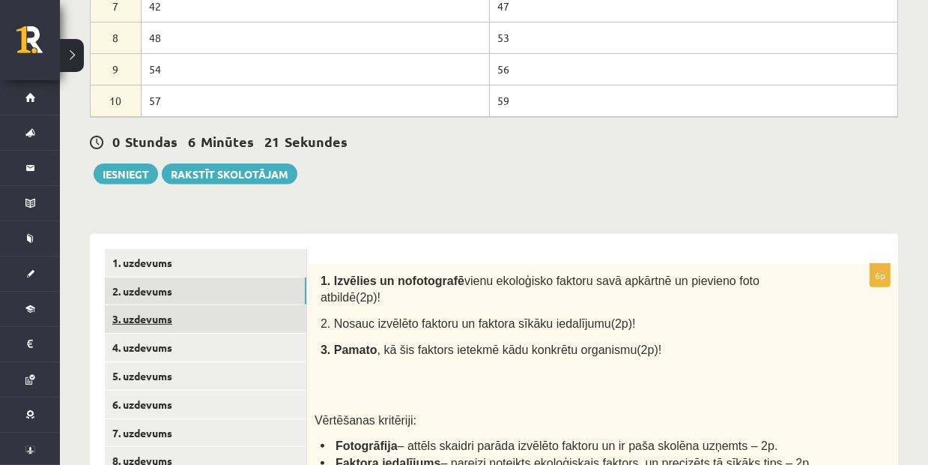
scroll to position [469, 0]
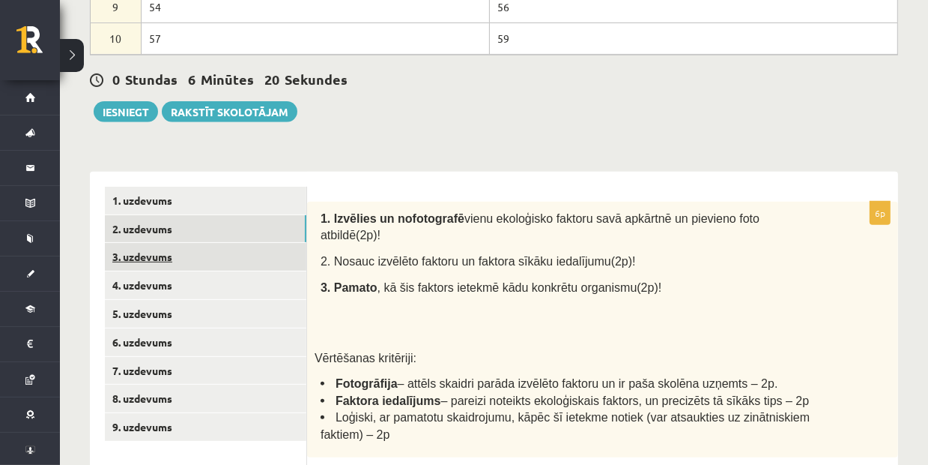
click at [178, 259] on link "3. uzdevums" at bounding box center [206, 257] width 202 height 28
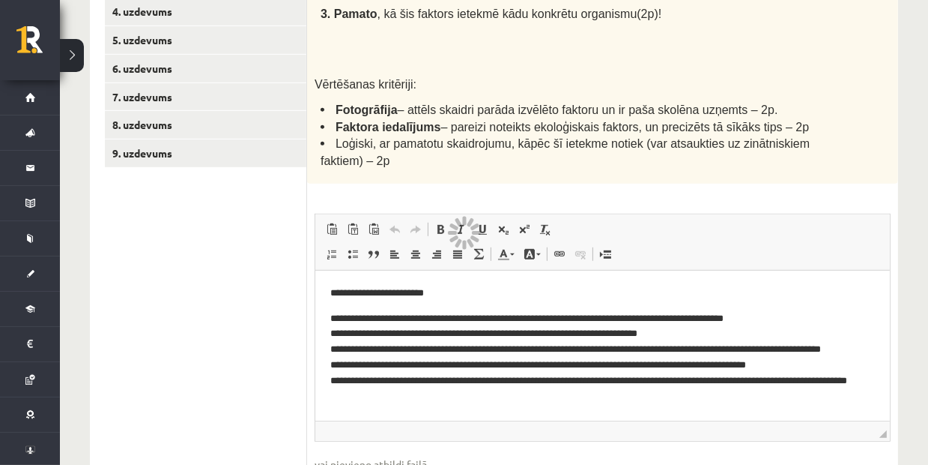
scroll to position [619, 0]
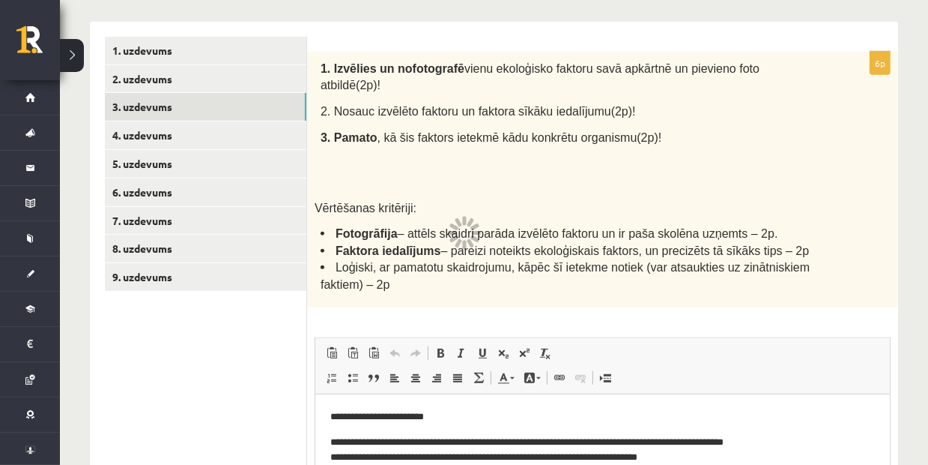
click at [421, 152] on div "1. Izvēlies un nofotografē vienu ekoloģisko faktoru savā apkārtnē un pievieno f…" at bounding box center [602, 180] width 591 height 256
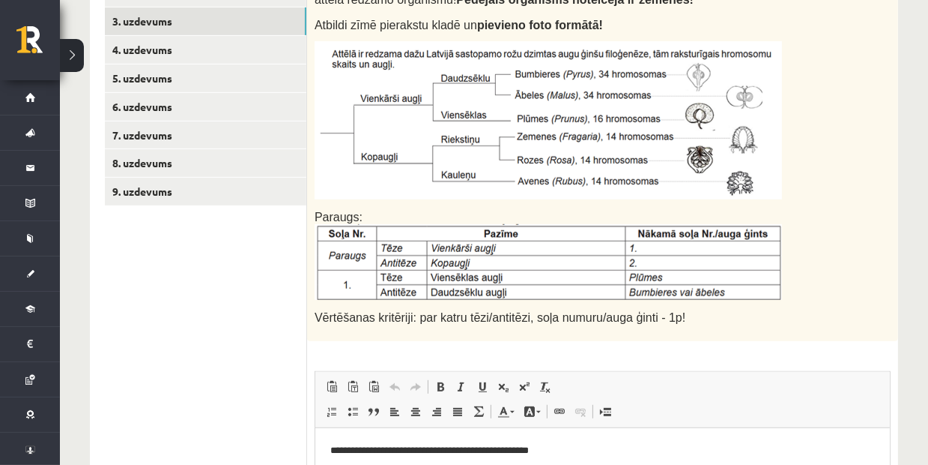
scroll to position [515, 0]
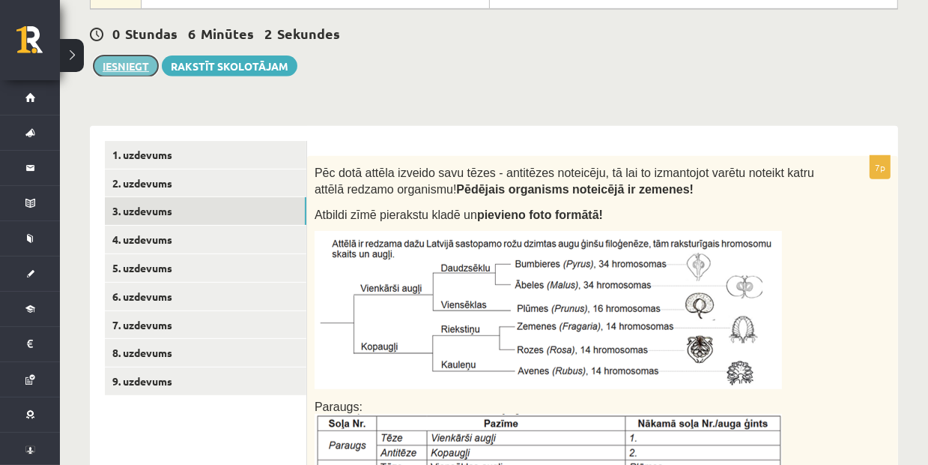
click at [105, 68] on button "Iesniegt" at bounding box center [126, 65] width 64 height 21
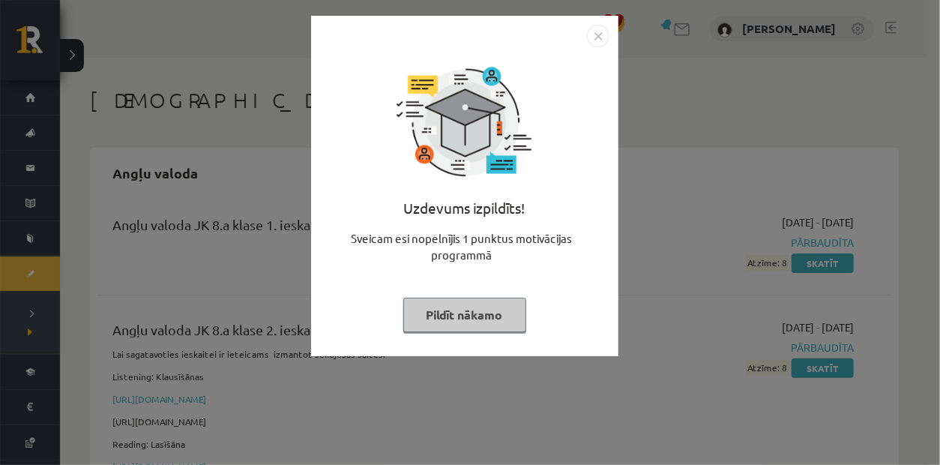
click at [468, 302] on button "Pildīt nākamo" at bounding box center [464, 315] width 123 height 34
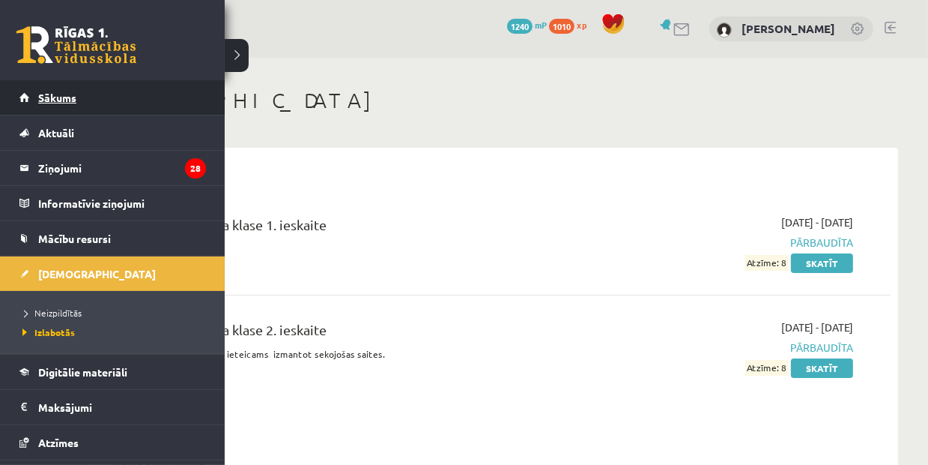
click at [57, 101] on span "Sākums" at bounding box center [57, 97] width 38 height 13
